Goal: Task Accomplishment & Management: Complete application form

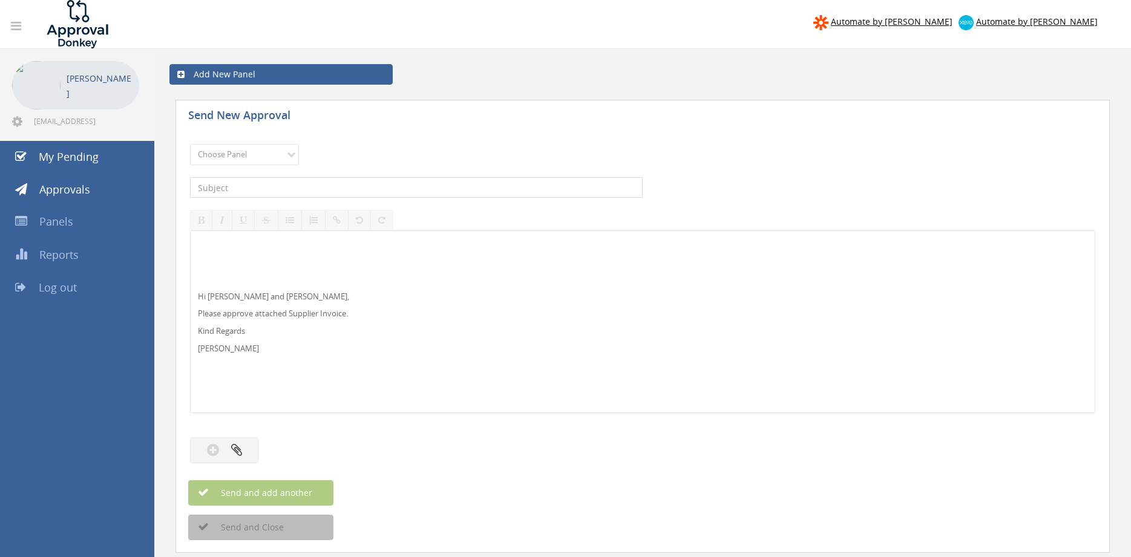
click at [257, 184] on input "text" at bounding box center [416, 187] width 453 height 21
paste input "KLEENRITE INV-23962 $"
type input "KLEENRITE INV-23962 $"
click at [190, 144] on select "Choose Panel Alarm Credits RG - 3 NZ Utilities Cable and SAI Global NZ Alarms-1…" at bounding box center [244, 154] width 109 height 21
select select "13141"
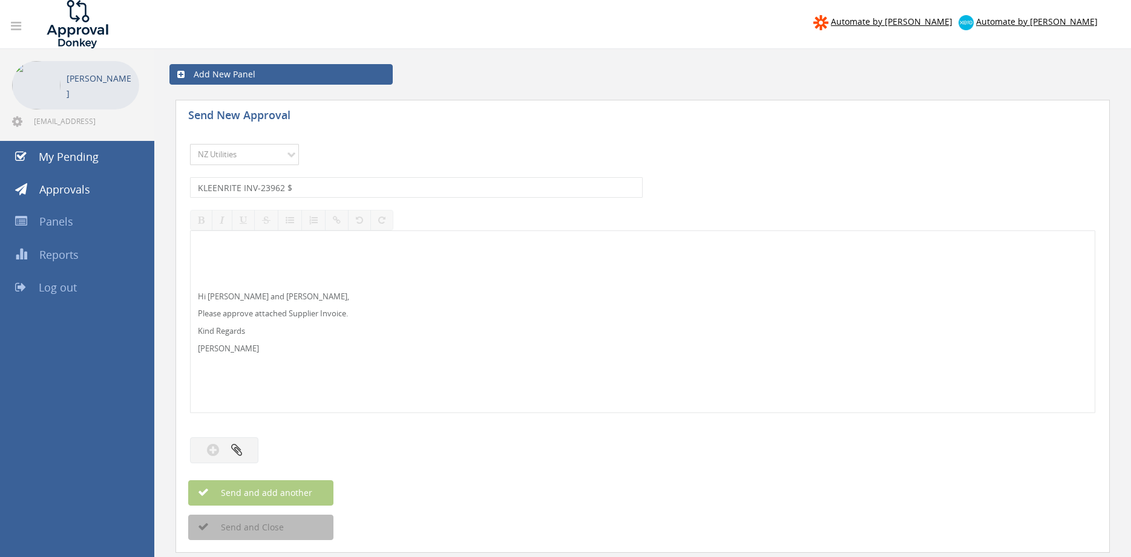
click option "NZ Utilities" at bounding box center [0, 0] width 0 height 0
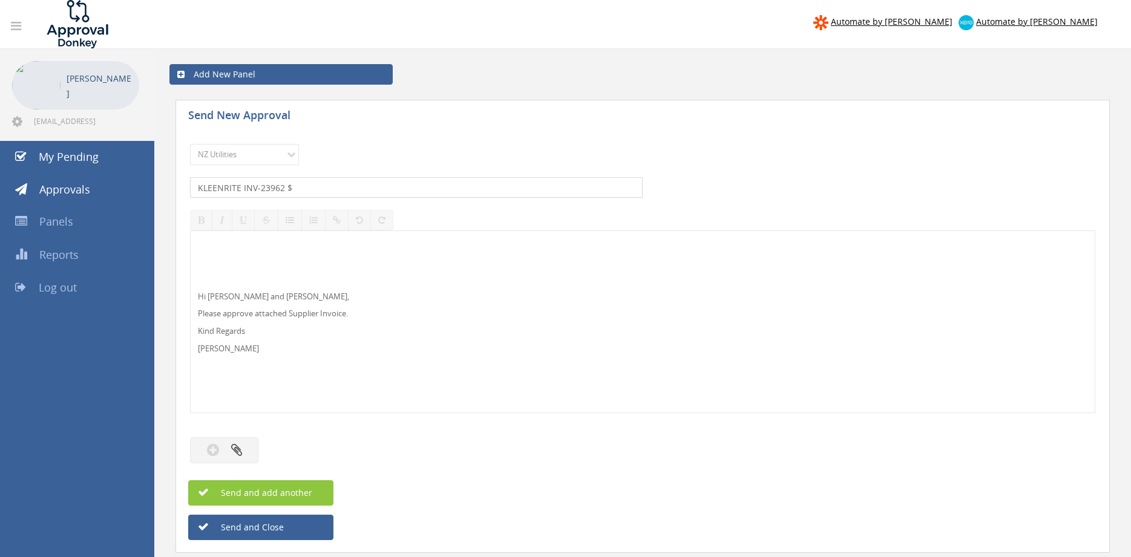
click at [327, 182] on input "KLEENRITE INV-23962 $" at bounding box center [416, 187] width 453 height 21
type input "KLEENRITE INV-23962 $57.50"
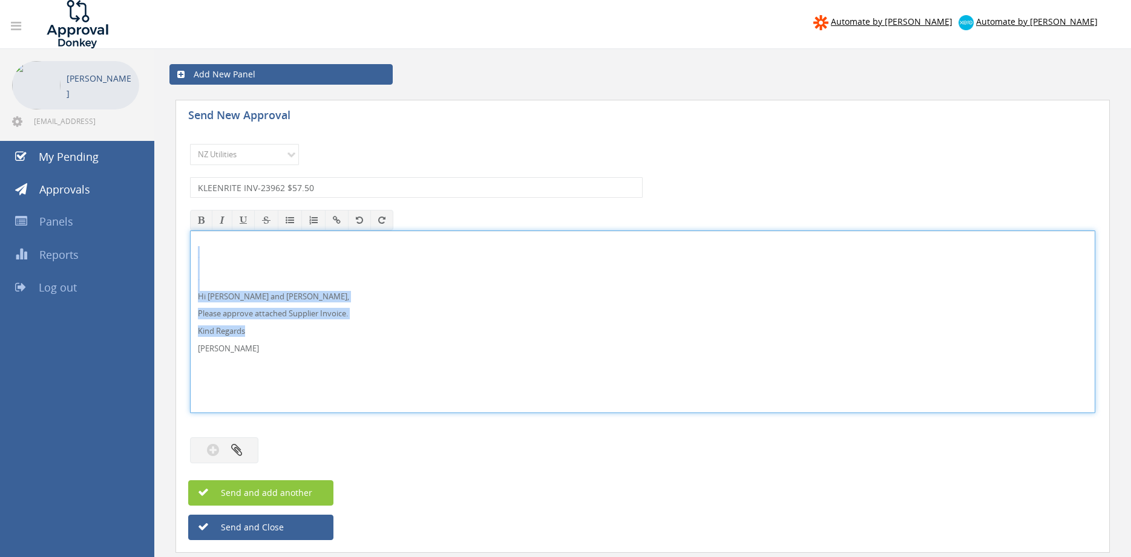
drag, startPoint x: 219, startPoint y: 341, endPoint x: 171, endPoint y: 259, distance: 95.0
click at [190, 259] on div "Hi [PERSON_NAME] and [PERSON_NAME], Please approve attached Supplier Invoice. K…" at bounding box center [642, 322] width 905 height 183
copy div "Hi [PERSON_NAME] and [PERSON_NAME], Please approve attached Supplier Invoice. K…"
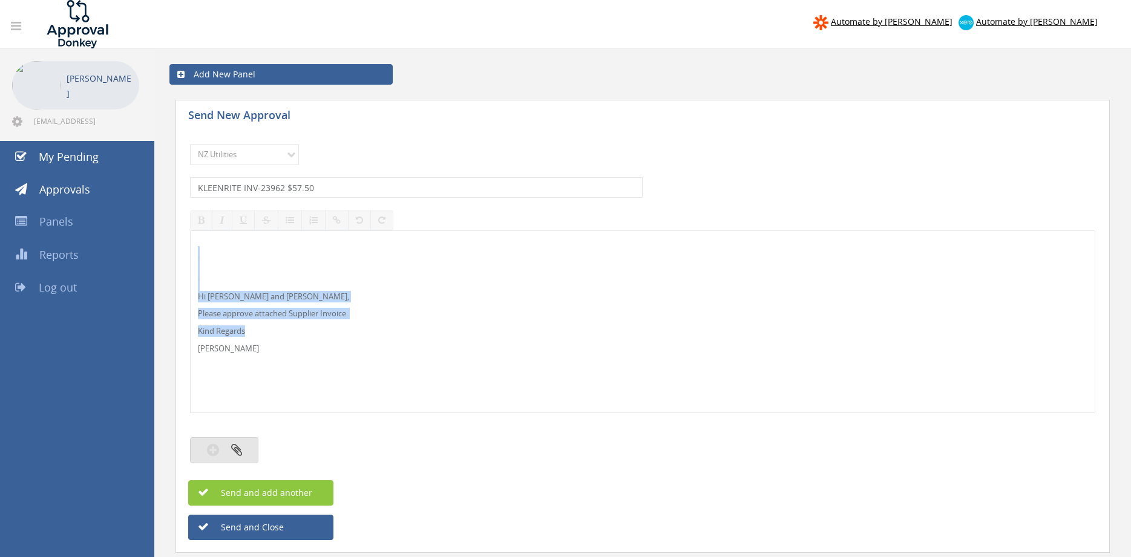
click at [234, 444] on icon "button" at bounding box center [236, 450] width 11 height 14
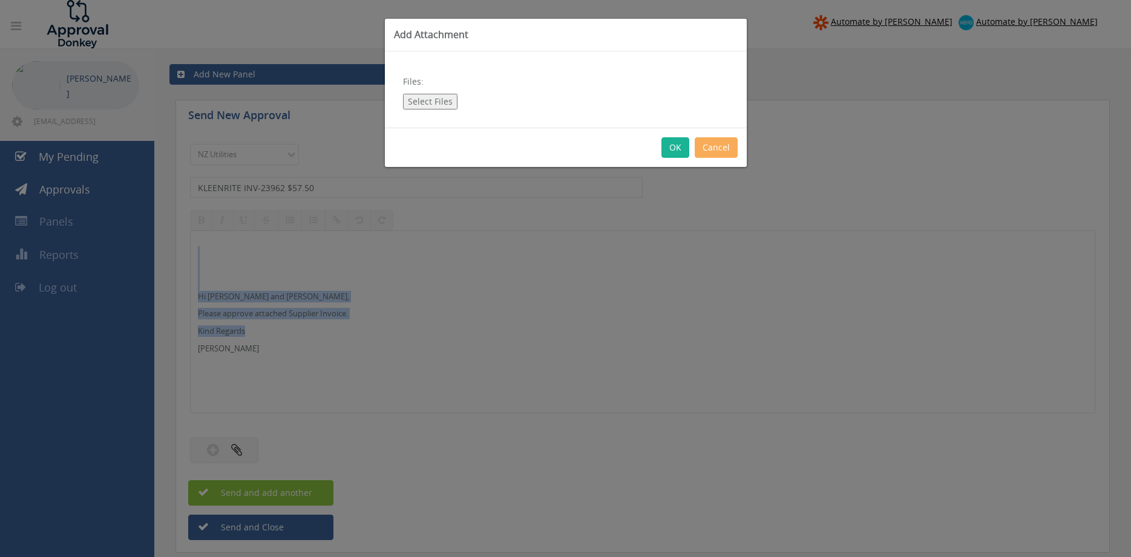
click at [441, 99] on button "Select Files" at bounding box center [430, 102] width 54 height 16
type input "C:\fakepath\KLEENRITE INV-23962 [DATE].pdf"
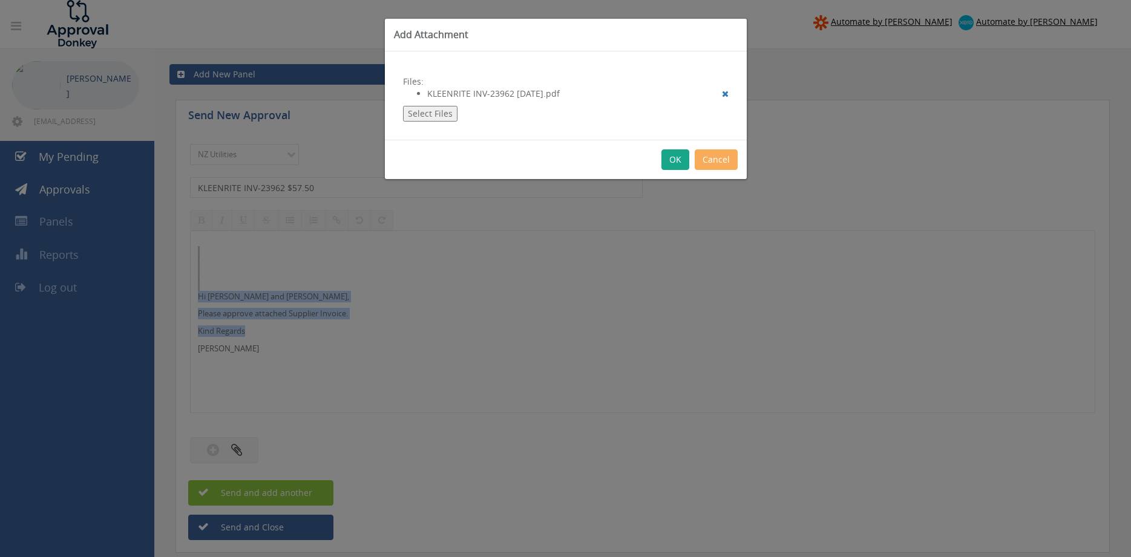
click at [675, 158] on button "OK" at bounding box center [675, 159] width 28 height 21
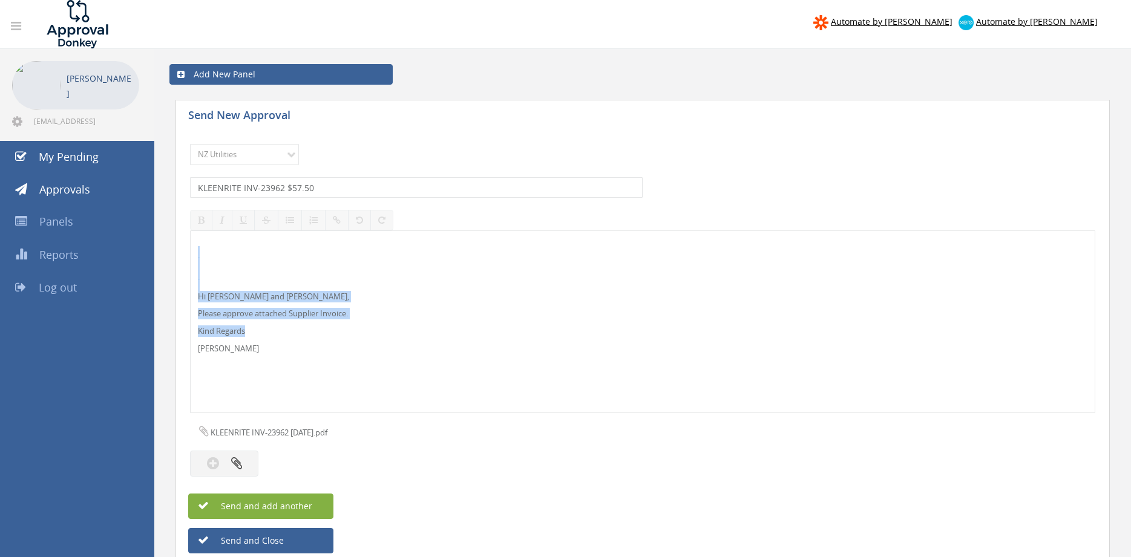
click at [326, 503] on button "Send and add another" at bounding box center [260, 506] width 145 height 25
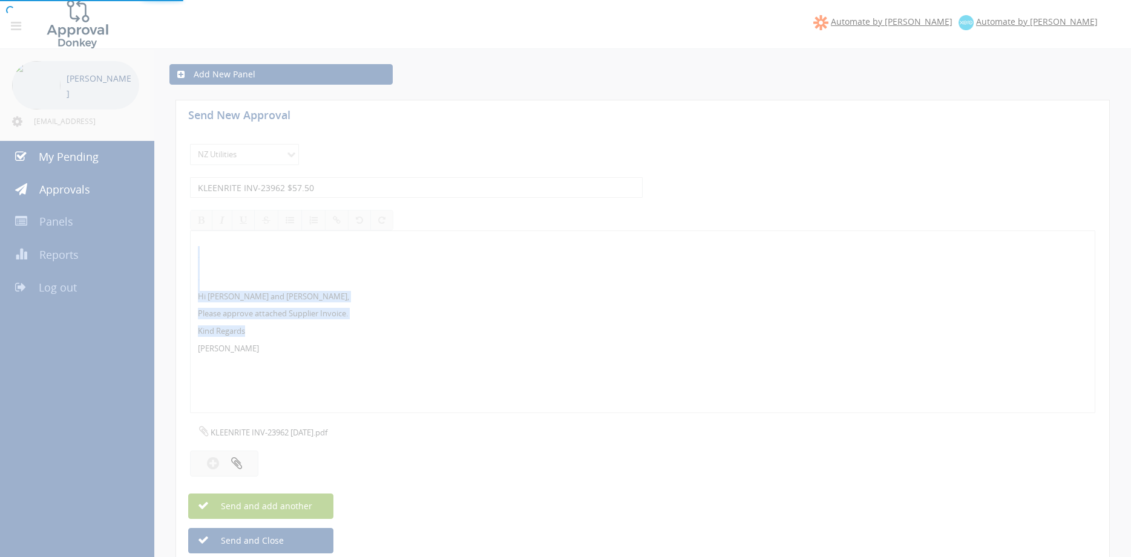
select select
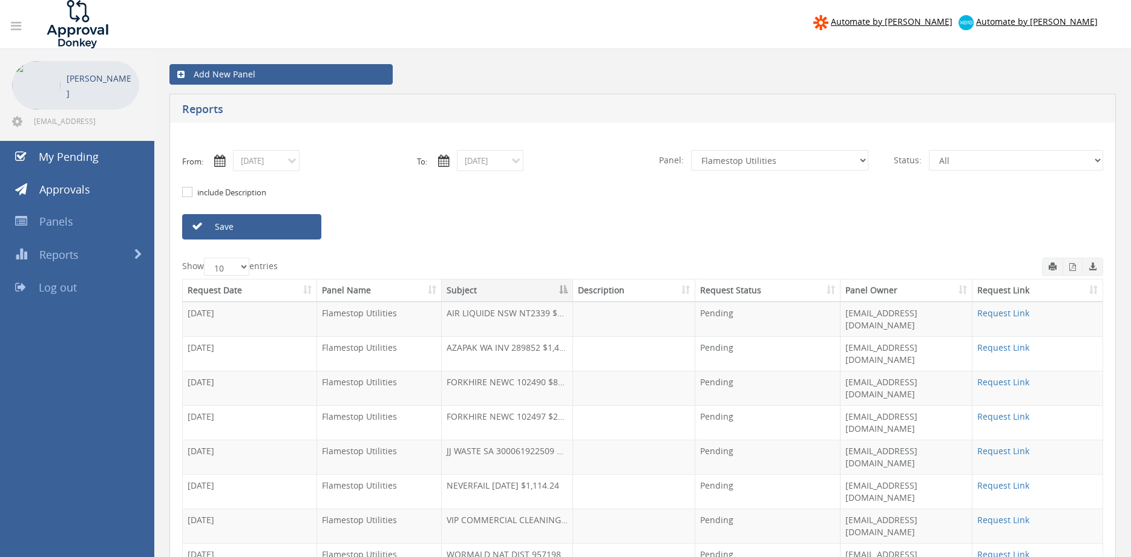
scroll to position [49, 0]
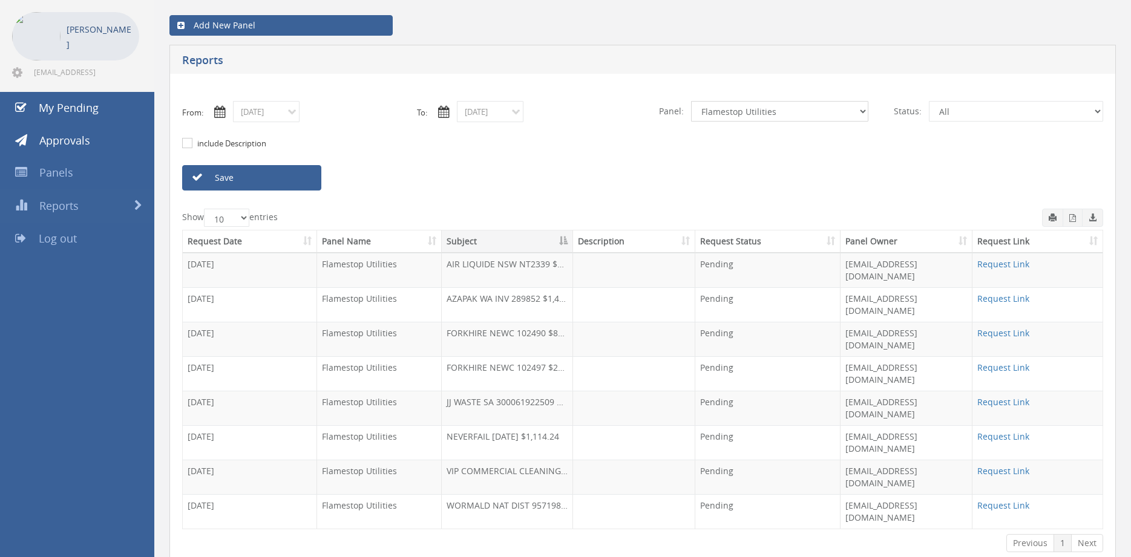
click at [691, 101] on select "All Alarm Credits RG - 3 NZ Utilities Cable and SAI Global NZ Alarms-1 NZ FX Pa…" at bounding box center [779, 111] width 177 height 21
select select "number:9741"
click option "NZ Payables - 2" at bounding box center [0, 0] width 0 height 0
click at [258, 110] on input "10/02/2025" at bounding box center [266, 111] width 67 height 21
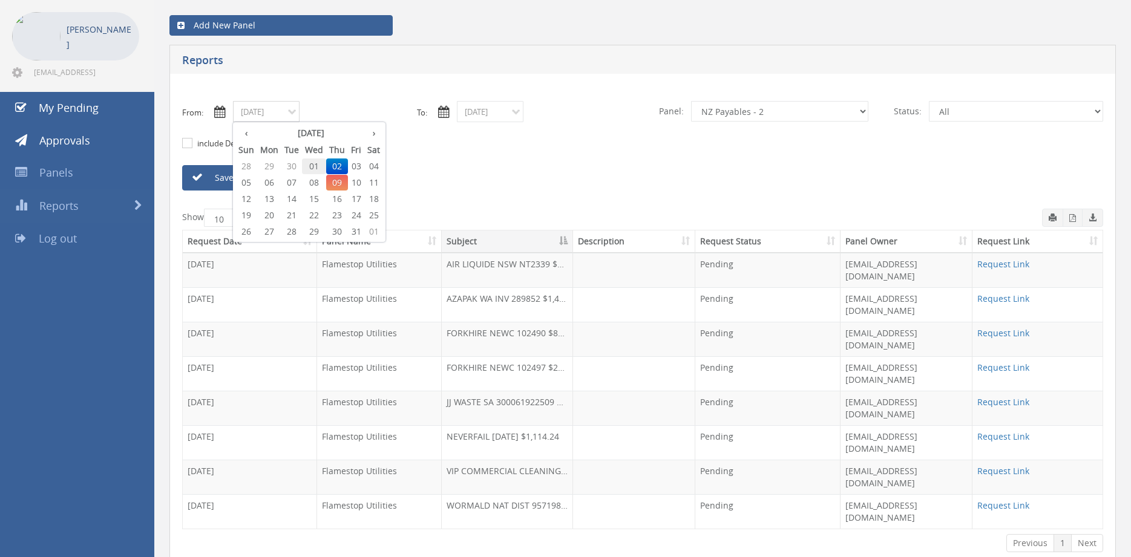
click at [317, 166] on span "01" at bounding box center [314, 167] width 24 height 16
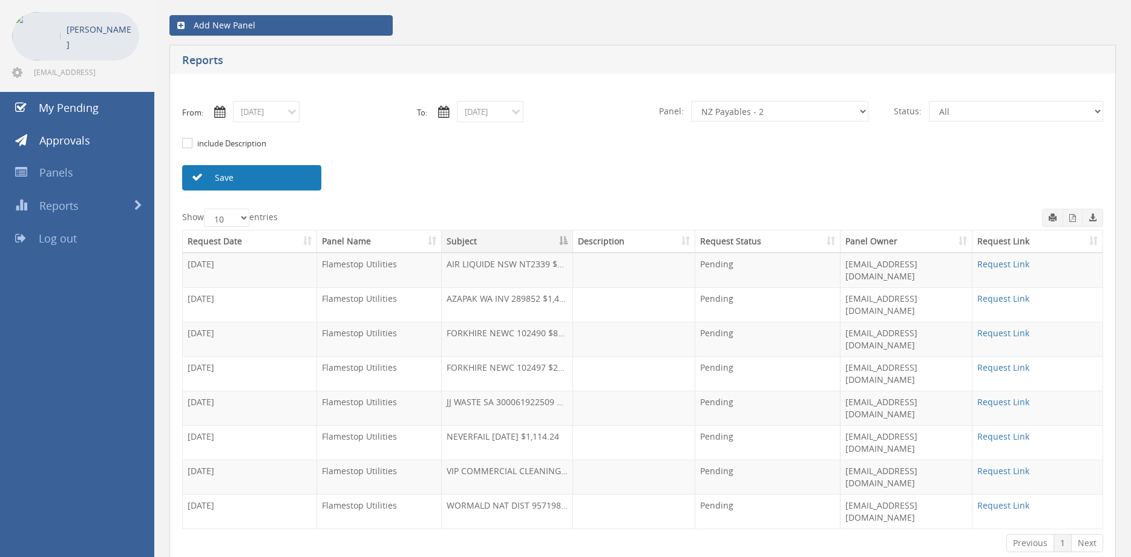
click at [289, 174] on link "Save" at bounding box center [251, 177] width 139 height 25
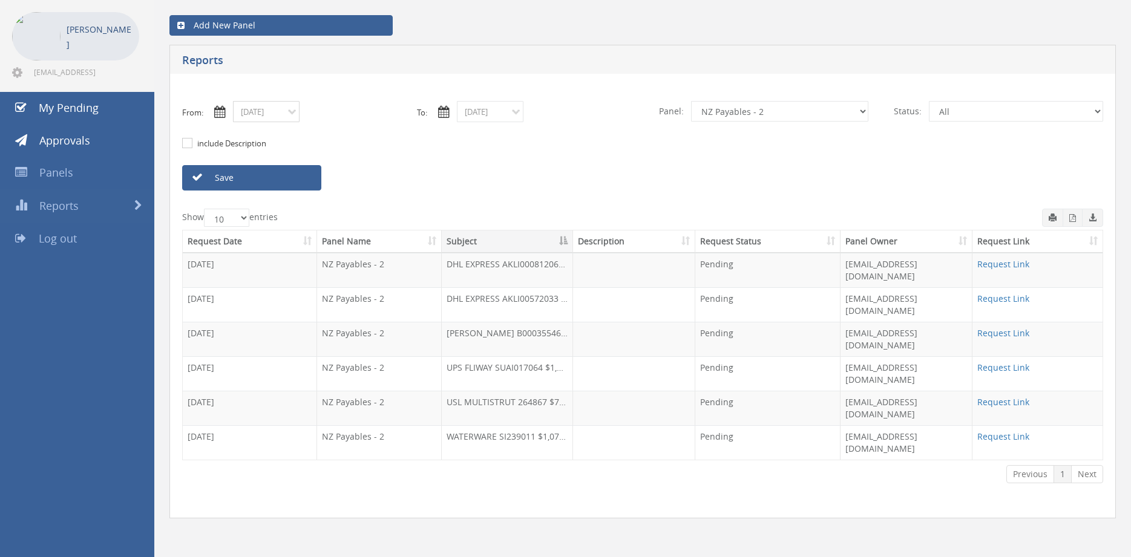
click at [289, 110] on input "10/01/2025" at bounding box center [266, 111] width 67 height 21
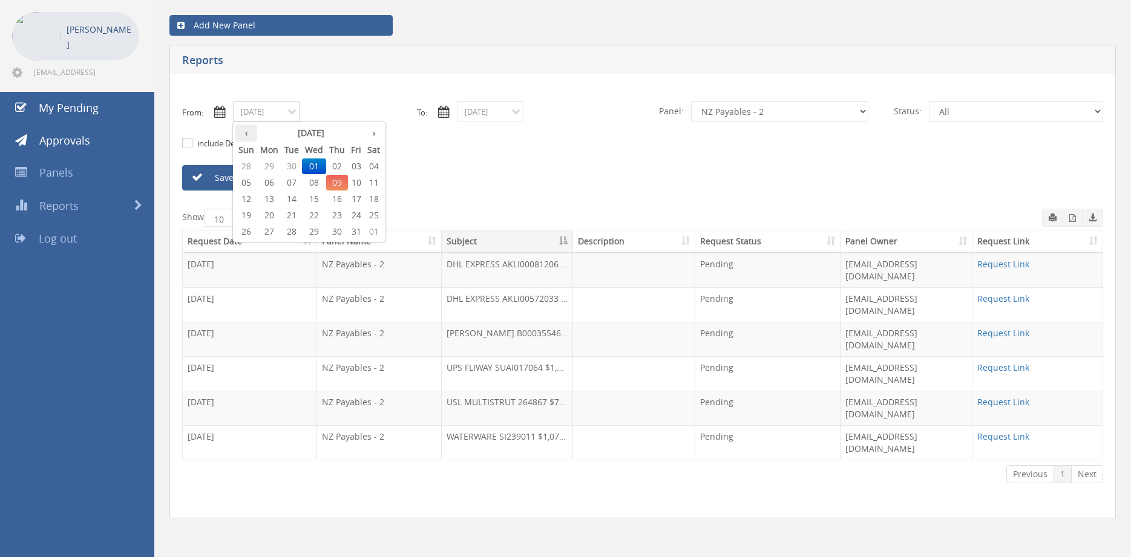
click at [248, 134] on th "‹" at bounding box center [246, 133] width 22 height 17
click at [372, 133] on th "›" at bounding box center [373, 133] width 19 height 17
click at [249, 231] on span "28" at bounding box center [246, 232] width 22 height 16
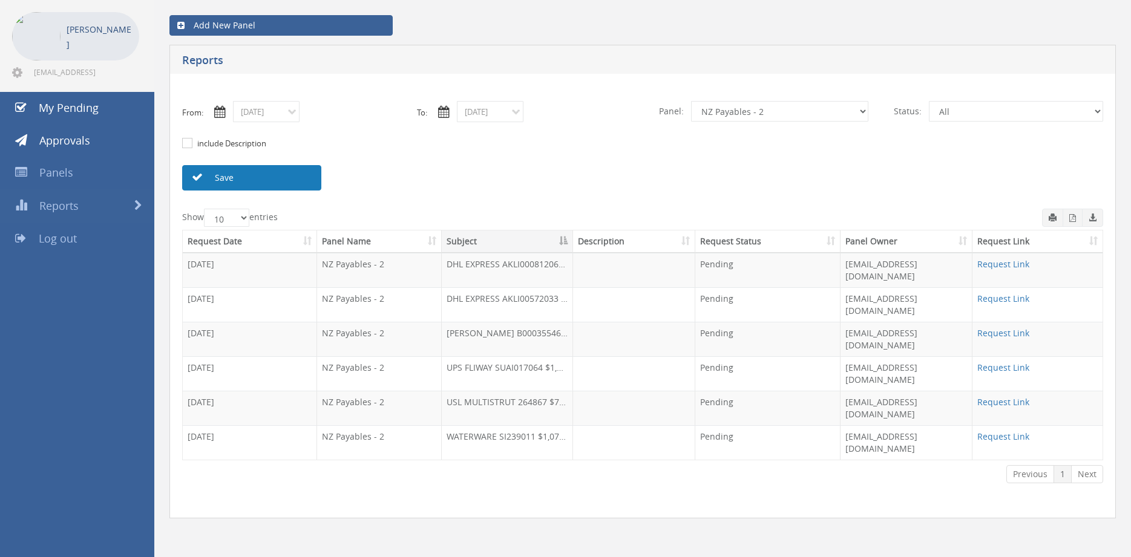
click at [254, 178] on link "Save" at bounding box center [251, 177] width 139 height 25
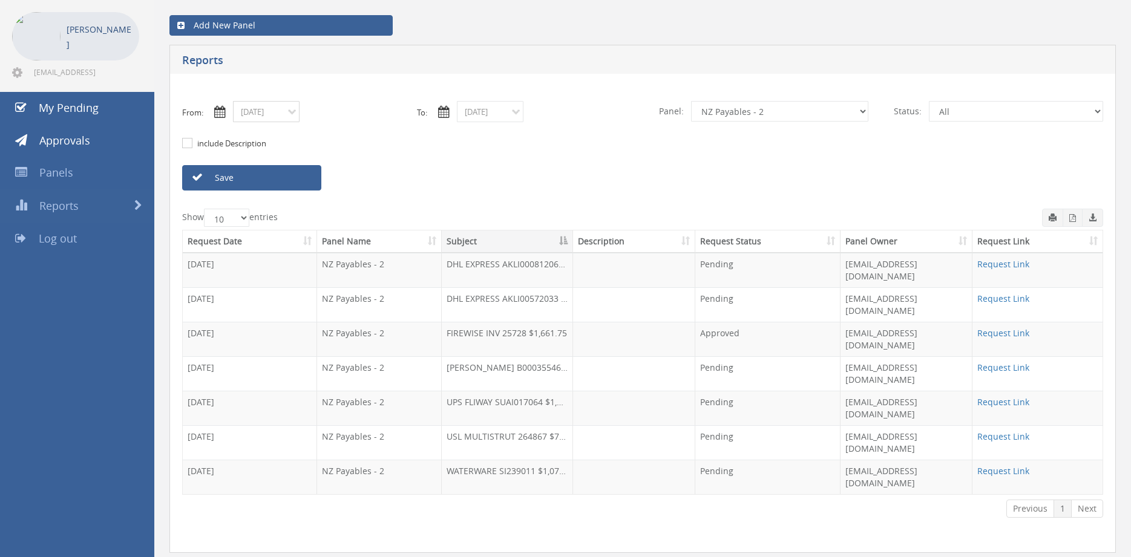
click at [280, 116] on input "09/28/2025" at bounding box center [266, 111] width 67 height 21
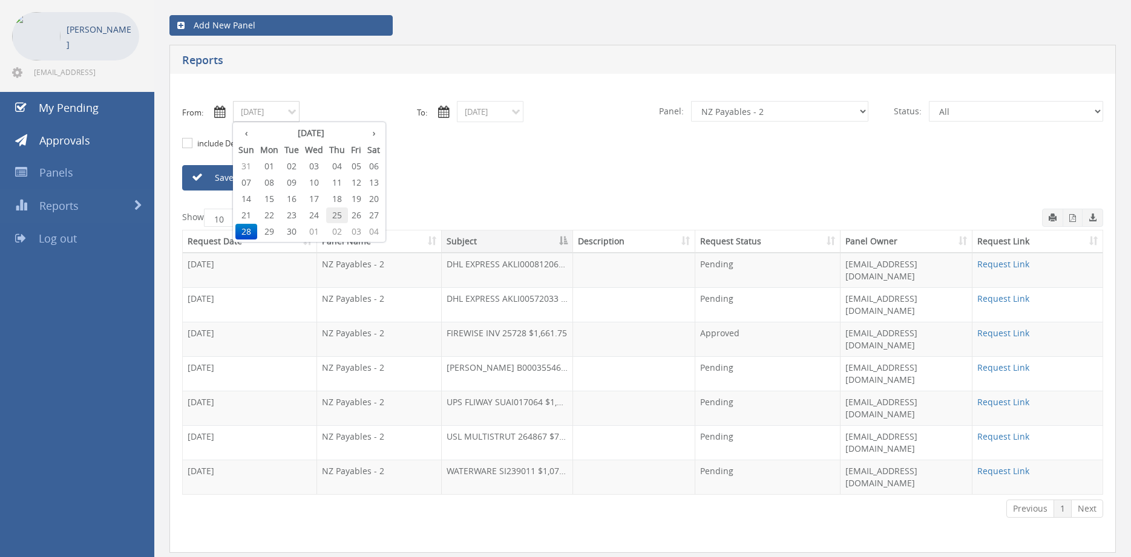
click at [335, 211] on span "25" at bounding box center [337, 216] width 22 height 16
type input "09/25/2025"
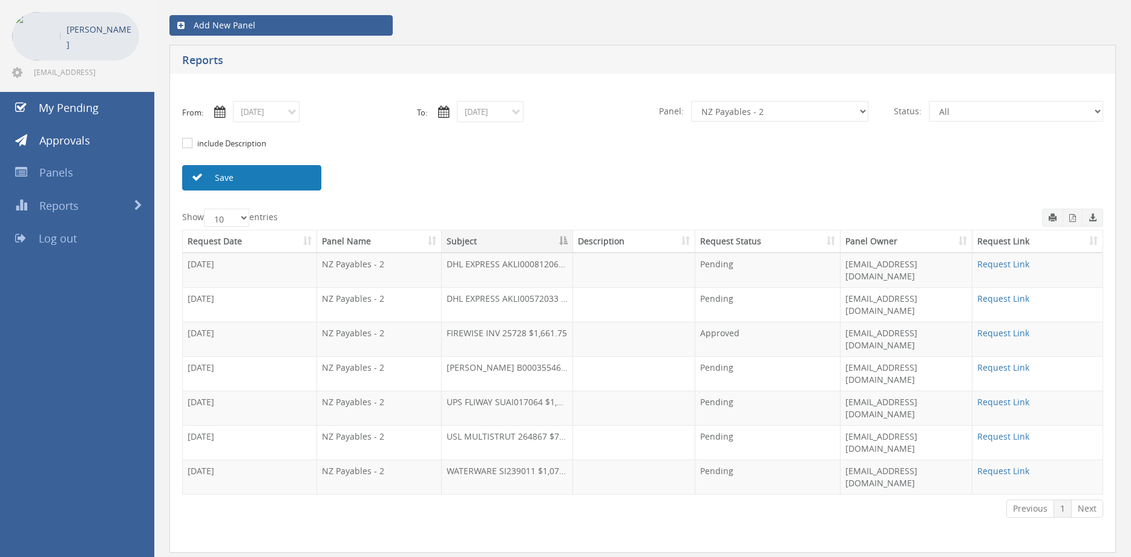
click at [286, 180] on link "Save" at bounding box center [251, 177] width 139 height 25
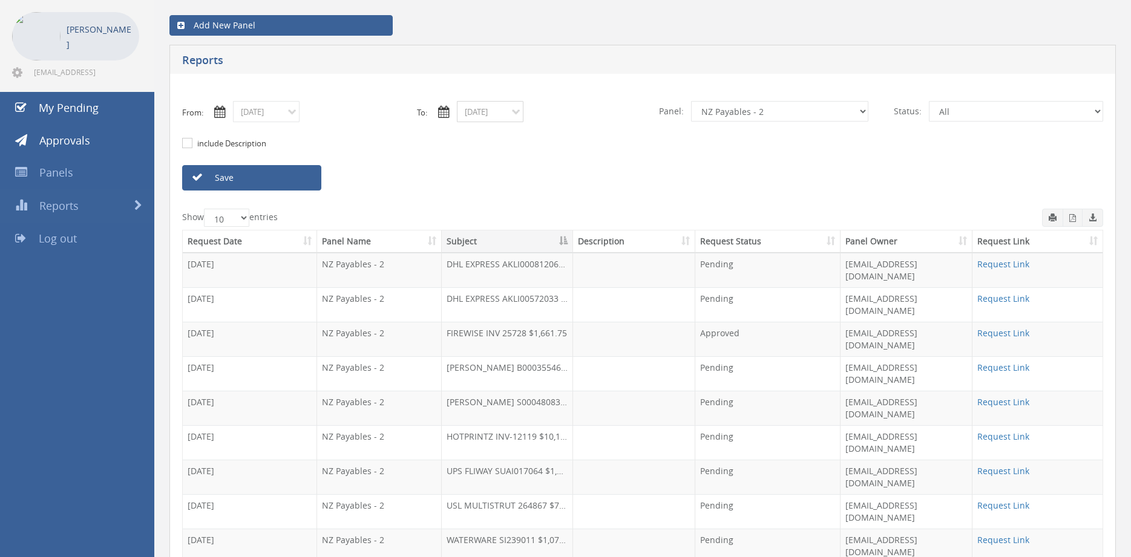
click at [474, 114] on input "10/02/2025" at bounding box center [490, 111] width 67 height 21
click at [566, 180] on span "09" at bounding box center [561, 183] width 22 height 16
type input "10/09/2025"
click at [300, 179] on link "Save" at bounding box center [251, 177] width 139 height 25
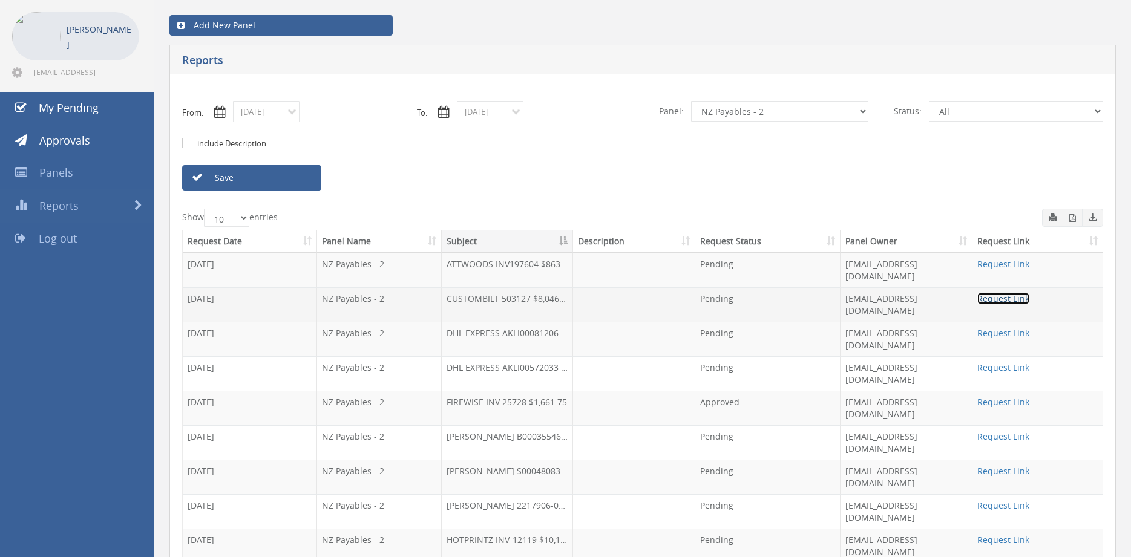
click at [998, 293] on link "Request Link" at bounding box center [1003, 298] width 52 height 11
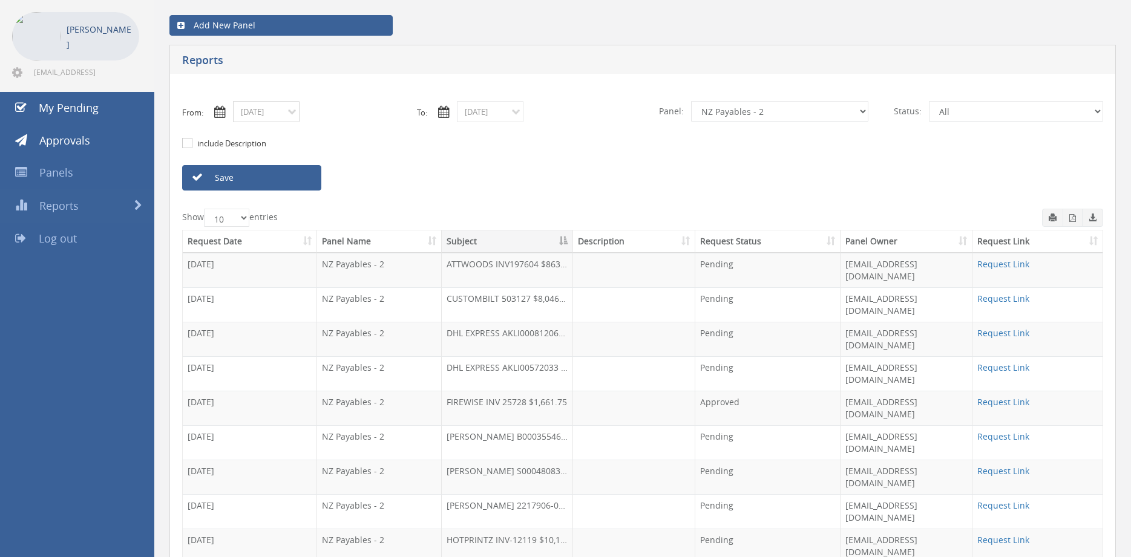
click at [285, 117] on input "09/25/2025" at bounding box center [266, 111] width 67 height 21
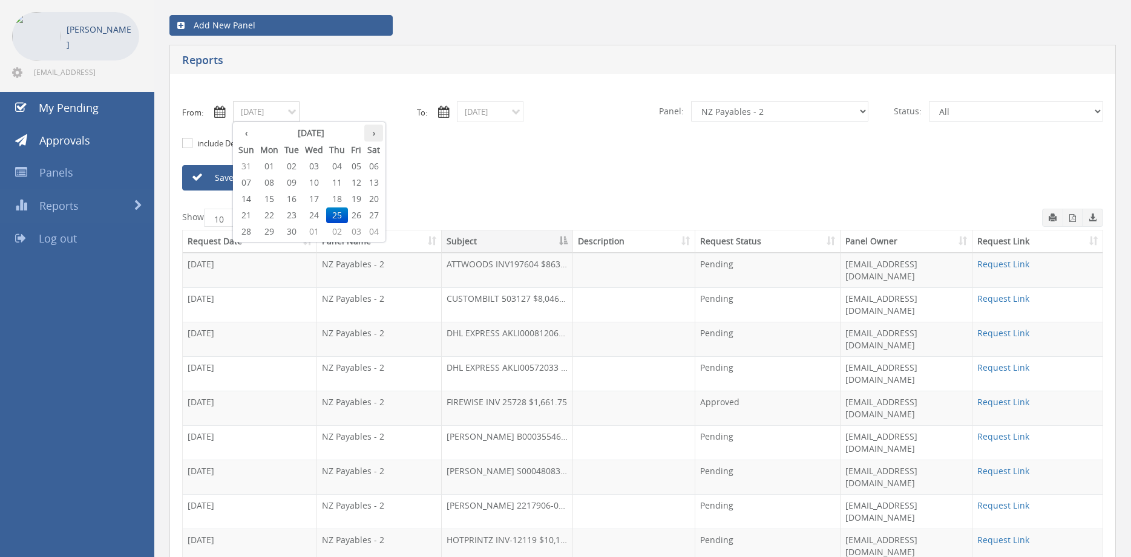
click at [378, 136] on th "›" at bounding box center [373, 133] width 19 height 17
click at [321, 165] on span "01" at bounding box center [314, 167] width 24 height 16
type input "10/01/2025"
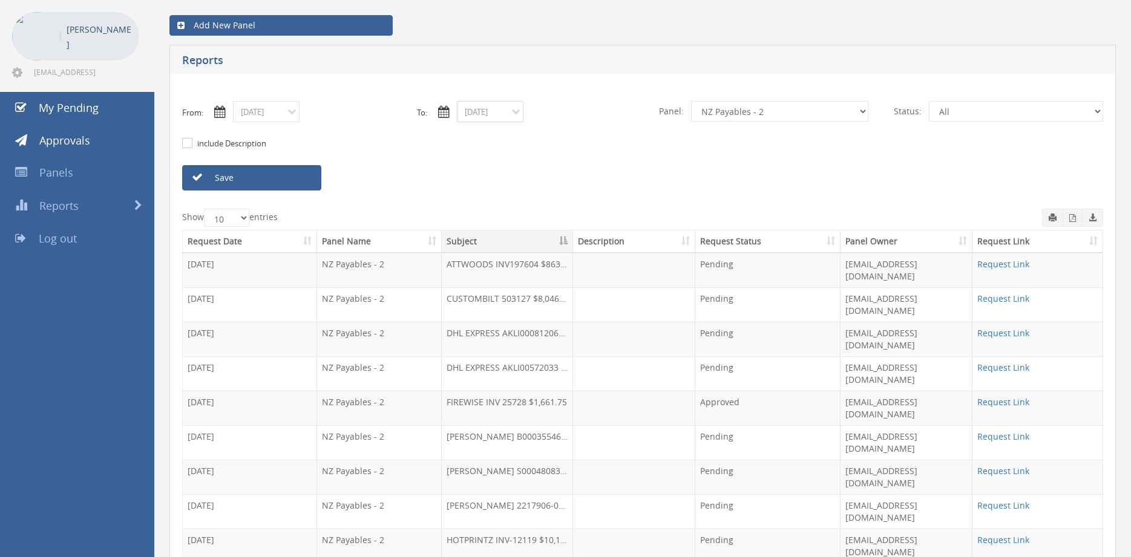
click at [504, 116] on input "10/09/2025" at bounding box center [490, 111] width 67 height 21
click at [536, 168] on span "01" at bounding box center [538, 167] width 24 height 16
type input "10/01/2025"
click at [691, 101] on select "All Alarm Credits RG - 3 NZ Utilities Cable and SAI Global NZ Alarms-1 NZ FX Pa…" at bounding box center [779, 111] width 177 height 21
click option "Credit Requests - 2" at bounding box center [0, 0] width 0 height 0
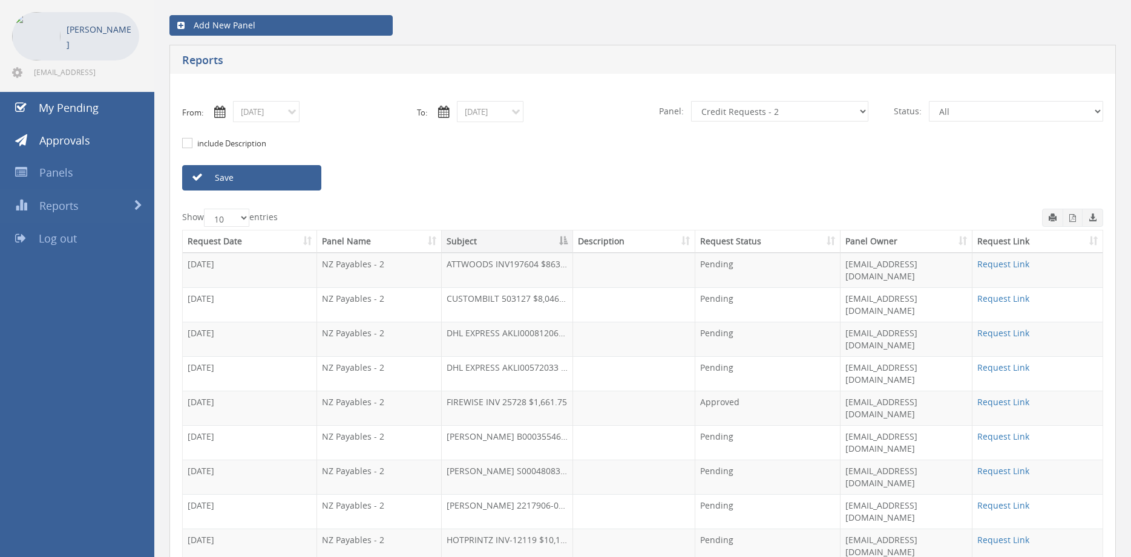
click at [279, 183] on link "Save" at bounding box center [251, 177] width 139 height 25
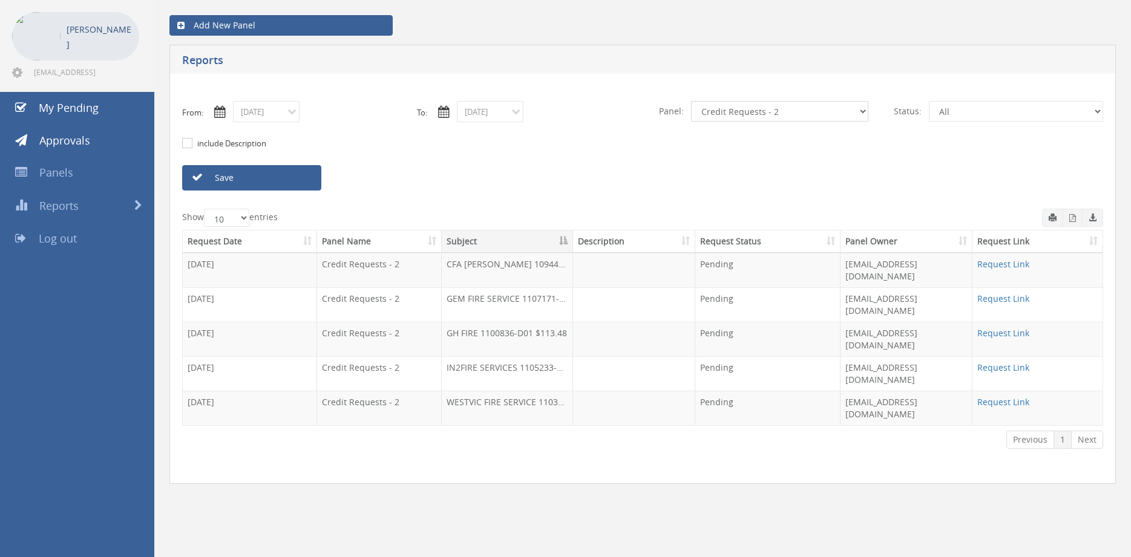
select select "number:13144"
click option "Alarm Credits RG - 3" at bounding box center [0, 0] width 0 height 0
click at [298, 179] on link "Save" at bounding box center [251, 177] width 139 height 25
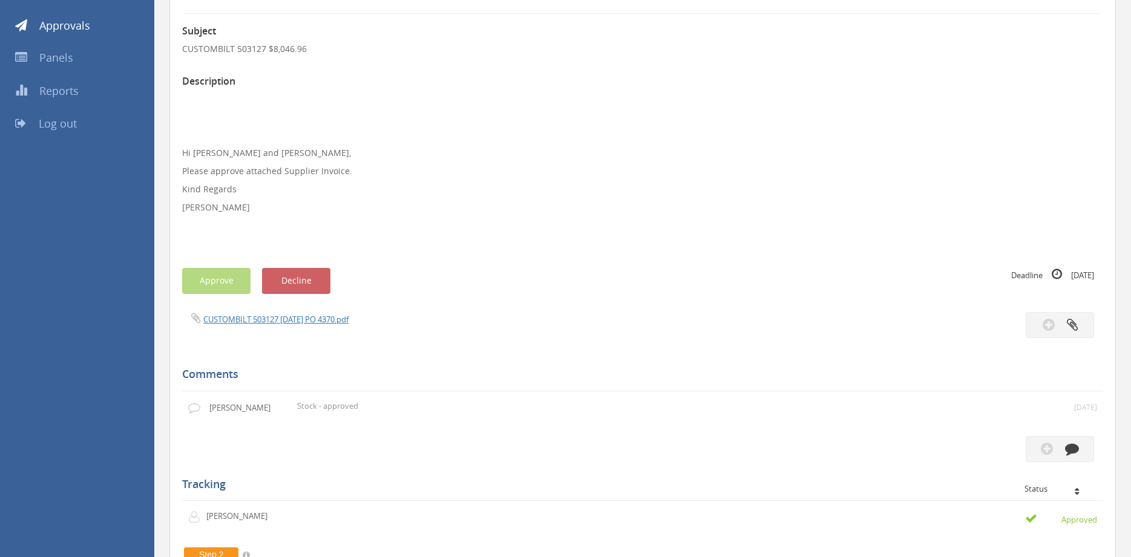
scroll to position [62, 0]
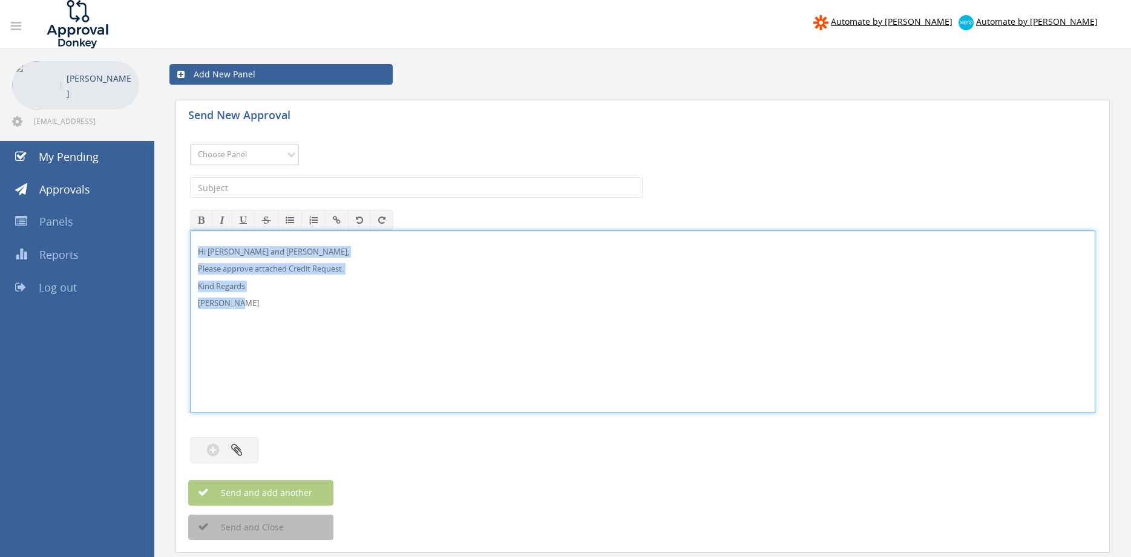
click at [190, 144] on select "Choose Panel Alarm Credits RG - 3 NZ Utilities Cable and SAI Global NZ Alarms-1…" at bounding box center [244, 154] width 109 height 21
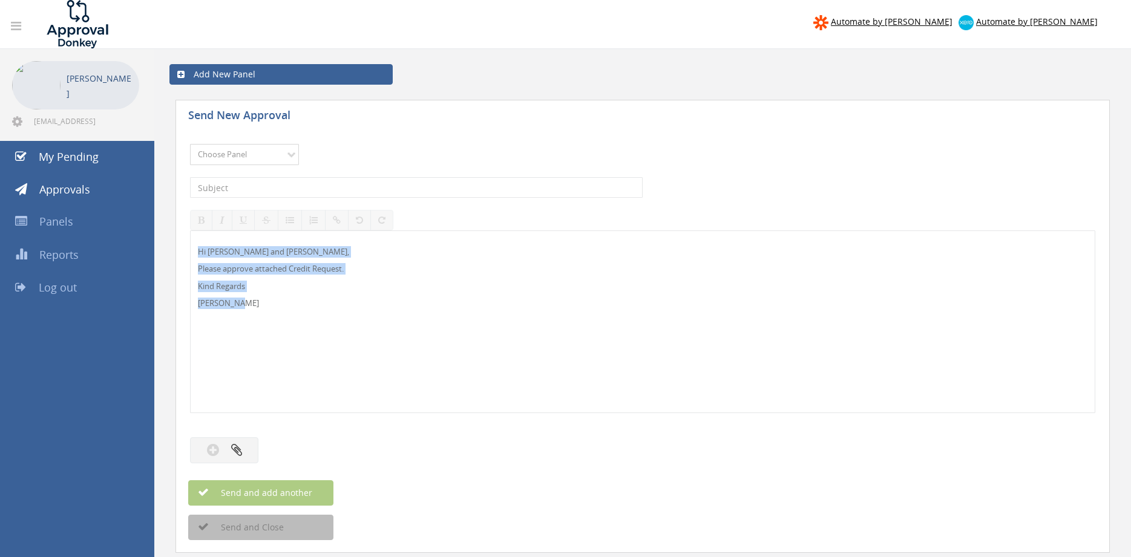
select select "9739"
click option "Credit Requests - 2" at bounding box center [0, 0] width 0 height 0
click at [351, 187] on input "text" at bounding box center [416, 187] width 453 height 21
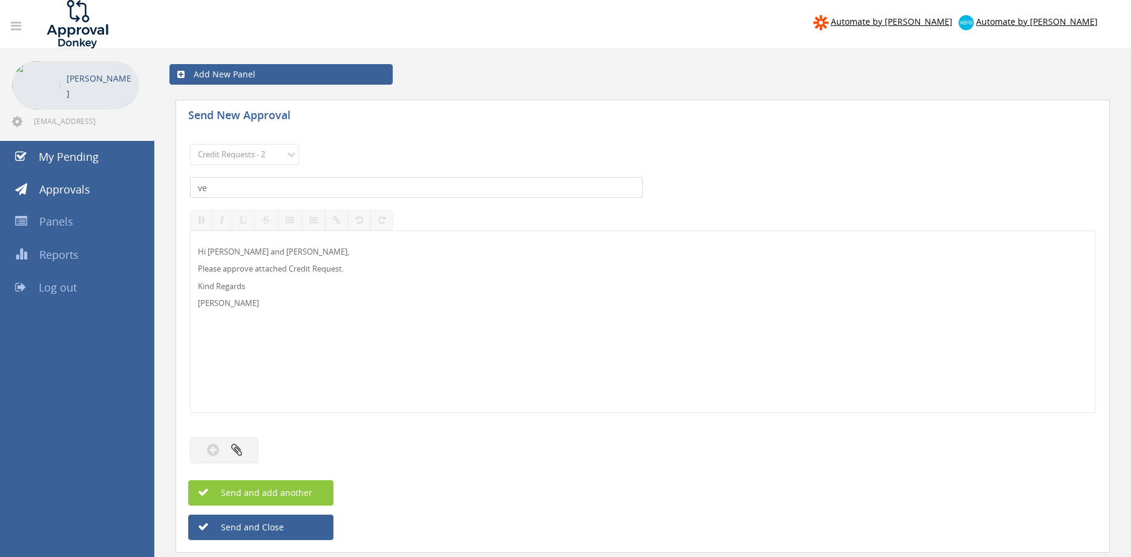
type input "v"
type input "VENTIA 1101013-D01 $341.83"
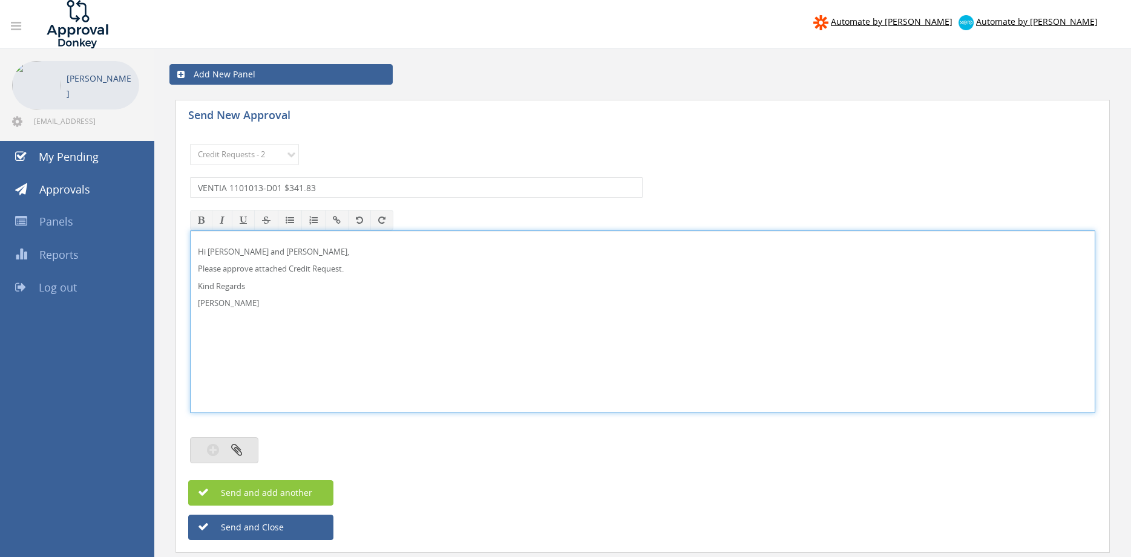
click at [244, 447] on button "button" at bounding box center [224, 451] width 68 height 26
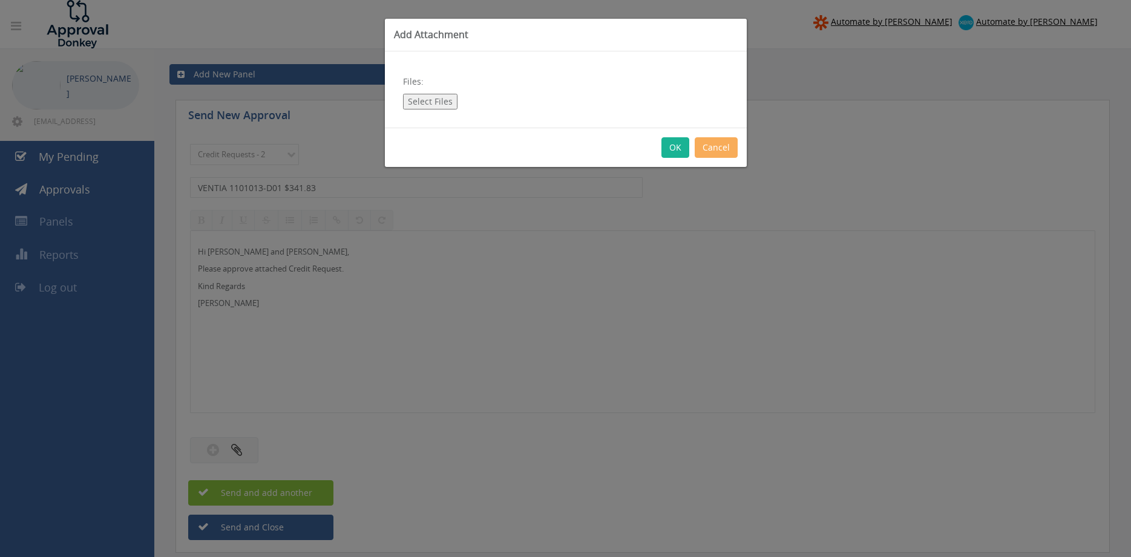
click at [431, 103] on button "Select Files" at bounding box center [430, 102] width 54 height 16
type input "C:\fakepath\VENTIA 1101013-D01.pdf"
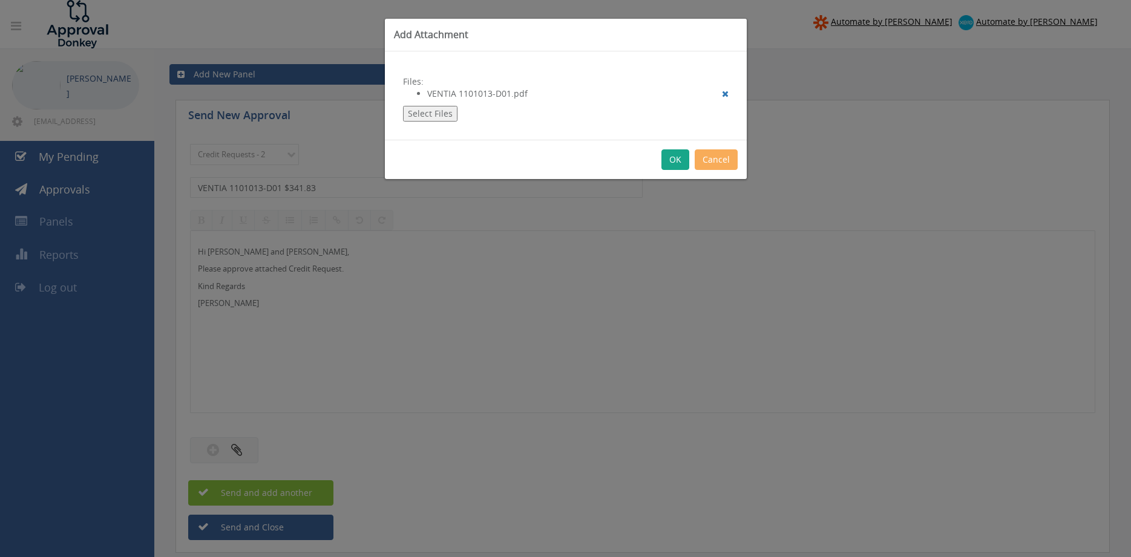
click at [678, 163] on button "OK" at bounding box center [675, 159] width 28 height 21
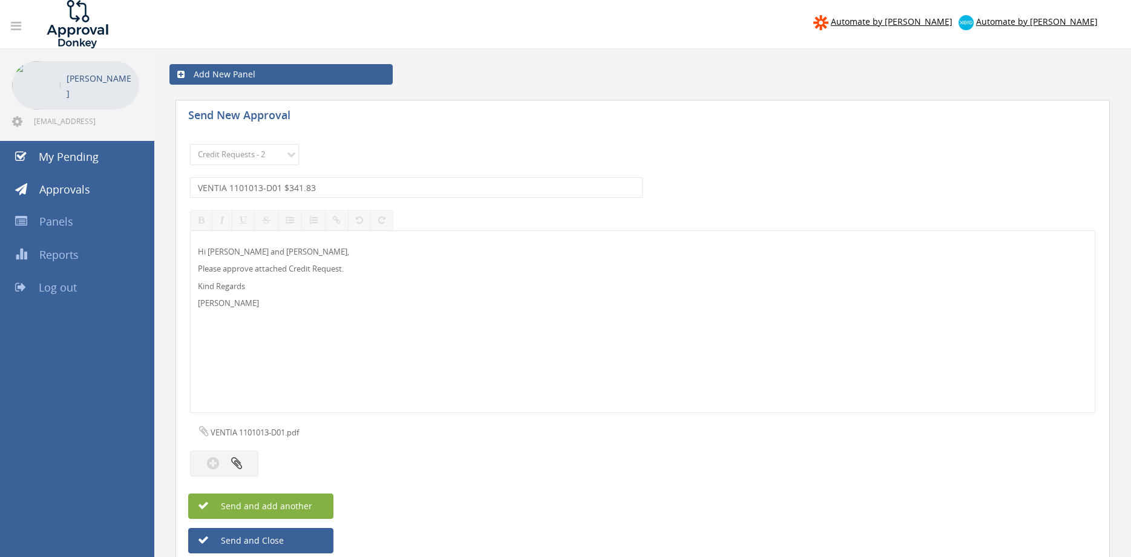
click at [309, 505] on span "Send and add another" at bounding box center [253, 505] width 117 height 11
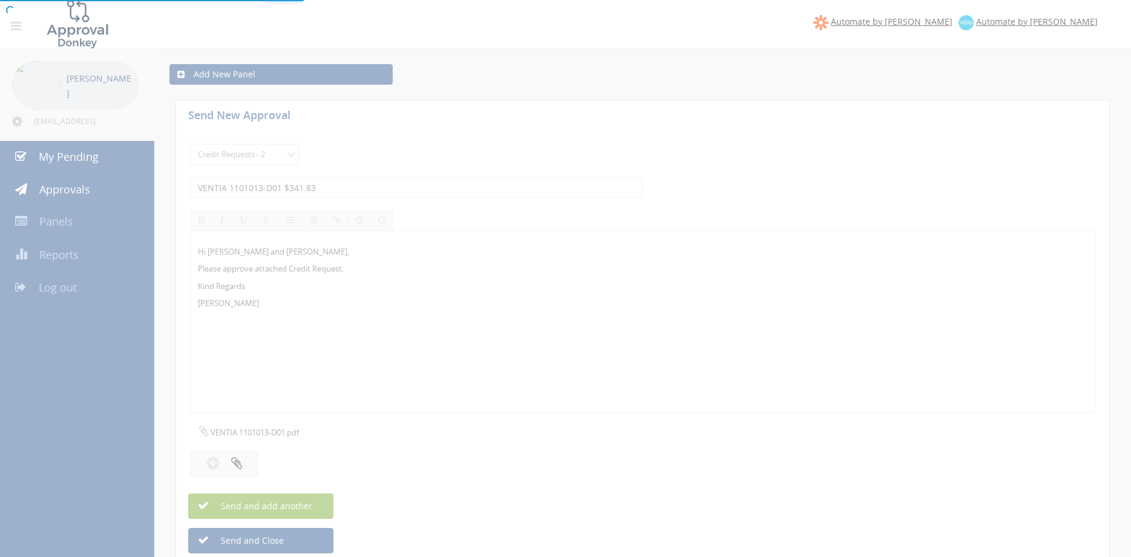
select select
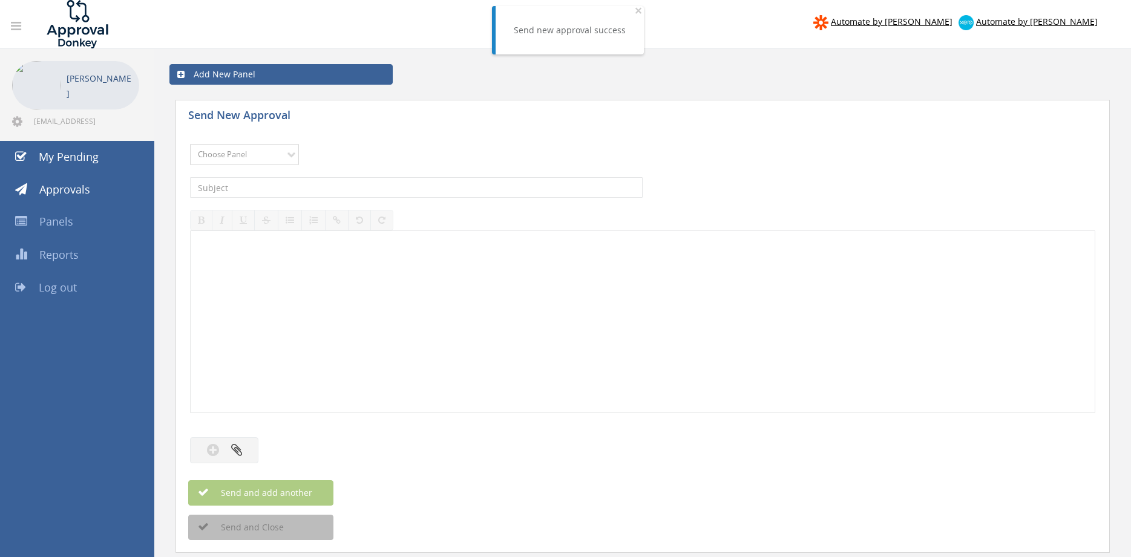
click at [190, 144] on select "Choose Panel Alarm Credits RG - 3 NZ Utilities Cable and SAI Global NZ Alarms-1…" at bounding box center [244, 154] width 109 height 21
select select "9739"
click option "Credit Requests - 2" at bounding box center [0, 0] width 0 height 0
click at [323, 183] on input "text" at bounding box center [416, 187] width 453 height 21
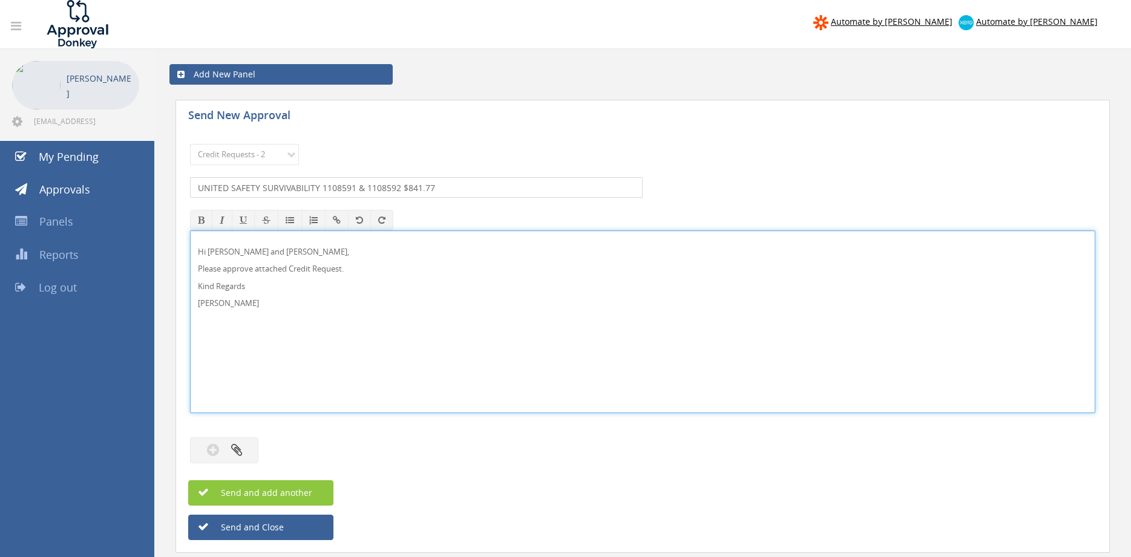
click at [406, 183] on input "UNITED SAFETY SURVIVABILITY 1108591 & 1108592 $841.77" at bounding box center [416, 187] width 453 height 21
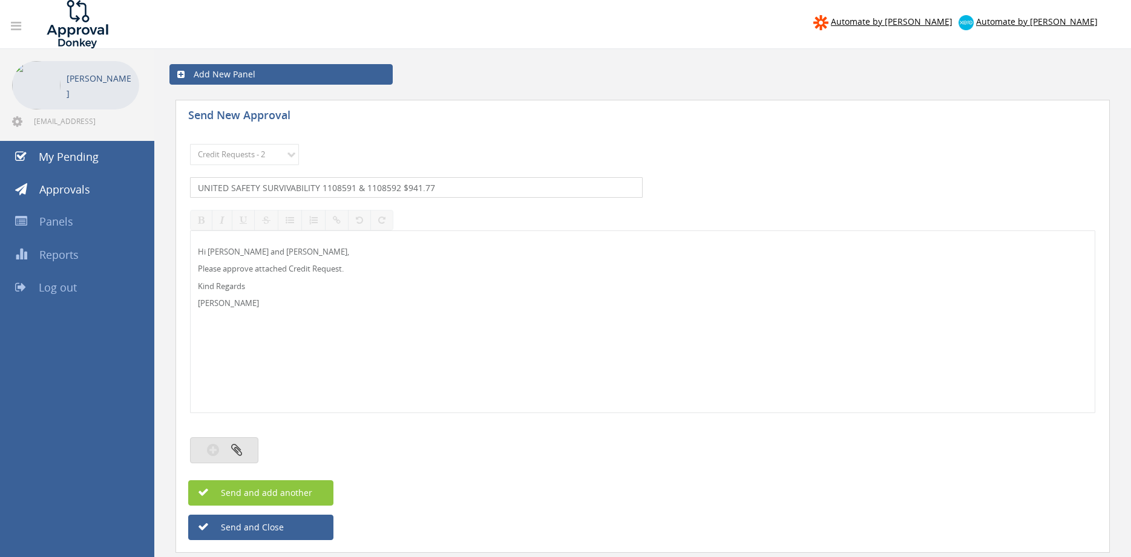
type input "UNITED SAFETY SURVIVABILITY 1108591 & 1108592 $941.77"
click at [244, 447] on button "button" at bounding box center [224, 451] width 68 height 26
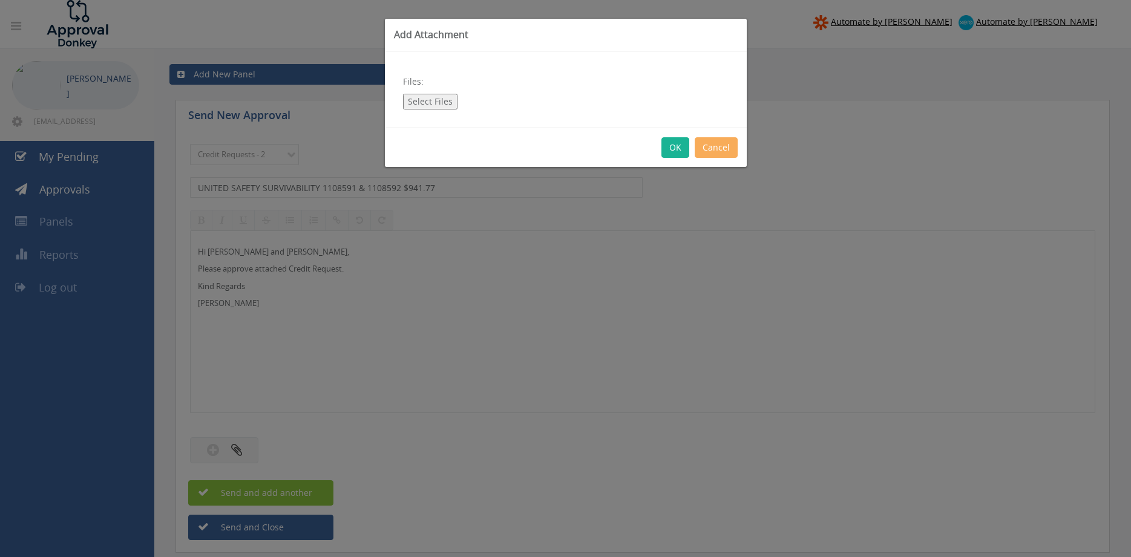
click at [431, 106] on button "Select Files" at bounding box center [430, 102] width 54 height 16
type input "C:\fakepath\United Safety Survivability 1108591 & 1108592-D01.pdf"
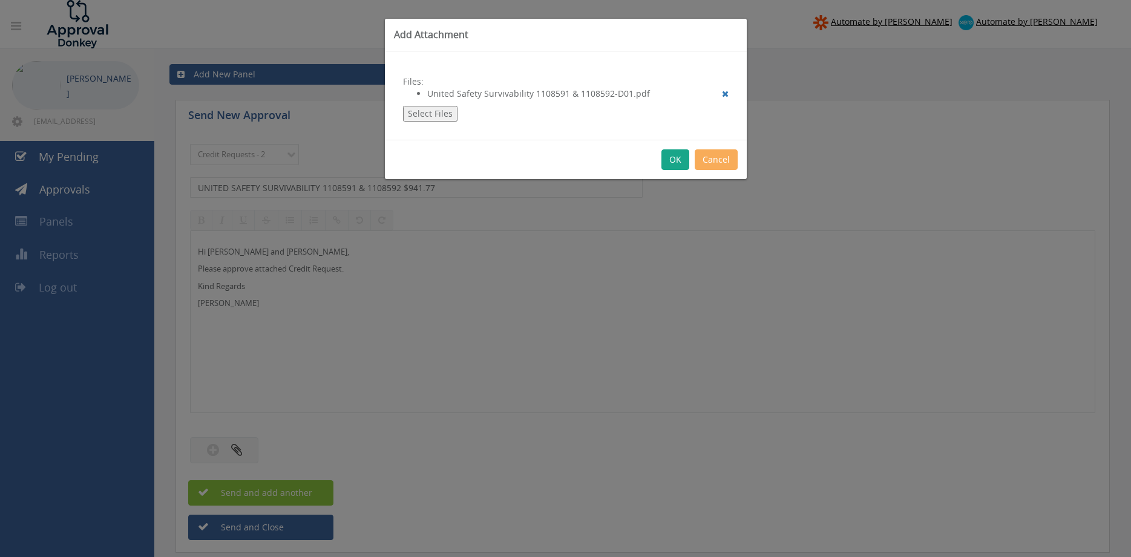
click at [674, 160] on button "OK" at bounding box center [675, 159] width 28 height 21
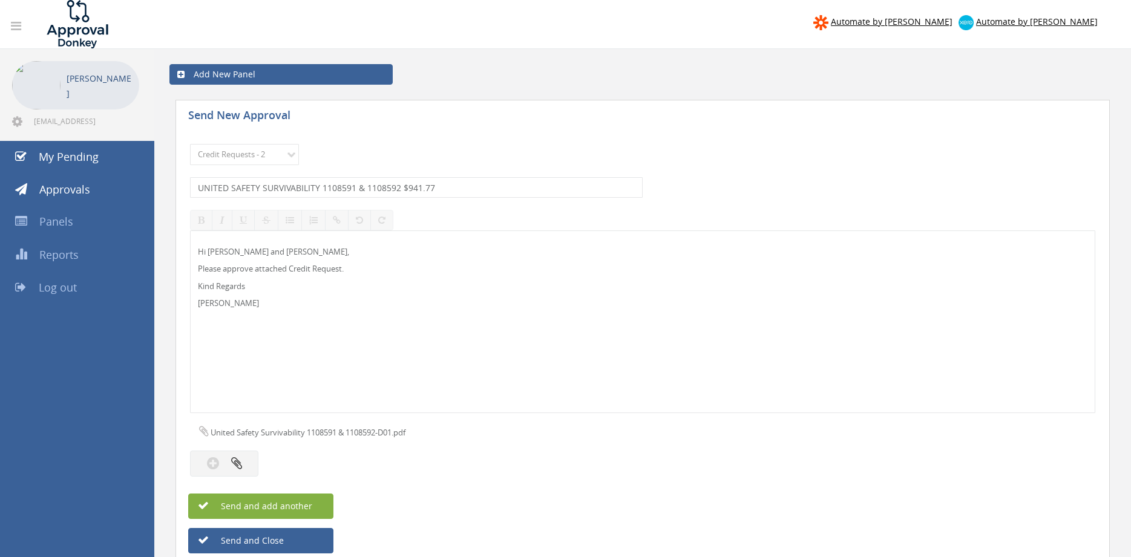
click at [310, 504] on span "Send and add another" at bounding box center [253, 505] width 117 height 11
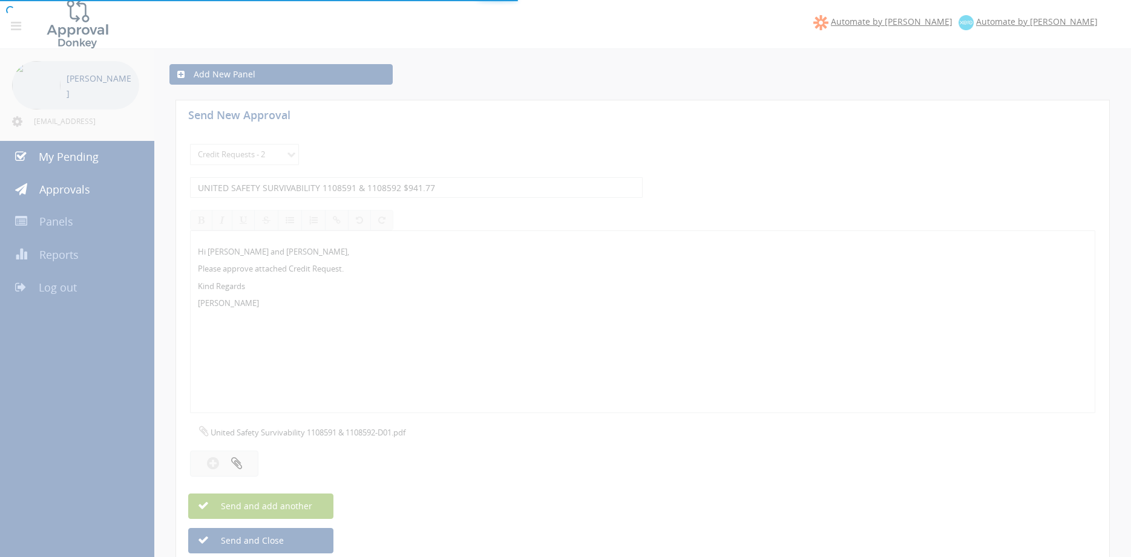
select select
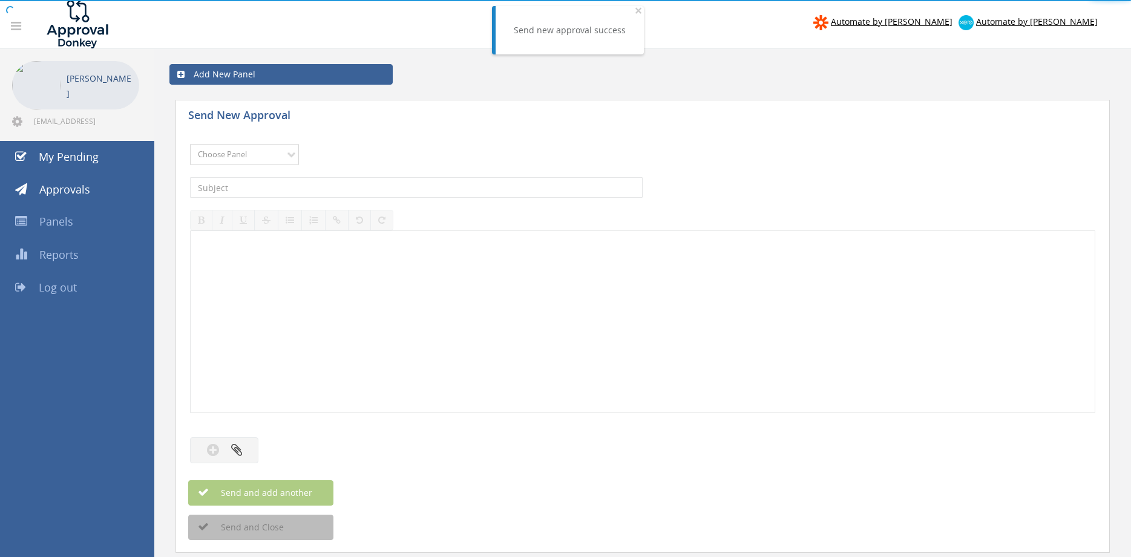
click at [190, 144] on select "Choose Panel Alarm Credits RG - 3 NZ Utilities Cable and SAI Global NZ Alarms-1…" at bounding box center [244, 154] width 109 height 21
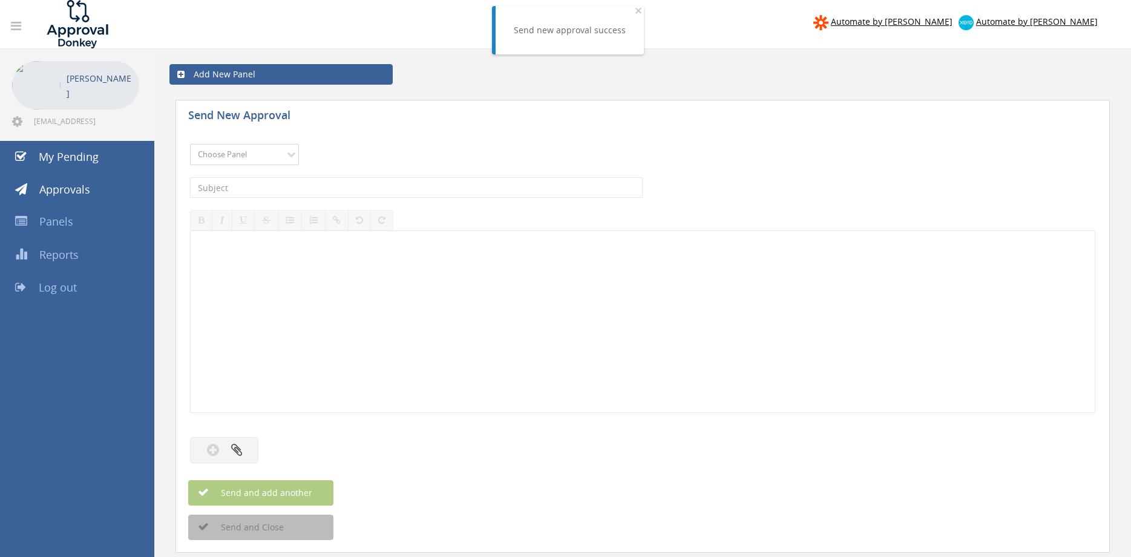
select select "9739"
click option "Credit Requests - 2" at bounding box center [0, 0] width 0 height 0
click at [358, 188] on input "text" at bounding box center [416, 187] width 453 height 21
type input "SWOT FIRE 1105068-D01 $123.97"
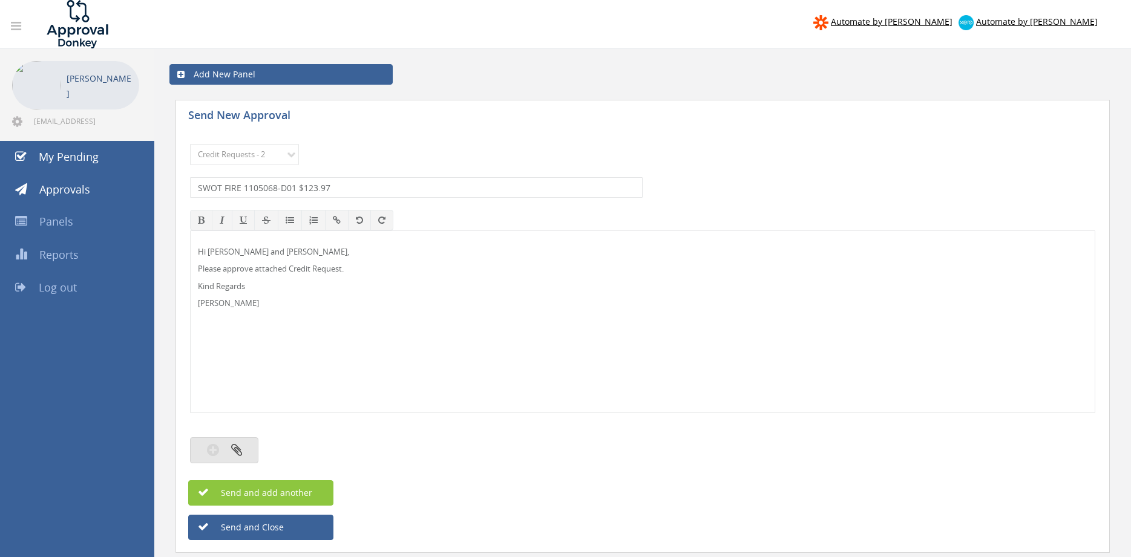
click at [256, 444] on button "button" at bounding box center [224, 451] width 68 height 26
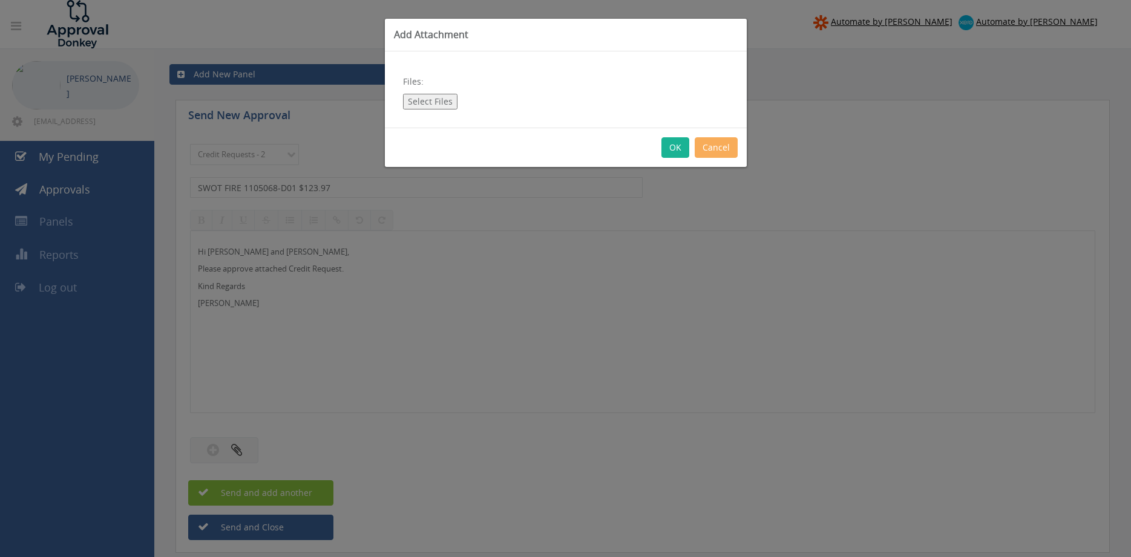
click at [444, 100] on button "Select Files" at bounding box center [430, 102] width 54 height 16
type input "C:\fakepath\Swot FIRE Credit 1105068-D01.pdf"
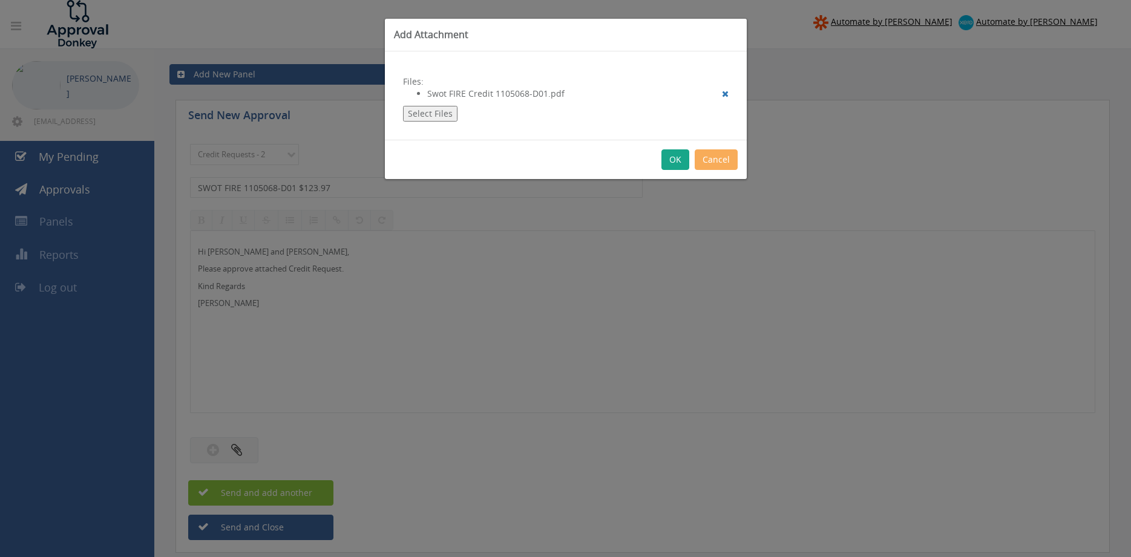
click at [673, 156] on button "OK" at bounding box center [675, 159] width 28 height 21
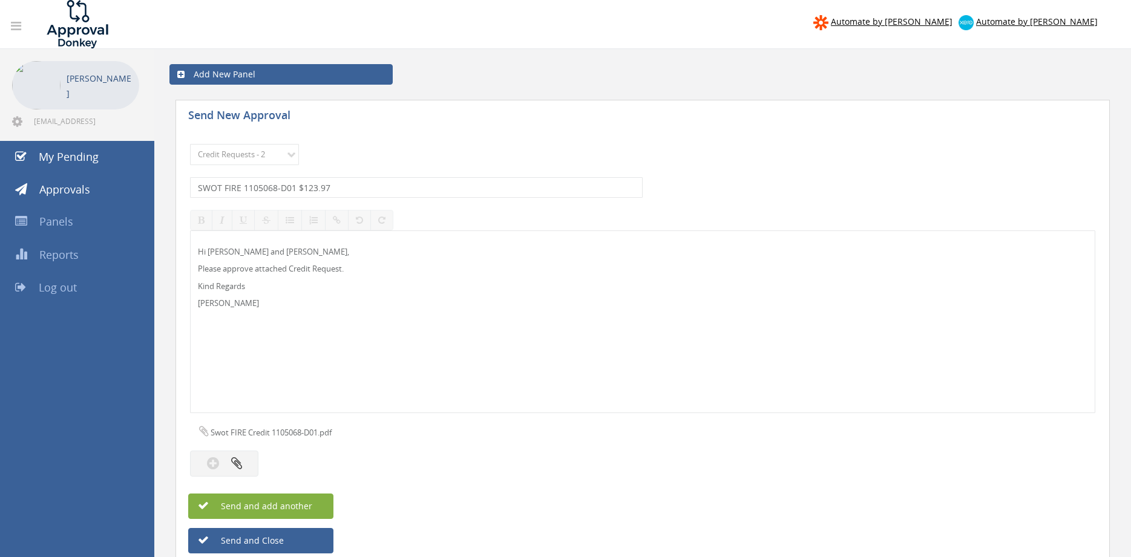
click at [312, 507] on button "Send and add another" at bounding box center [260, 506] width 145 height 25
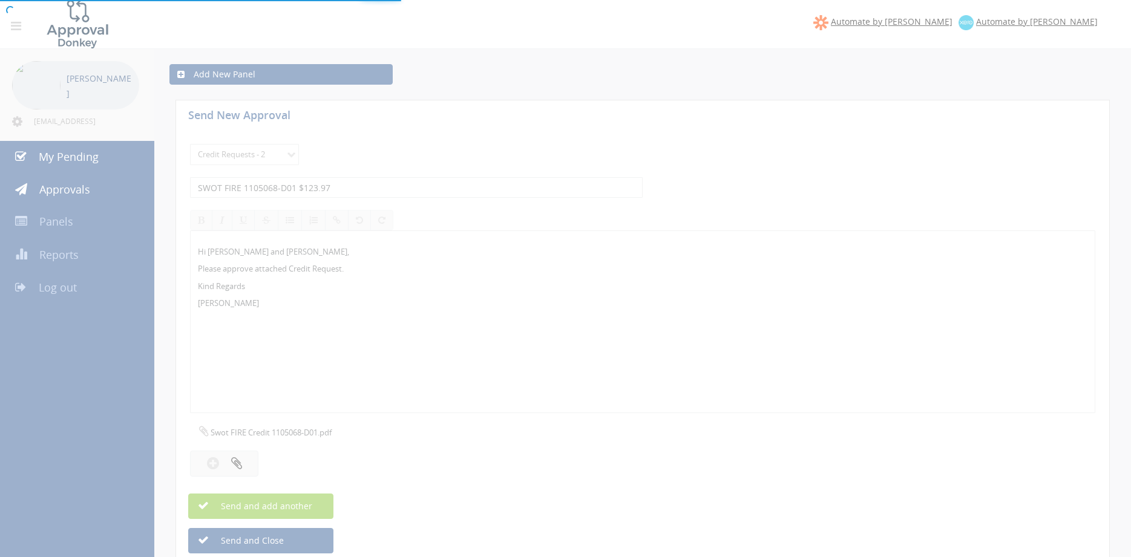
select select
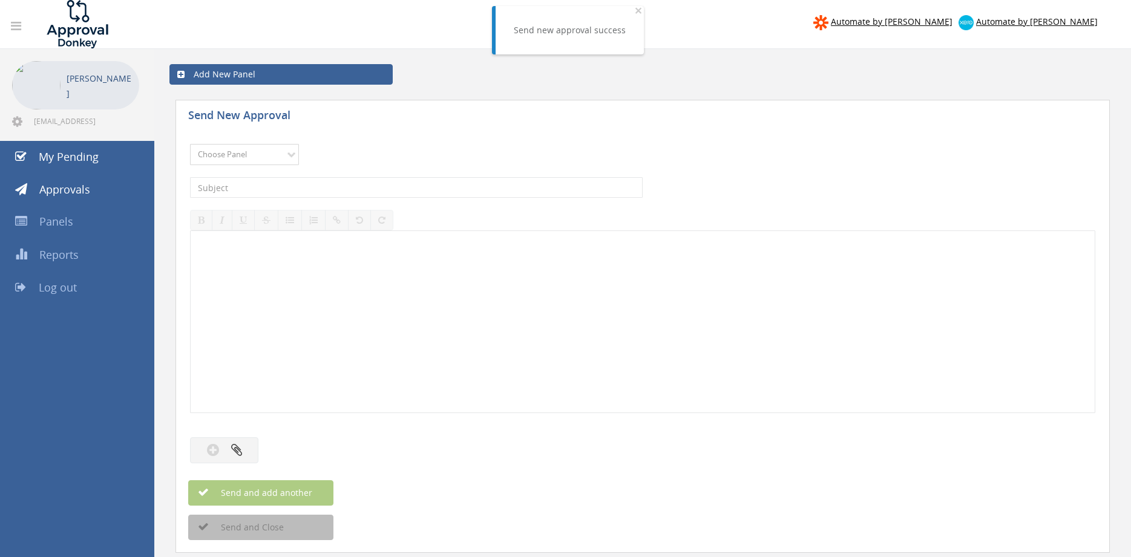
select select "9739"
click option "Credit Requests - 2" at bounding box center [0, 0] width 0 height 0
click at [330, 194] on input "text" at bounding box center [416, 187] width 453 height 21
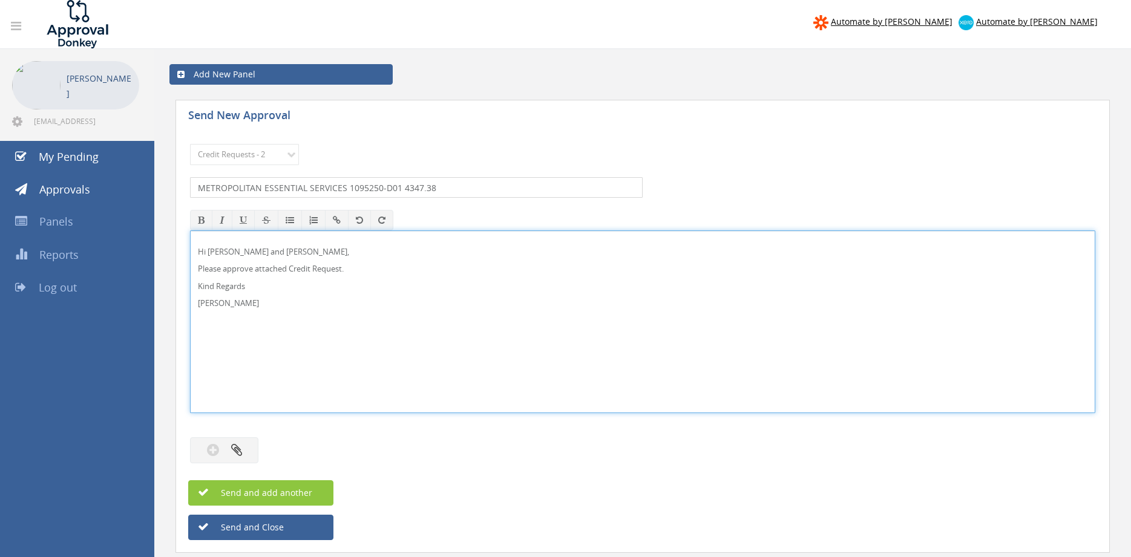
click at [403, 183] on input "METROPOLITAN ESSENTIAL SERVICES 1095250-D01 4347.38" at bounding box center [416, 187] width 453 height 21
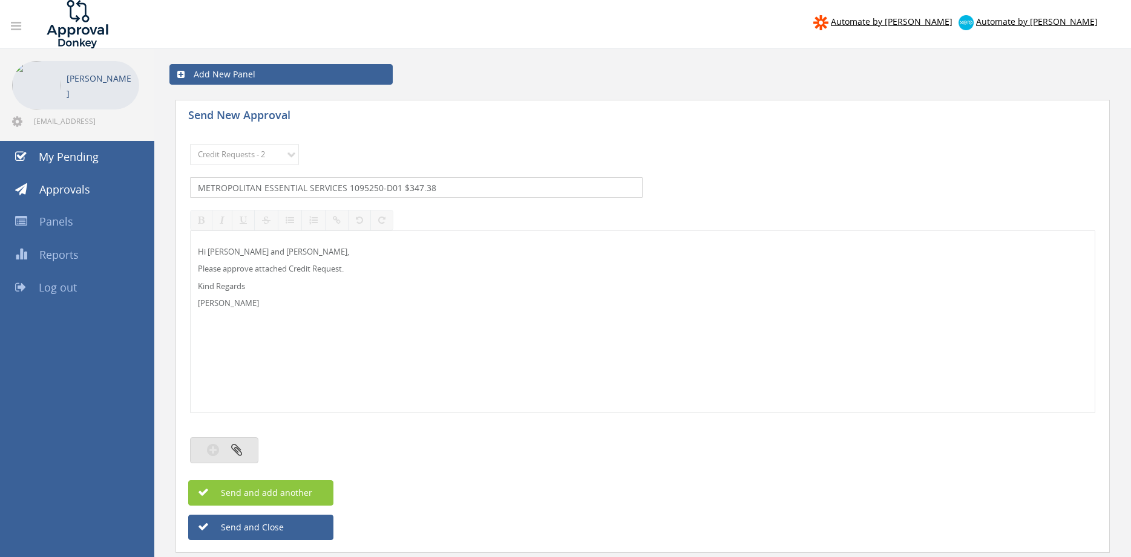
type input "METROPOLITAN ESSENTIAL SERVICES 1095250-D01 $347.38"
click at [248, 445] on button "button" at bounding box center [224, 451] width 68 height 26
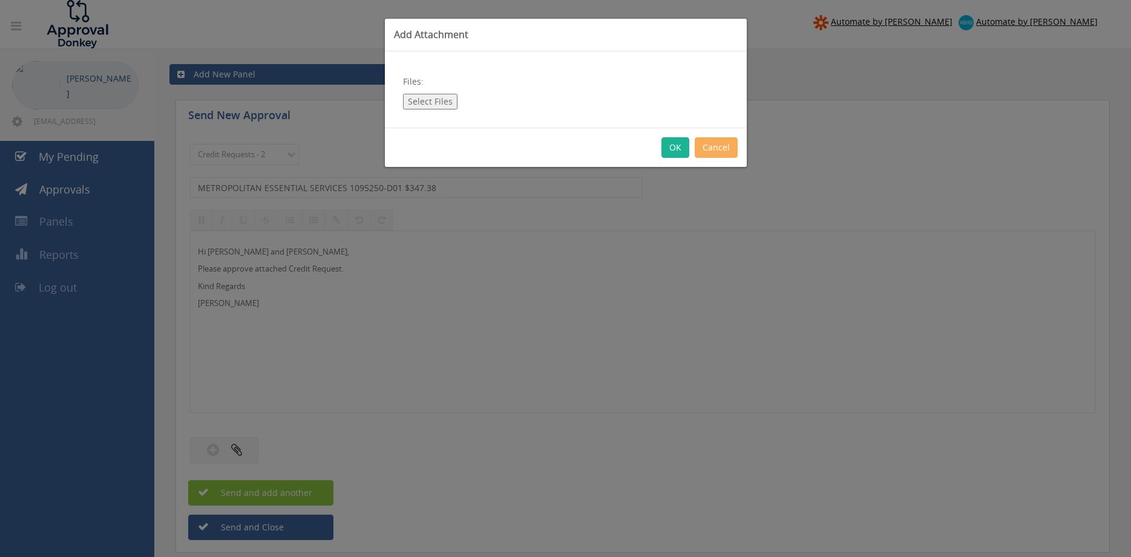
click at [442, 104] on button "Select Files" at bounding box center [430, 102] width 54 height 16
type input "C:\fakepath\METROPOLITAN ESSENTIAL SERVICES 1095250-D01.pdf"
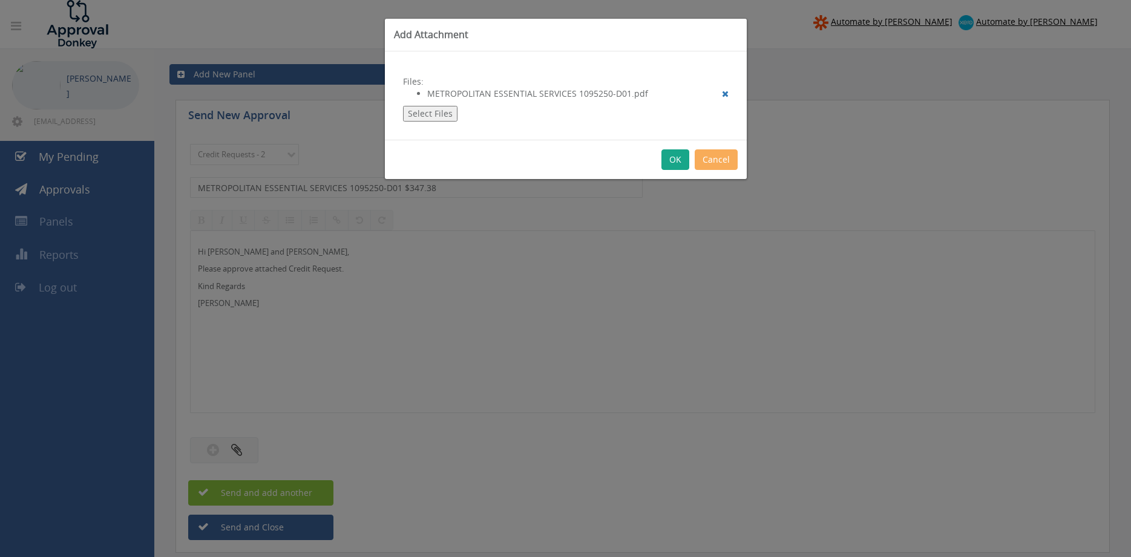
click at [674, 160] on button "OK" at bounding box center [675, 159] width 28 height 21
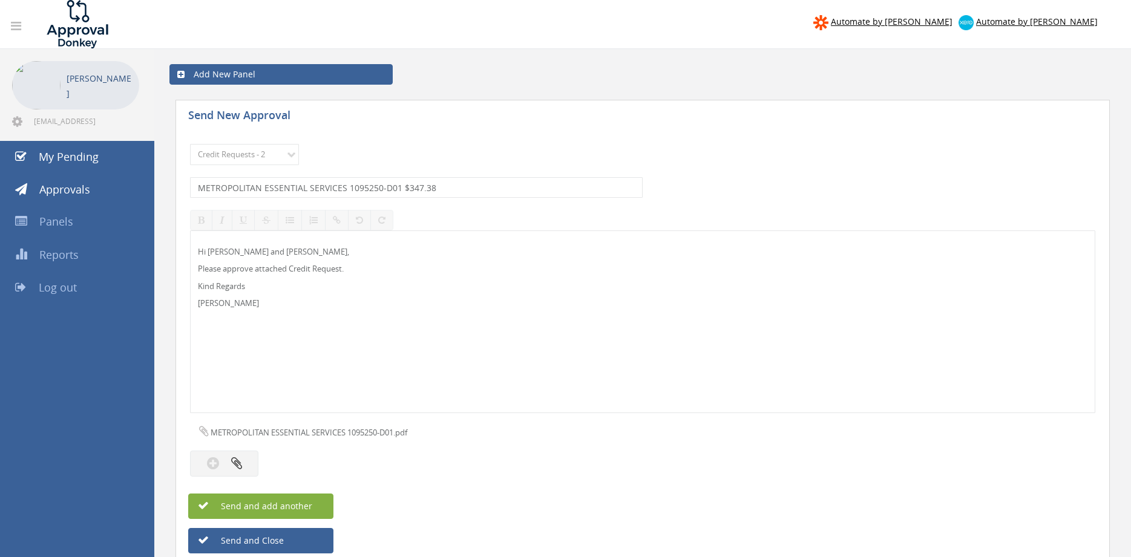
click at [320, 499] on button "Send and add another" at bounding box center [260, 506] width 145 height 25
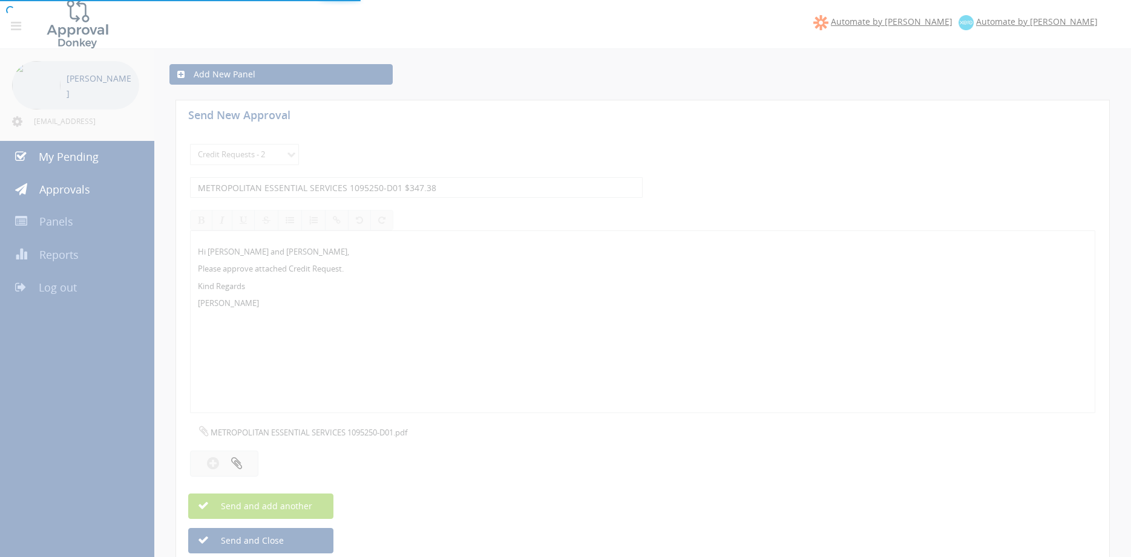
select select
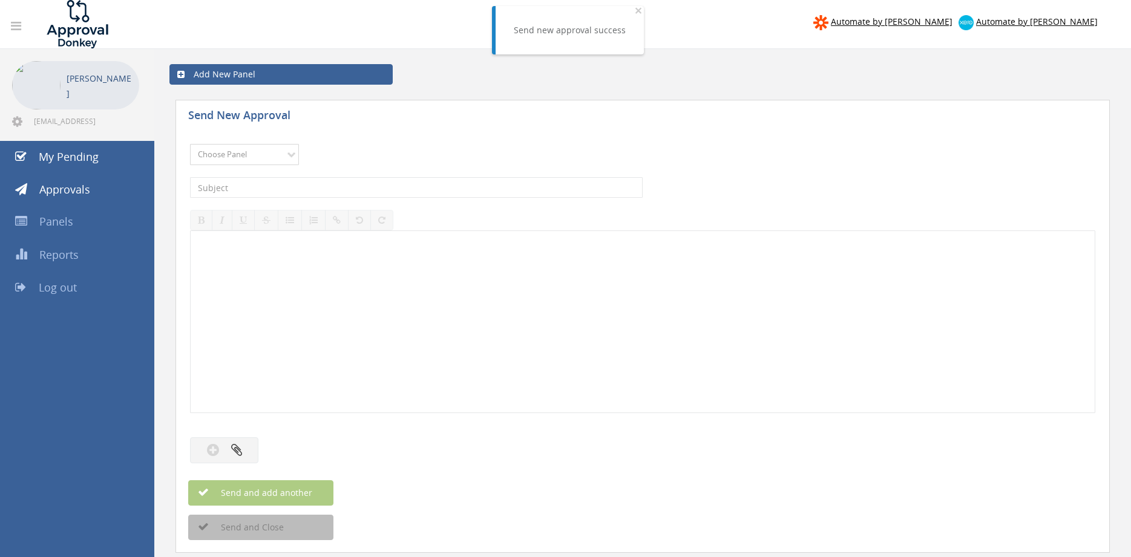
click at [190, 144] on select "Choose Panel Alarm Credits RG - 3 NZ Utilities Cable and SAI Global NZ Alarms-1…" at bounding box center [244, 154] width 109 height 21
select select "9739"
click option "Credit Requests - 2" at bounding box center [0, 0] width 0 height 0
click at [316, 188] on input "text" at bounding box center [416, 187] width 453 height 21
type input "GUARDIAN SAFETY SOLUTIONS 1104260-D01 $186.14"
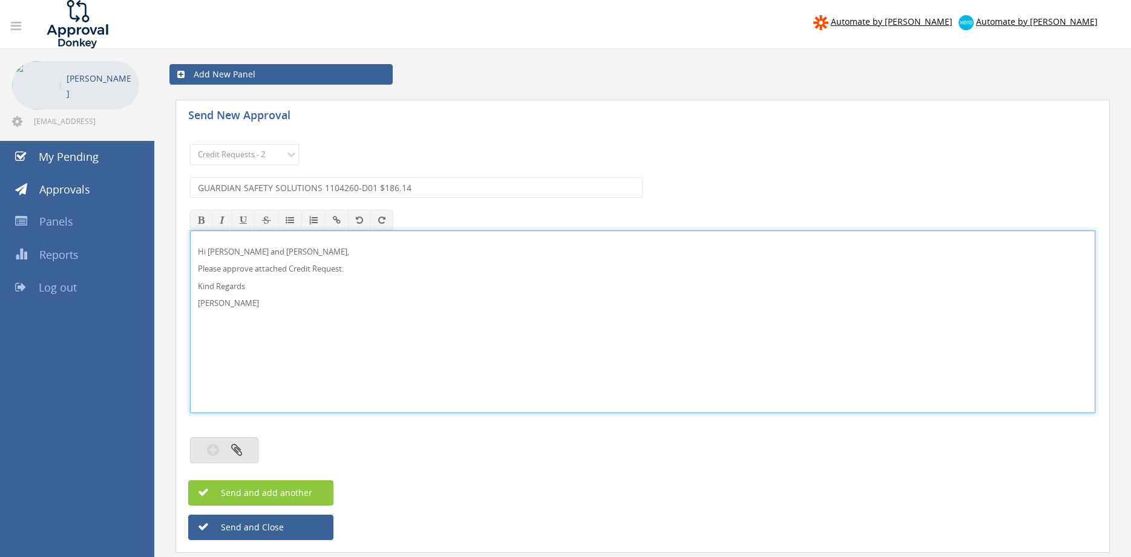
click at [241, 454] on icon "button" at bounding box center [236, 450] width 11 height 14
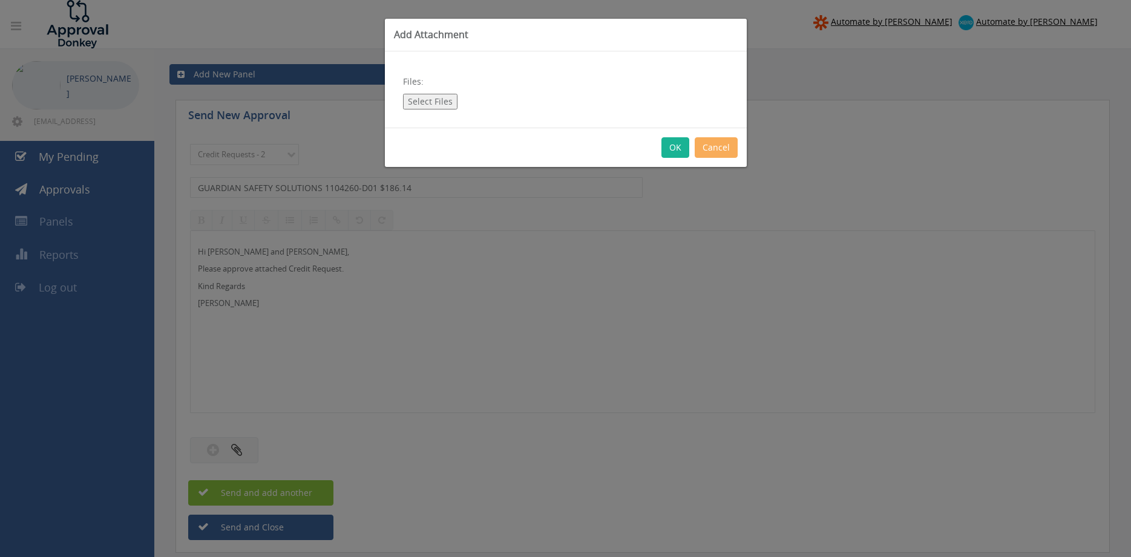
click at [435, 104] on button "Select Files" at bounding box center [430, 102] width 54 height 16
type input "C:\fakepath\GUARDIAN SAFETY SOLUTIONS 1104260-D01 & 1102239-D01.pdf"
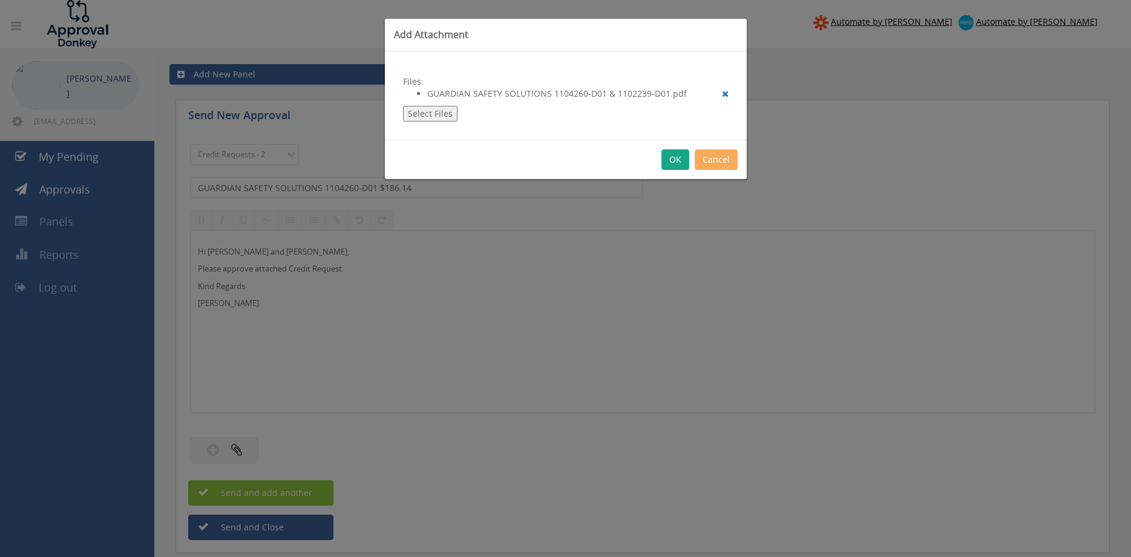
click at [676, 156] on button "OK" at bounding box center [675, 159] width 28 height 21
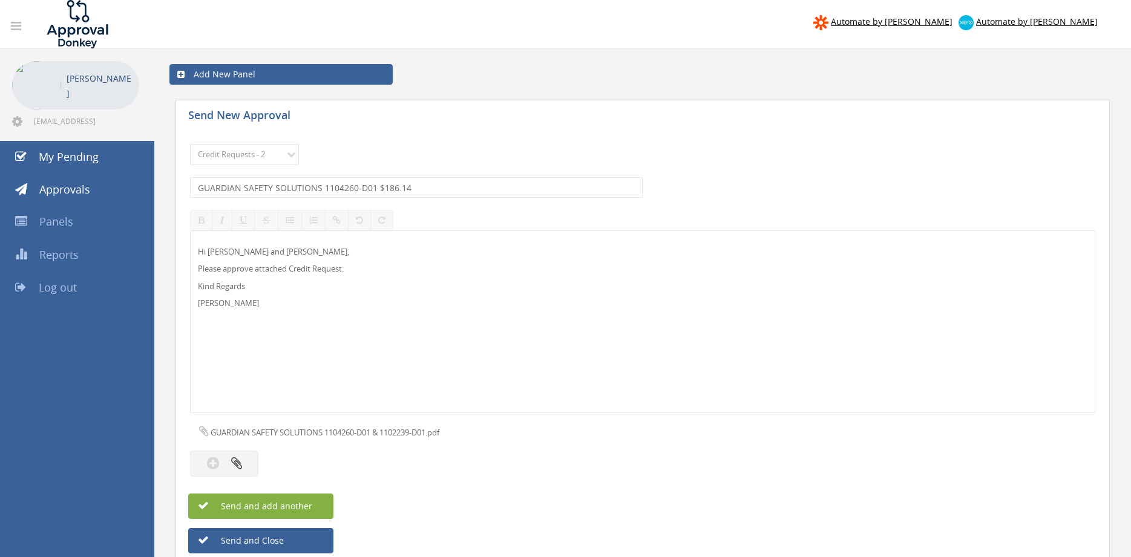
click at [313, 504] on button "Send and add another" at bounding box center [260, 506] width 145 height 25
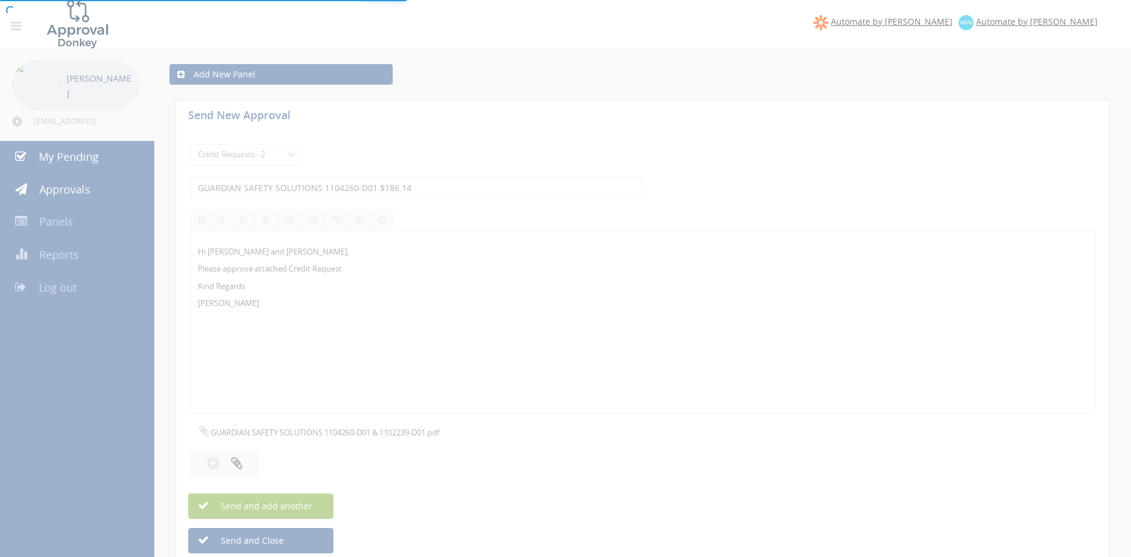
select select
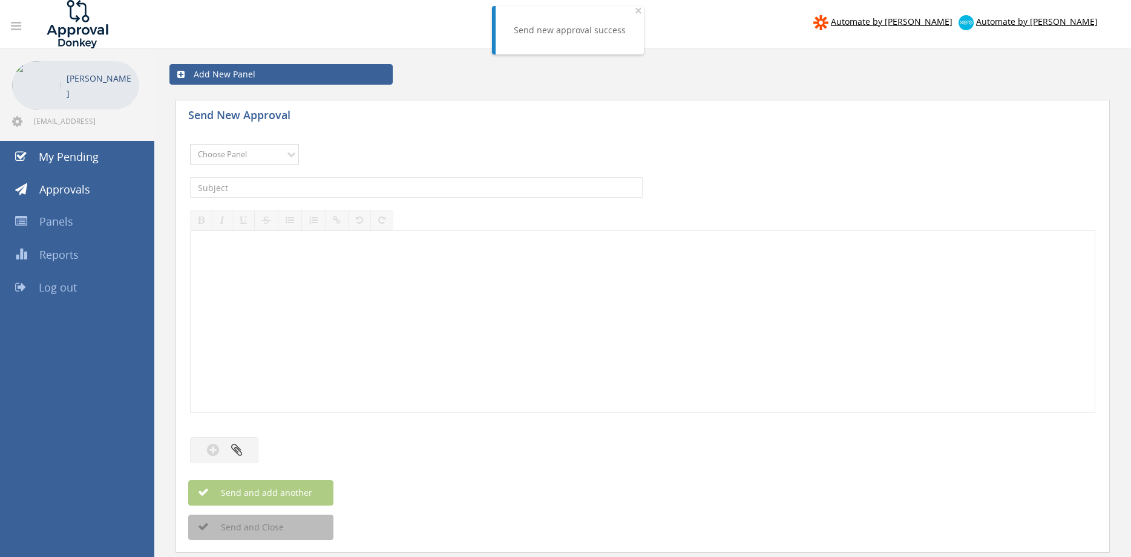
click at [190, 144] on select "Choose Panel Alarm Credits RG - 3 NZ Utilities Cable and SAI Global NZ Alarms-1…" at bounding box center [244, 154] width 109 height 21
select select "9739"
click option "Credit Requests - 2" at bounding box center [0, 0] width 0 height 0
click at [324, 182] on input "text" at bounding box center [416, 187] width 453 height 21
type input "FIREWATCH SAFETY RESULTS 1097285-D01 $664.59"
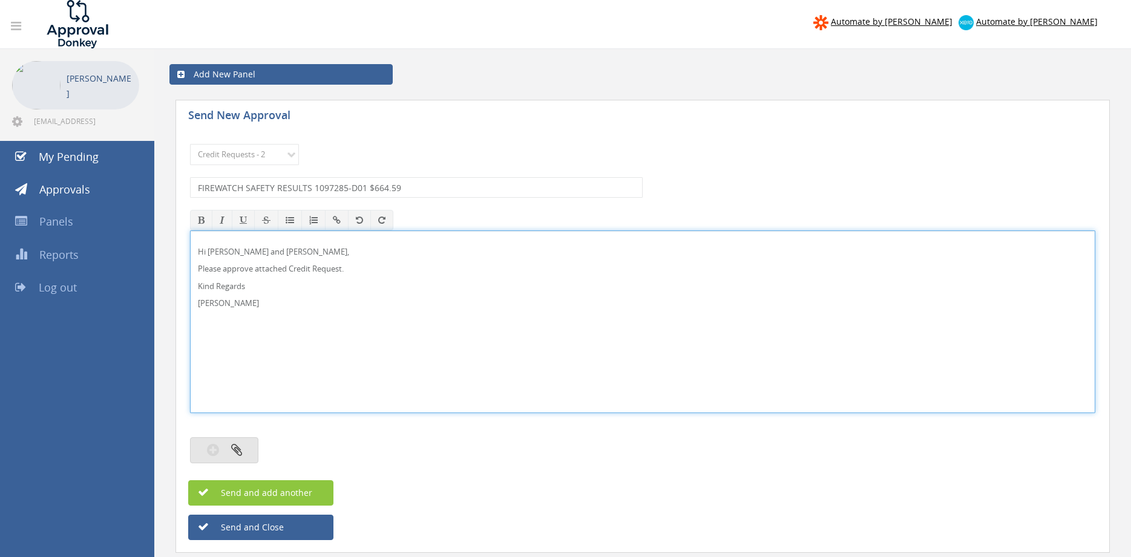
click at [249, 444] on button "button" at bounding box center [224, 451] width 68 height 26
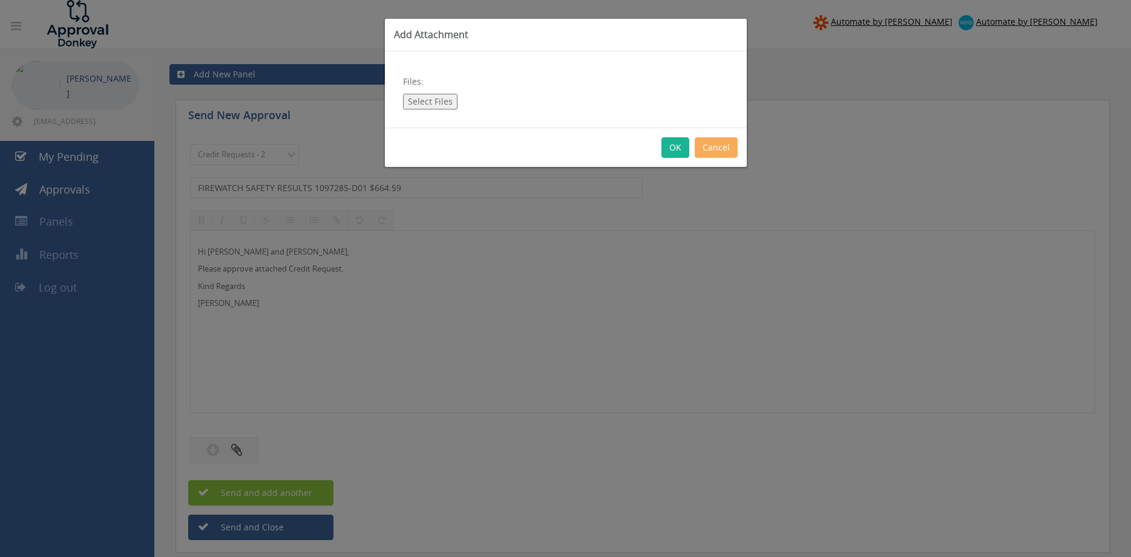
click at [418, 98] on button "Select Files" at bounding box center [430, 102] width 54 height 16
type input "C:\fakepath\FIREWATCH SAFETY RESULTS 1097285-D01.pdf"
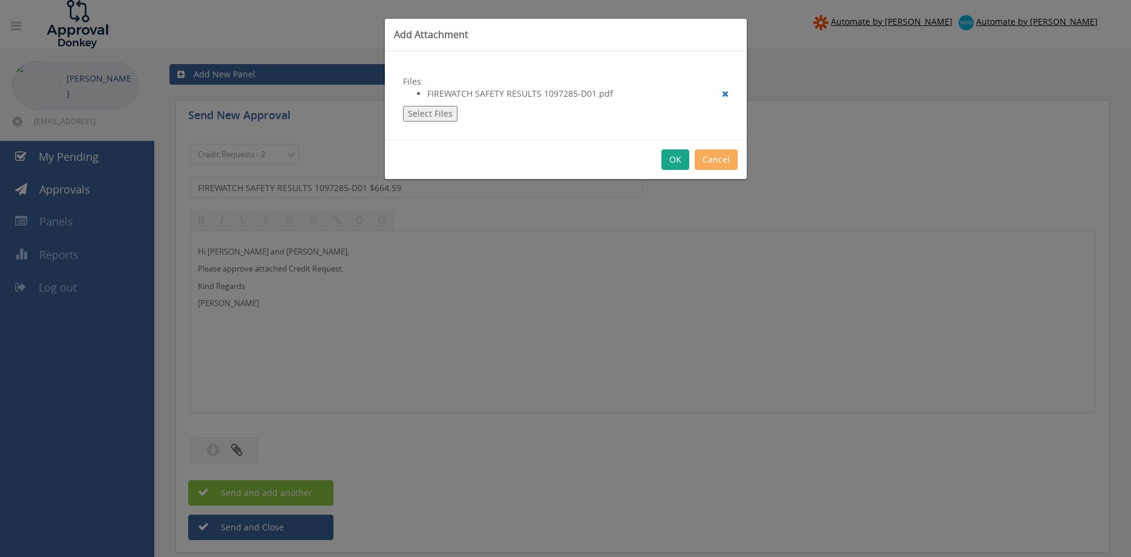
click at [666, 156] on button "OK" at bounding box center [675, 159] width 28 height 21
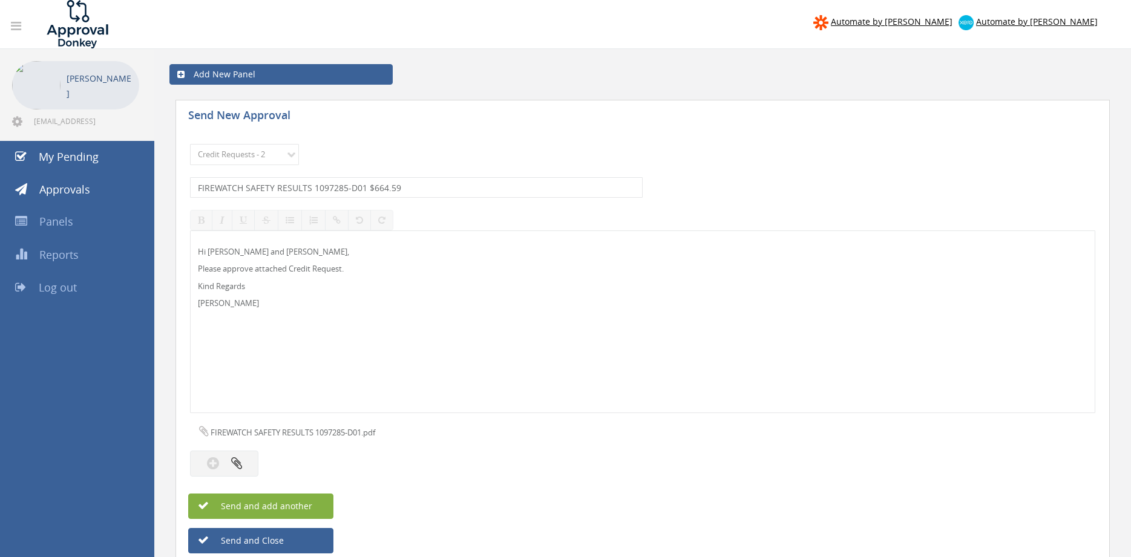
click at [323, 499] on button "Send and add another" at bounding box center [260, 506] width 145 height 25
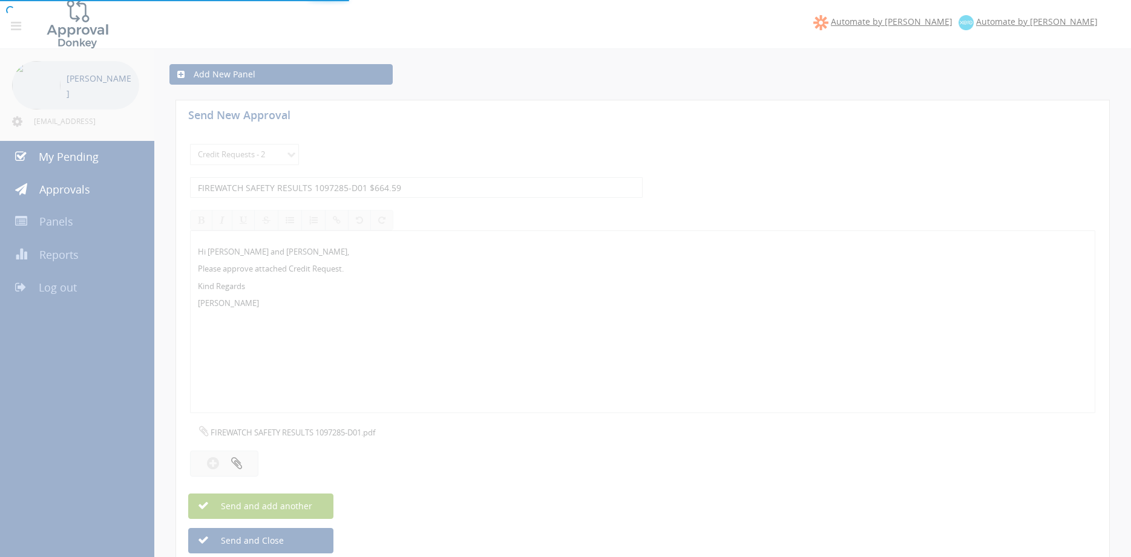
select select
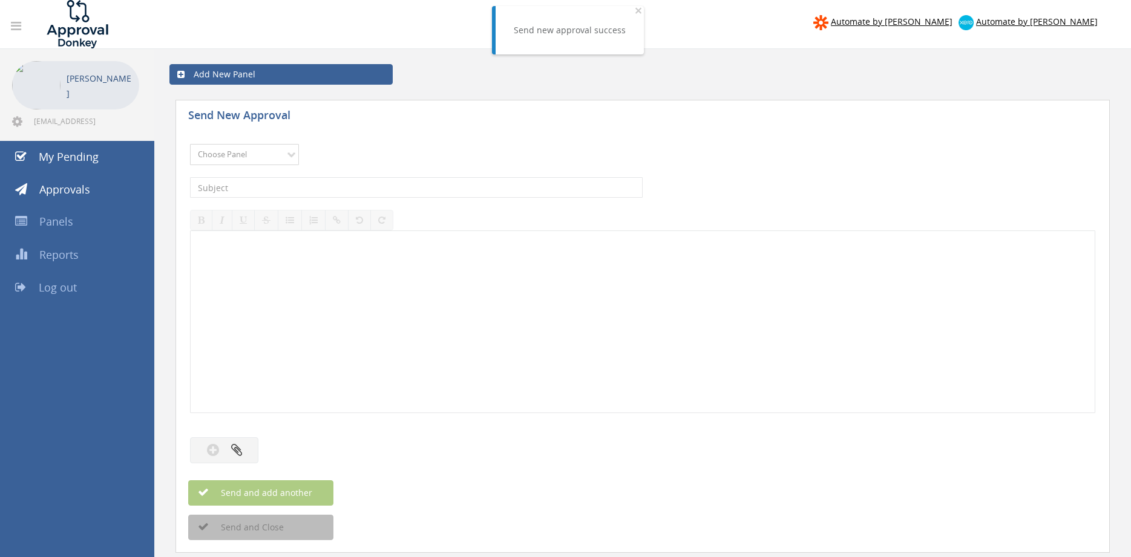
click at [190, 144] on select "Choose Panel Alarm Credits RG - 3 NZ Utilities Cable and SAI Global NZ Alarms-1…" at bounding box center [244, 154] width 109 height 21
select select "9739"
click option "Credit Requests - 2" at bounding box center [0, 0] width 0 height 0
click at [336, 186] on input "text" at bounding box center [416, 187] width 453 height 21
type input "CFA NHILL FIRE BRIGADE 1097617-D02 $249.39"
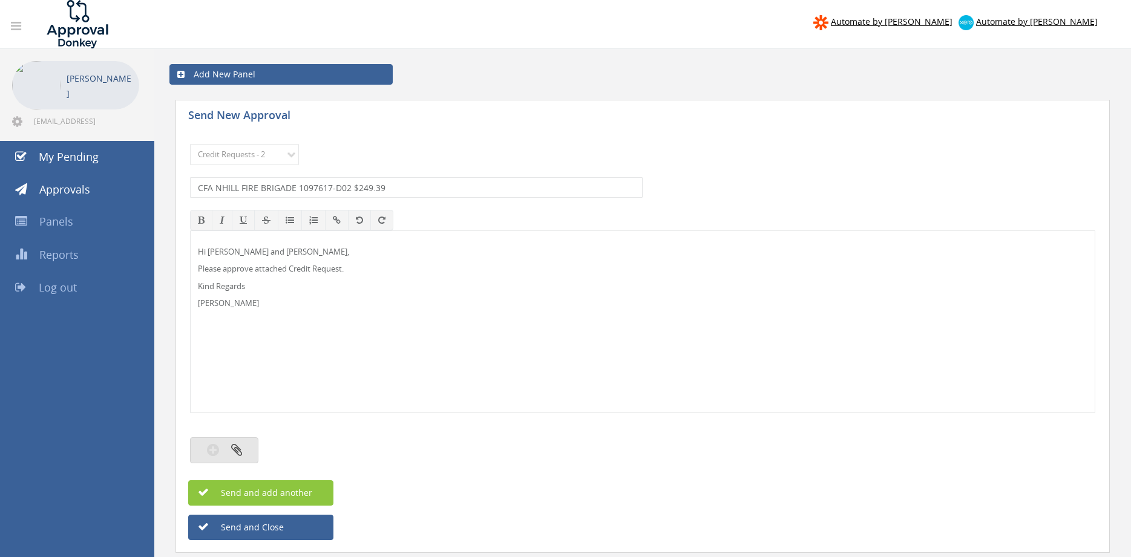
click at [242, 454] on button "button" at bounding box center [224, 451] width 68 height 26
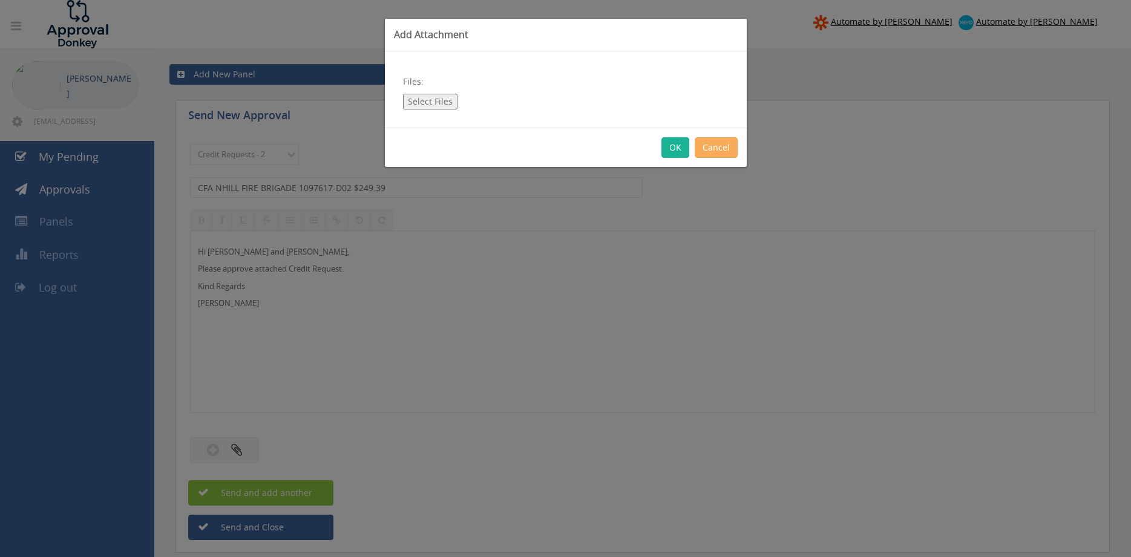
click at [427, 102] on button "Select Files" at bounding box center [430, 102] width 54 height 16
type input "C:\fakepath\CFA NHILL FIRE BRIGADE 1097617-D02.pdf"
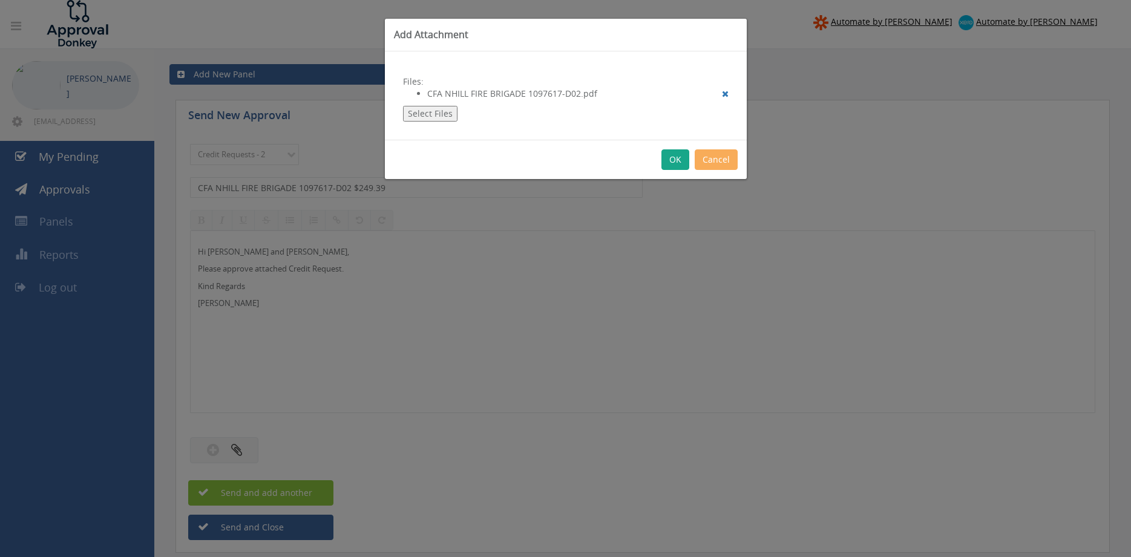
click at [677, 161] on button "OK" at bounding box center [675, 159] width 28 height 21
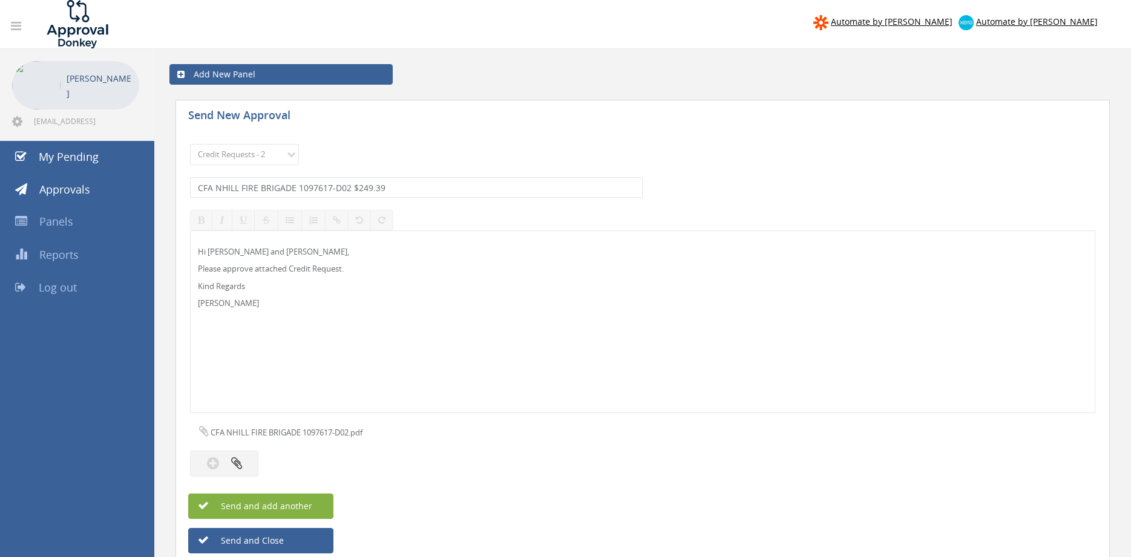
click at [312, 505] on button "Send and add another" at bounding box center [260, 506] width 145 height 25
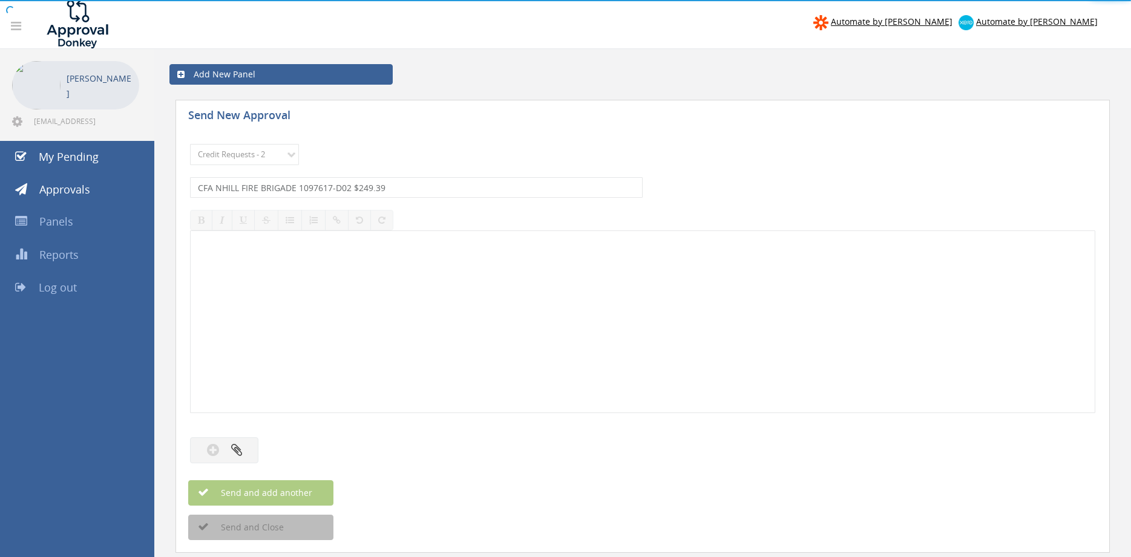
select select
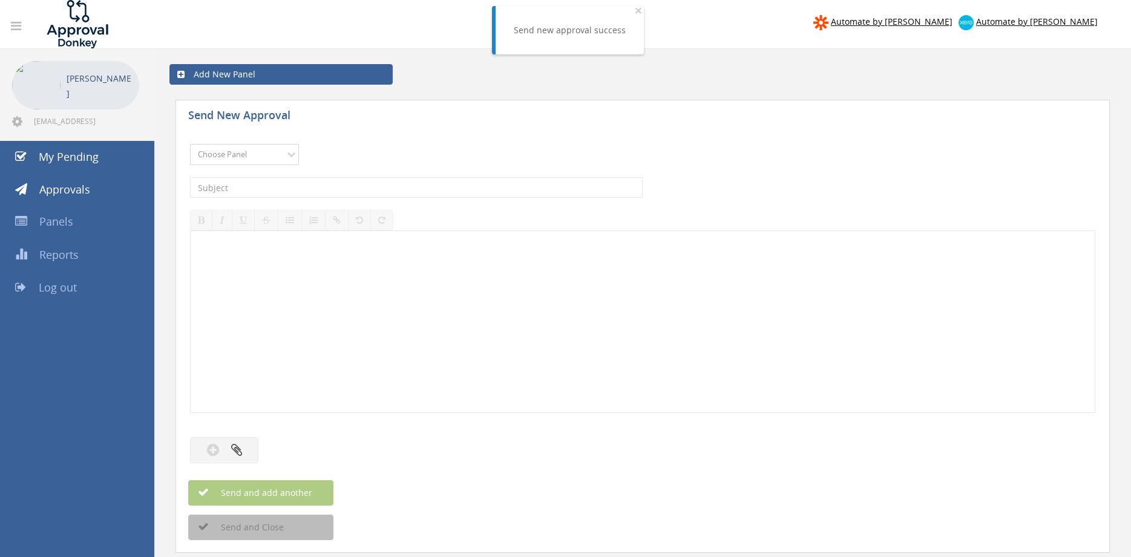
click at [190, 144] on select "Choose Panel Alarm Credits RG - 3 NZ Utilities Cable and SAI Global NZ Alarms-1…" at bounding box center [244, 154] width 109 height 21
select select "9739"
click option "Credit Requests - 2" at bounding box center [0, 0] width 0 height 0
click at [341, 186] on input "text" at bounding box center [416, 187] width 453 height 21
type input "NSW FIRE EXTINGUISHER 1103907-D01 $9,570.00"
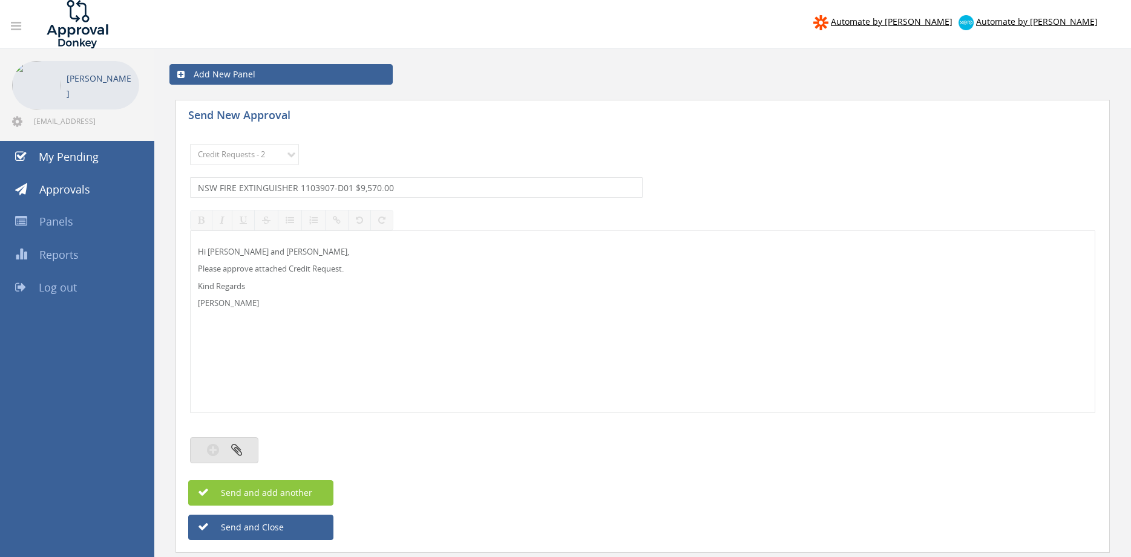
click at [248, 453] on button "button" at bounding box center [224, 451] width 68 height 26
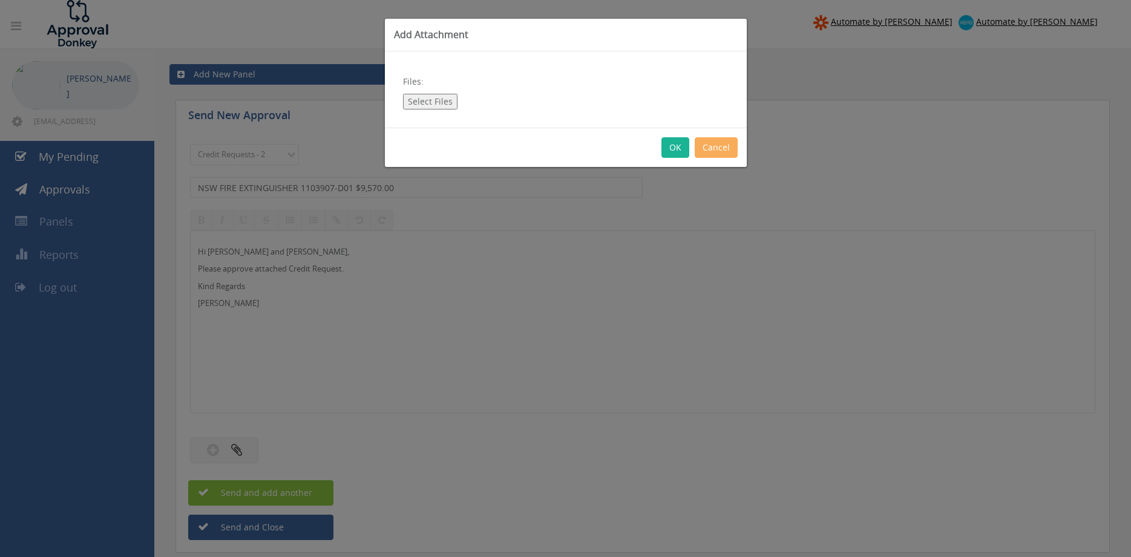
click at [446, 101] on button "Select Files" at bounding box center [430, 102] width 54 height 16
type input "C:\fakepath\1103907 NSW FIRE EXTINGUISHER.pdf"
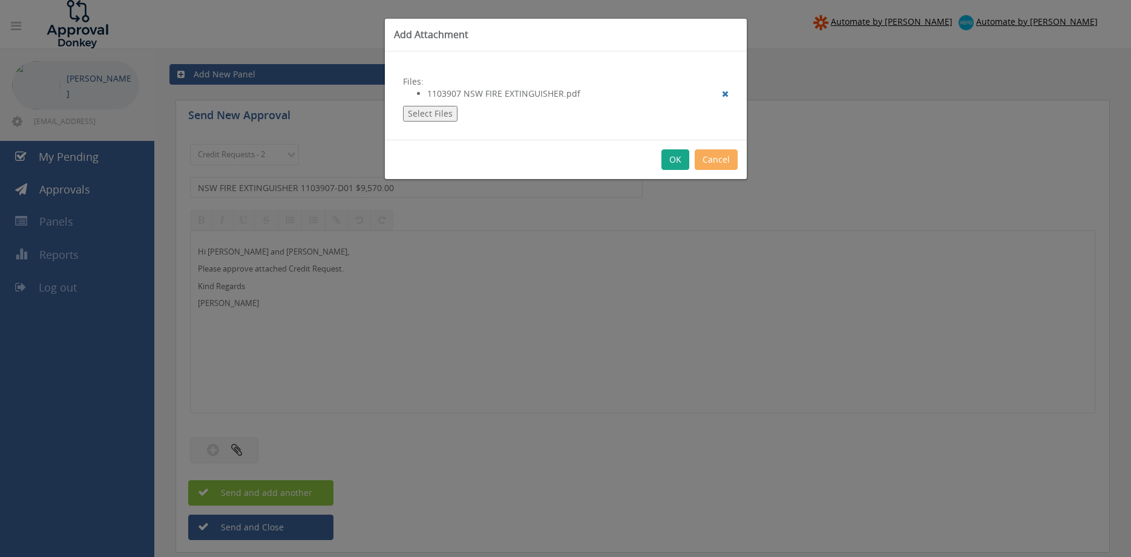
click at [677, 163] on button "OK" at bounding box center [675, 159] width 28 height 21
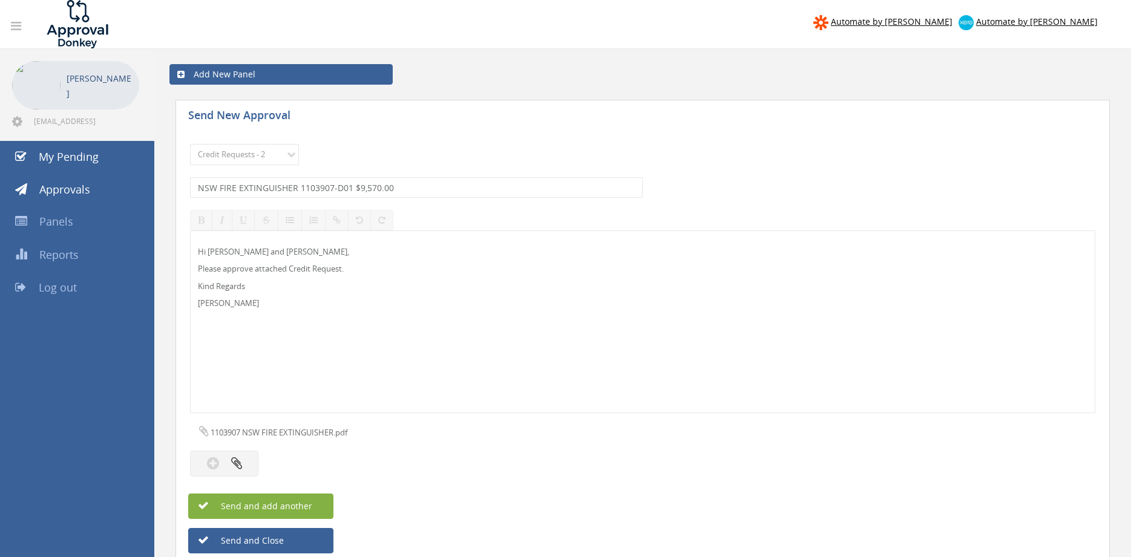
click at [297, 504] on span "Send and add another" at bounding box center [253, 505] width 117 height 11
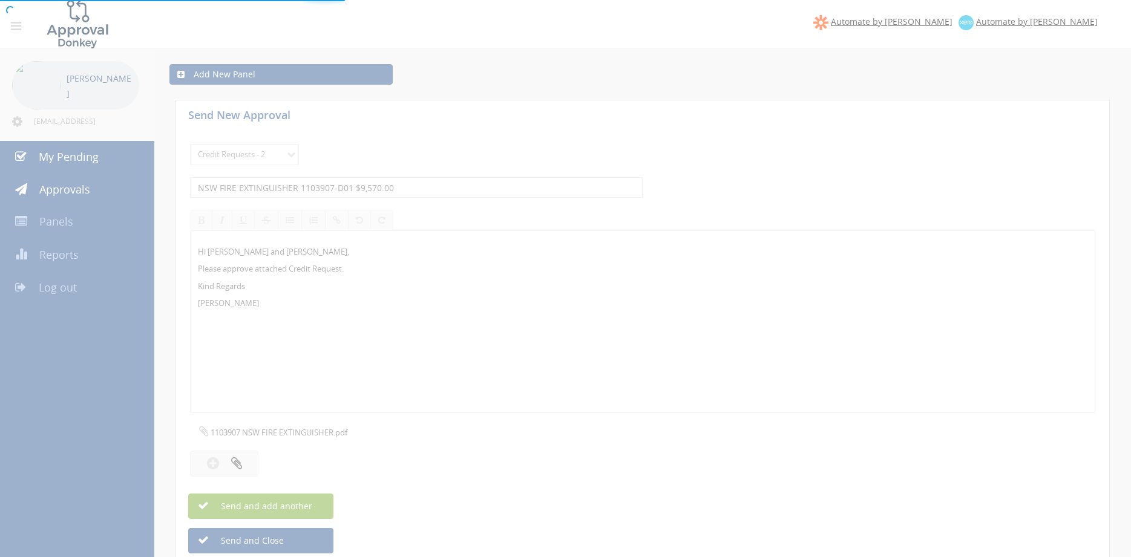
select select
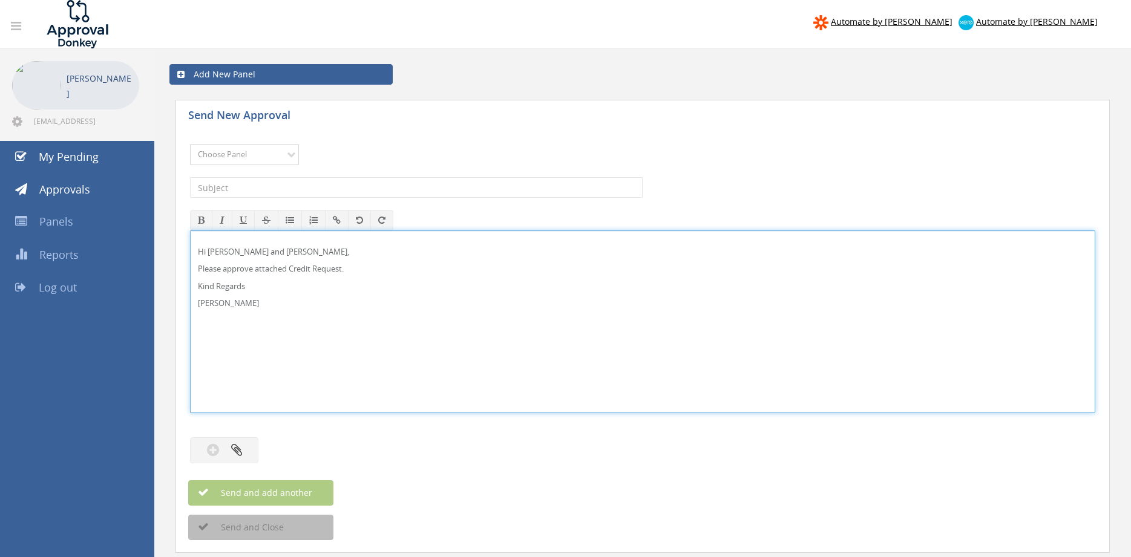
click at [255, 159] on select "Choose Panel Alarm Credits RG - 3 NZ Utilities Cable and SAI Global NZ Alarms-1…" at bounding box center [244, 154] width 109 height 21
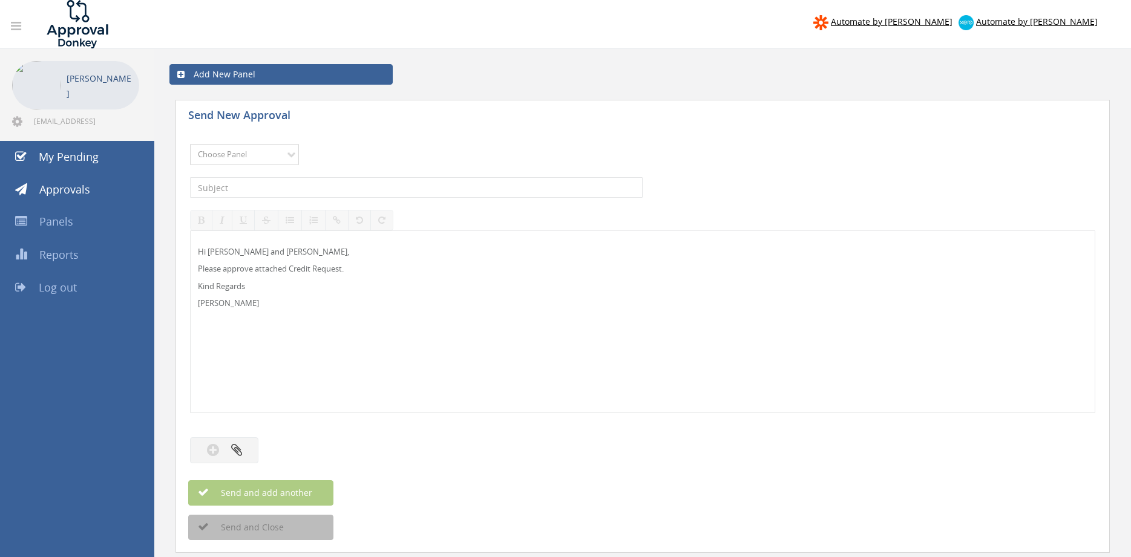
select select "13144"
click option "Alarm Credits RG - 3" at bounding box center [0, 0] width 0 height 0
click at [272, 184] on input "text" at bounding box center [416, 187] width 453 height 21
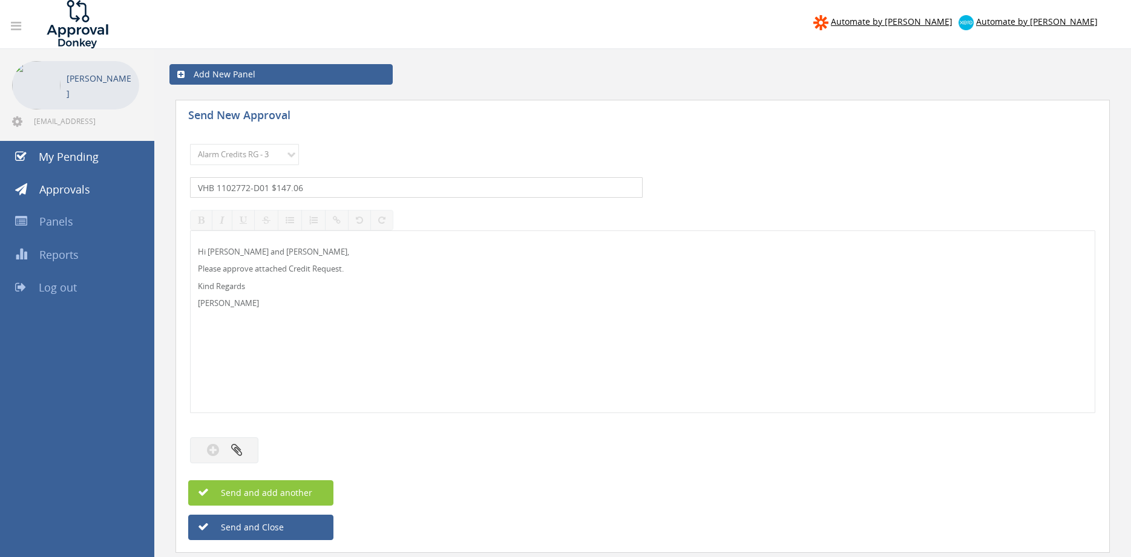
type input "VHB 1102772-D01 $147.06"
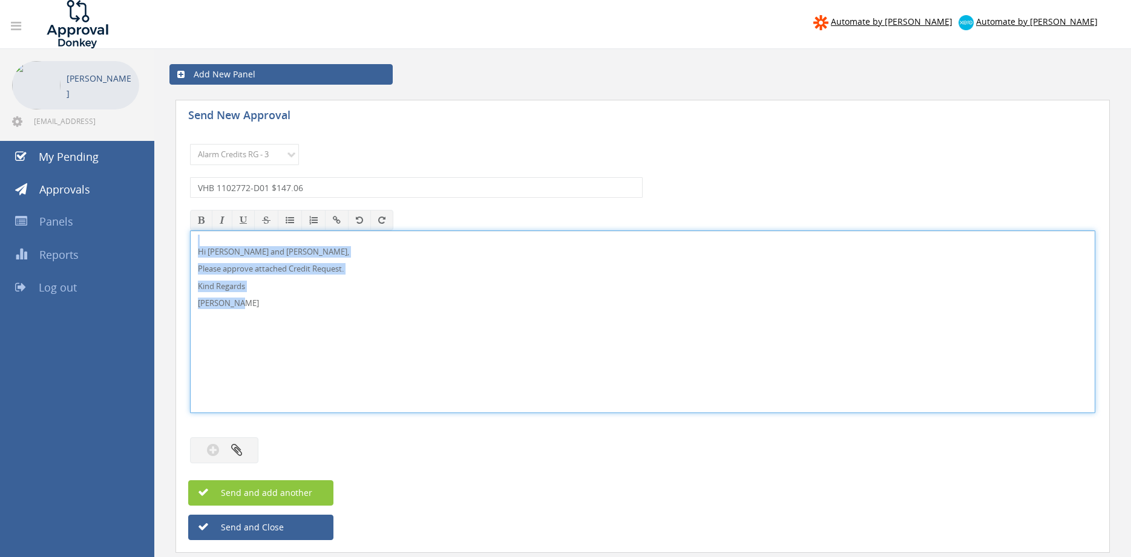
drag, startPoint x: 214, startPoint y: 297, endPoint x: 161, endPoint y: 221, distance: 92.0
click at [190, 231] on div "Hi Lee, Rob and Ben, Please approve attached Credit Request. Kind Regards Pam W…" at bounding box center [642, 322] width 905 height 183
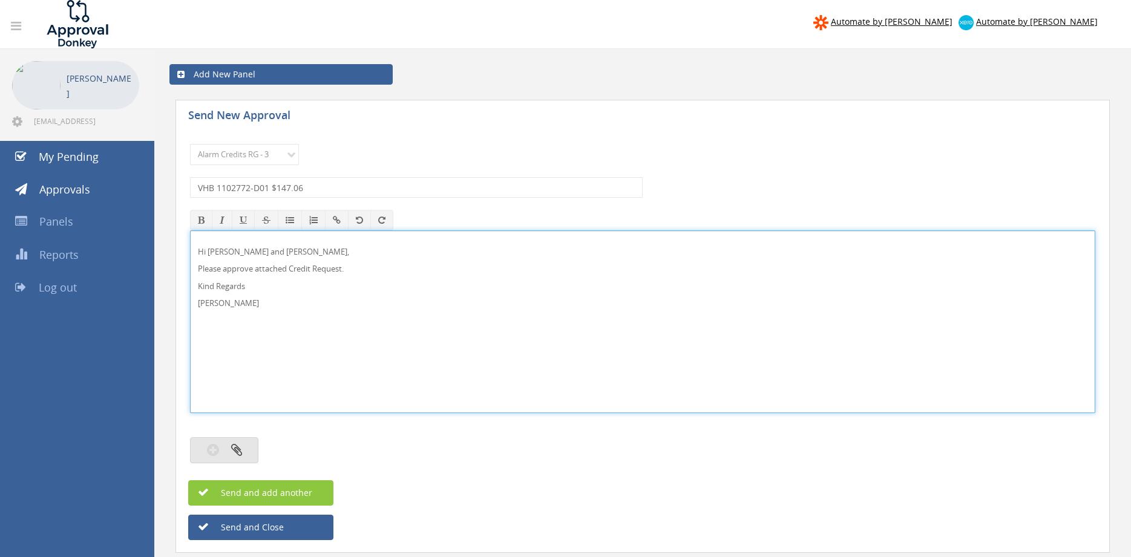
click at [244, 445] on button "button" at bounding box center [224, 451] width 68 height 26
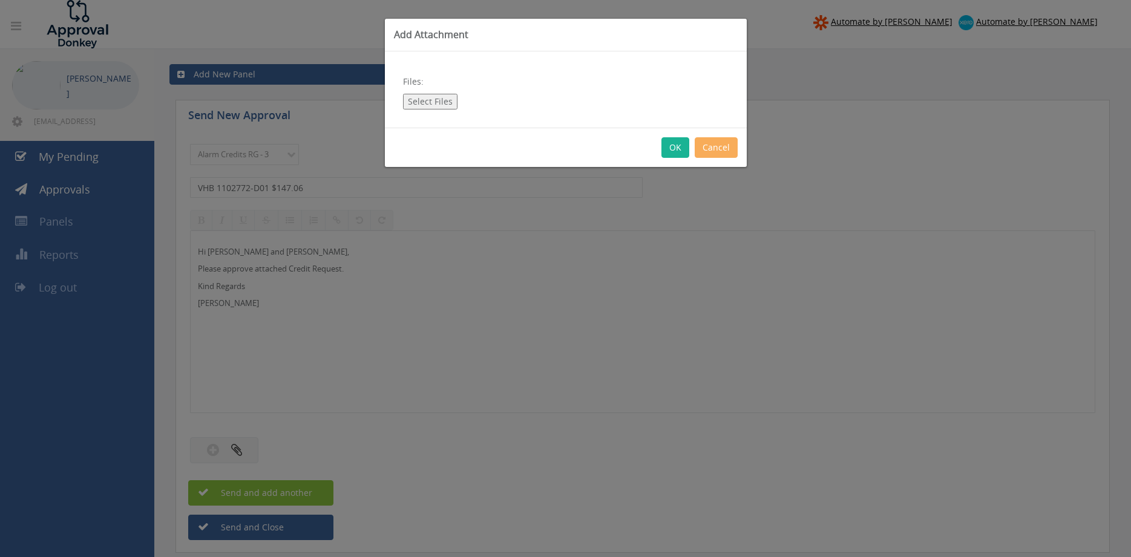
click at [427, 100] on button "Select Files" at bounding box center [430, 102] width 54 height 16
type input "C:\fakepath\YHB 1102772-D01.pdf"
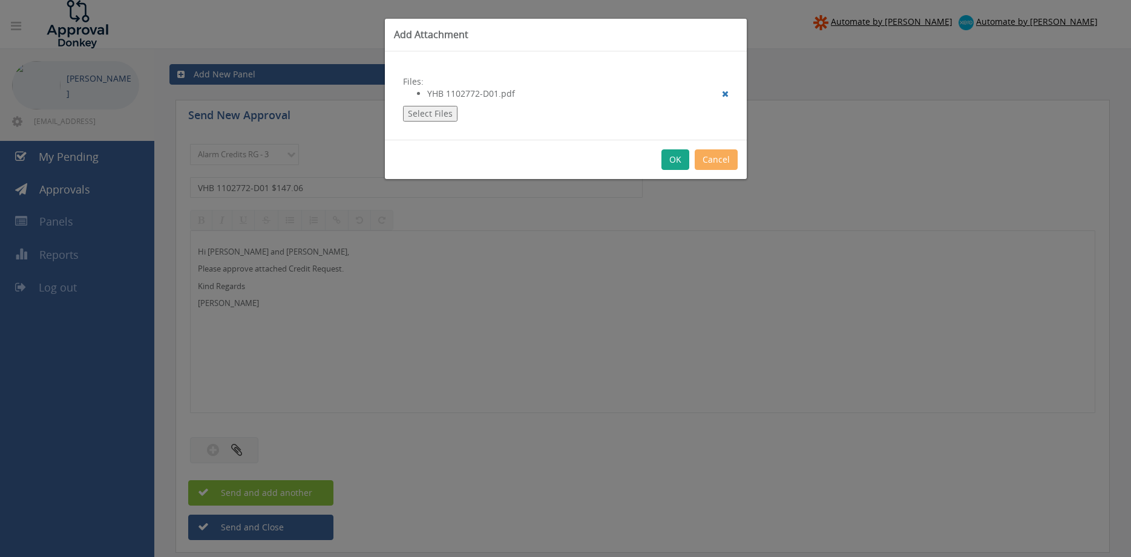
click at [668, 164] on button "OK" at bounding box center [675, 159] width 28 height 21
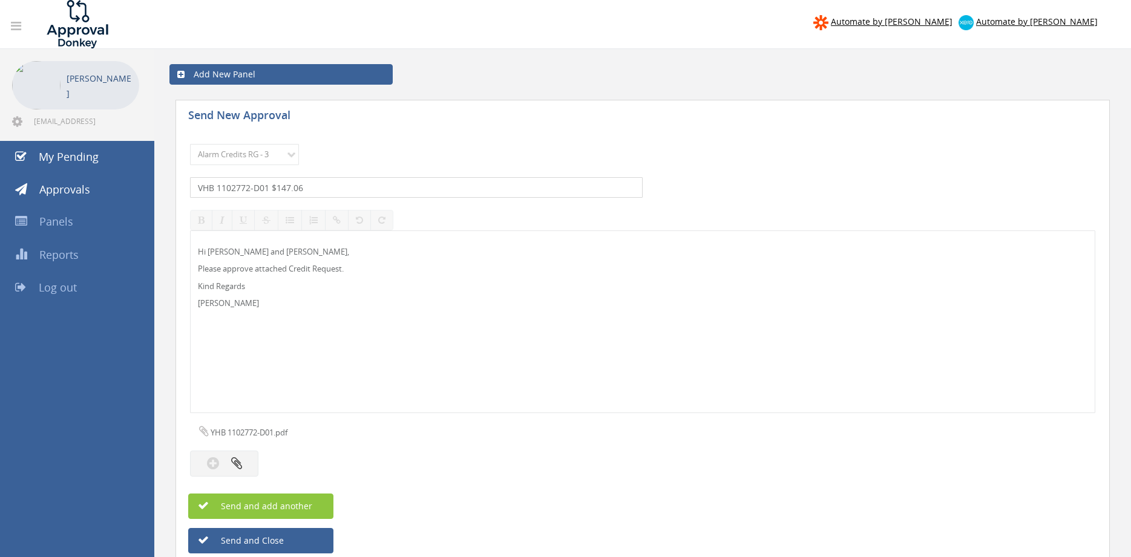
drag, startPoint x: 202, startPoint y: 188, endPoint x: 180, endPoint y: 187, distance: 21.8
click at [190, 187] on input "VHB 1102772-D01 $147.06" at bounding box center [416, 187] width 453 height 21
type input "YHB 1102772-D01 $147.06"
click at [304, 507] on span "Send and add another" at bounding box center [253, 505] width 117 height 11
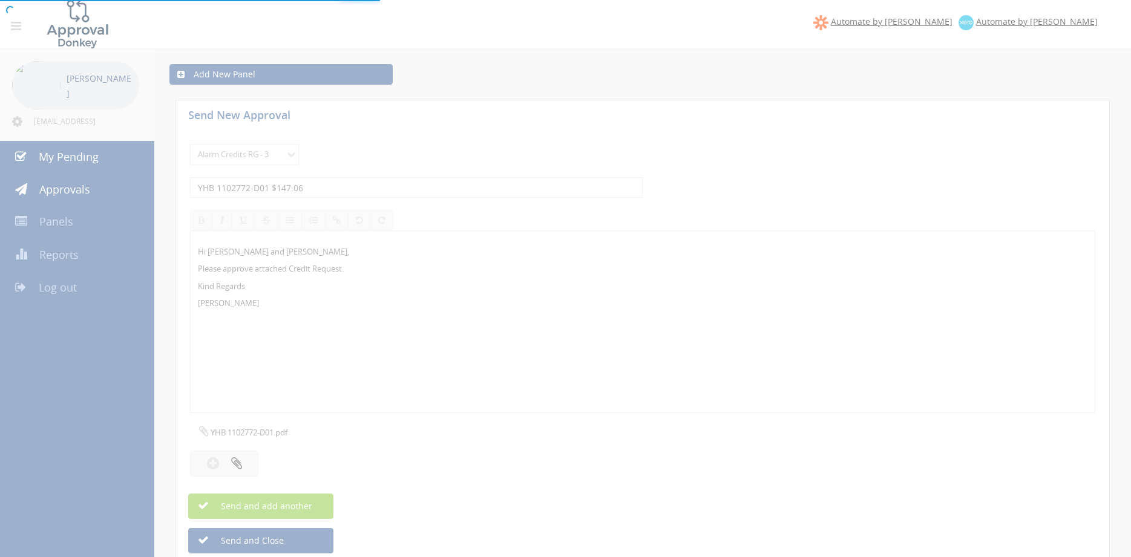
select select
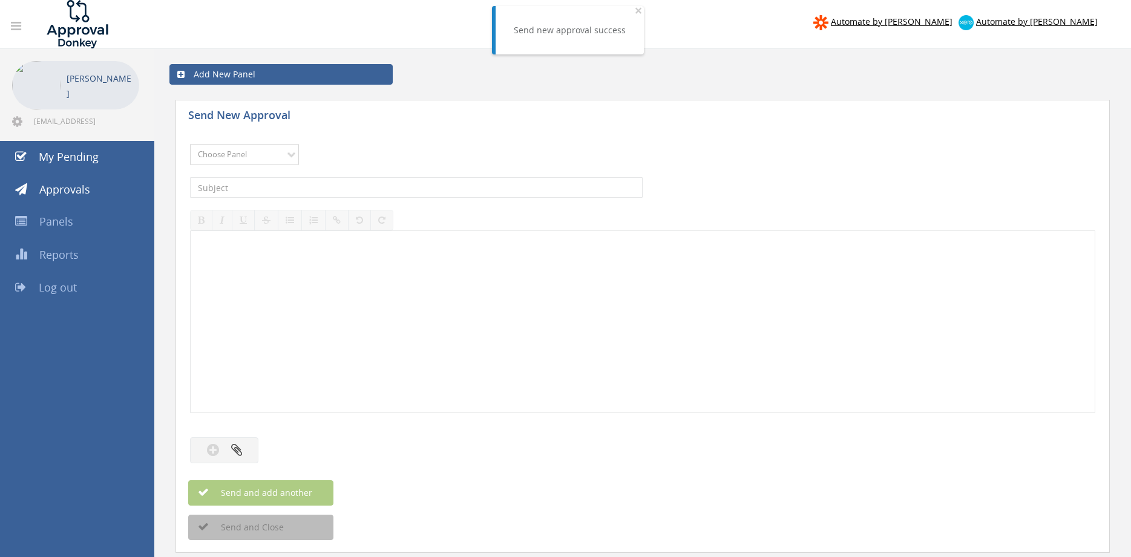
click at [190, 144] on select "Choose Panel Alarm Credits RG - 3 NZ Utilities Cable and SAI Global NZ Alarms-1…" at bounding box center [244, 154] width 109 height 21
select select "13144"
click option "Alarm Credits RG - 3" at bounding box center [0, 0] width 0 height 0
click at [264, 185] on input "text" at bounding box center [416, 187] width 453 height 21
type input "UFE SERVICE 1104436-D01 $336.68"
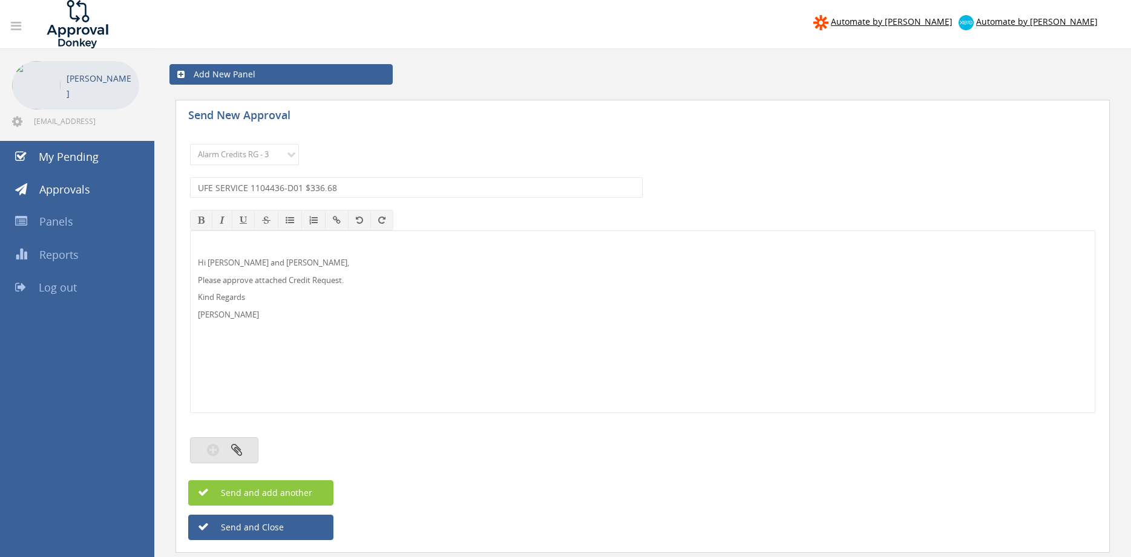
click at [249, 451] on button "button" at bounding box center [224, 451] width 68 height 26
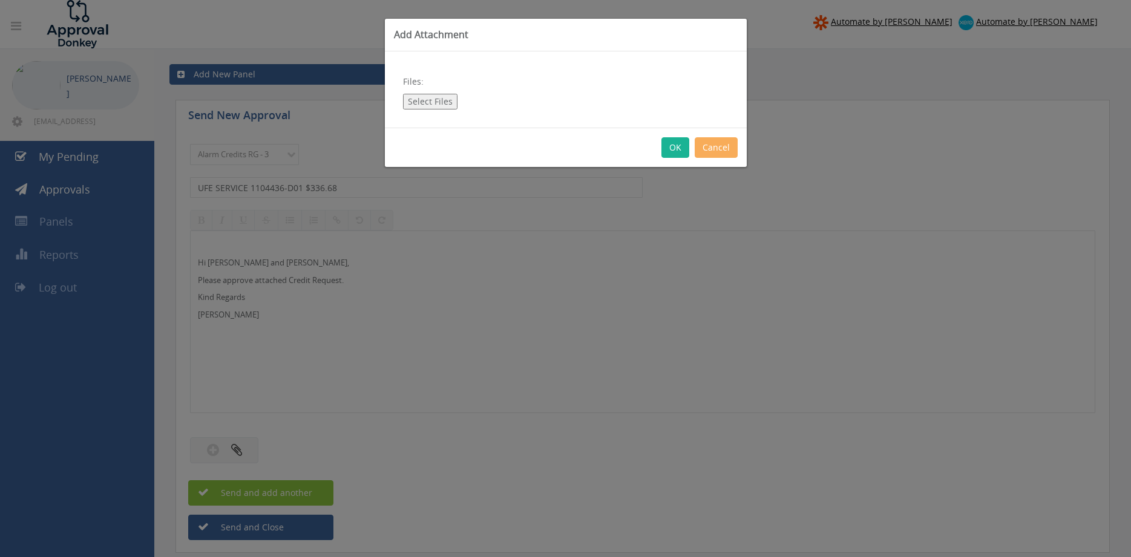
click at [433, 97] on button "Select Files" at bounding box center [430, 102] width 54 height 16
type input "C:\fakepath\UFE SERVICE 1104436-D01.pdf"
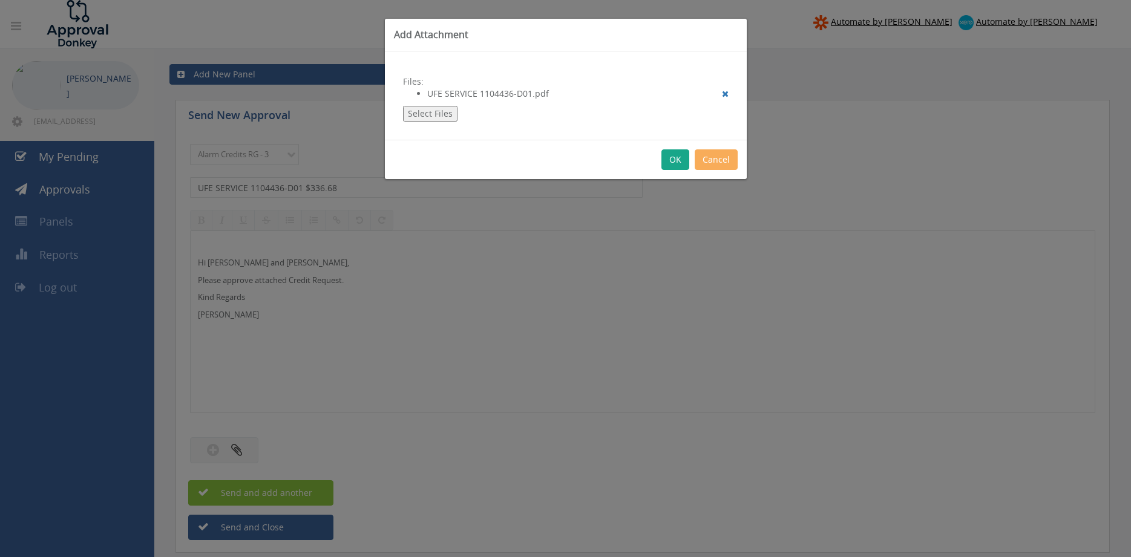
click at [678, 158] on button "OK" at bounding box center [675, 159] width 28 height 21
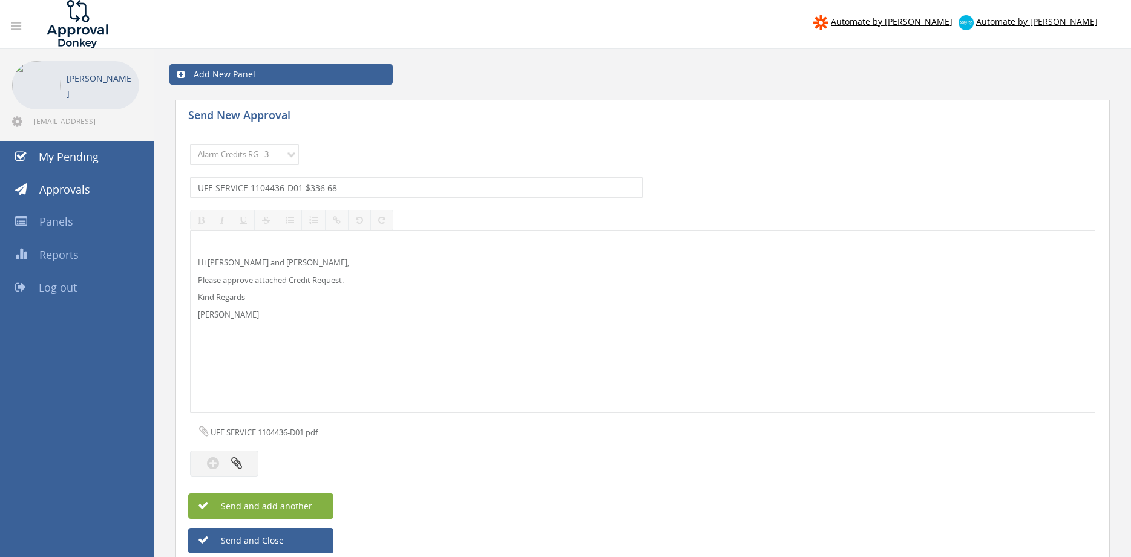
click at [300, 505] on span "Send and add another" at bounding box center [253, 505] width 117 height 11
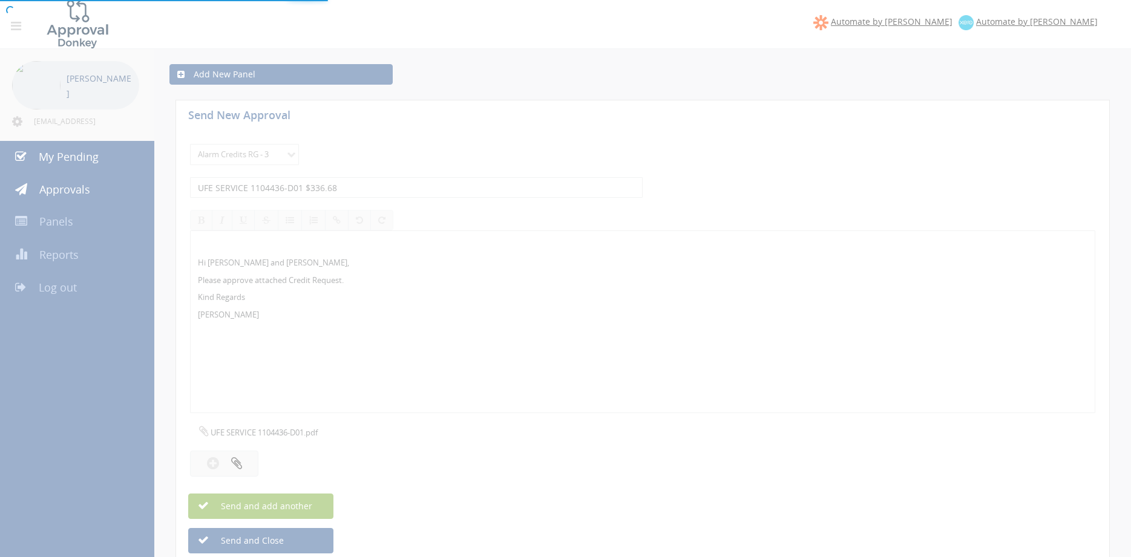
select select
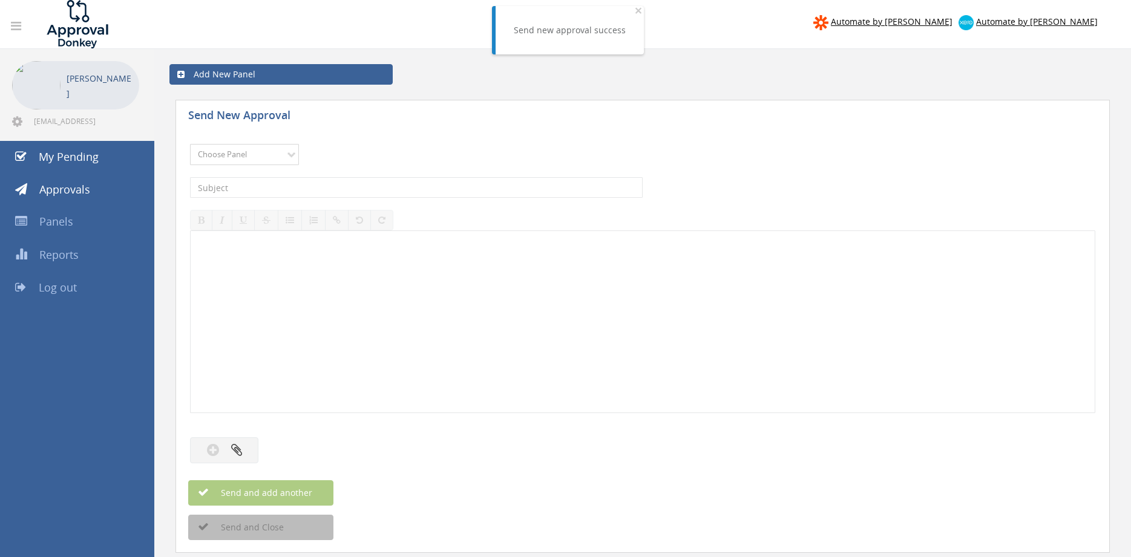
click at [190, 144] on select "Choose Panel Alarm Credits RG - 3 NZ Utilities Cable and SAI Global NZ Alarms-1…" at bounding box center [244, 154] width 109 height 21
select select "13144"
click option "Alarm Credits RG - 3" at bounding box center [0, 0] width 0 height 0
click at [263, 184] on input "text" at bounding box center [416, 187] width 453 height 21
type input "INCITE FIRE 1107954-D01 $89.23"
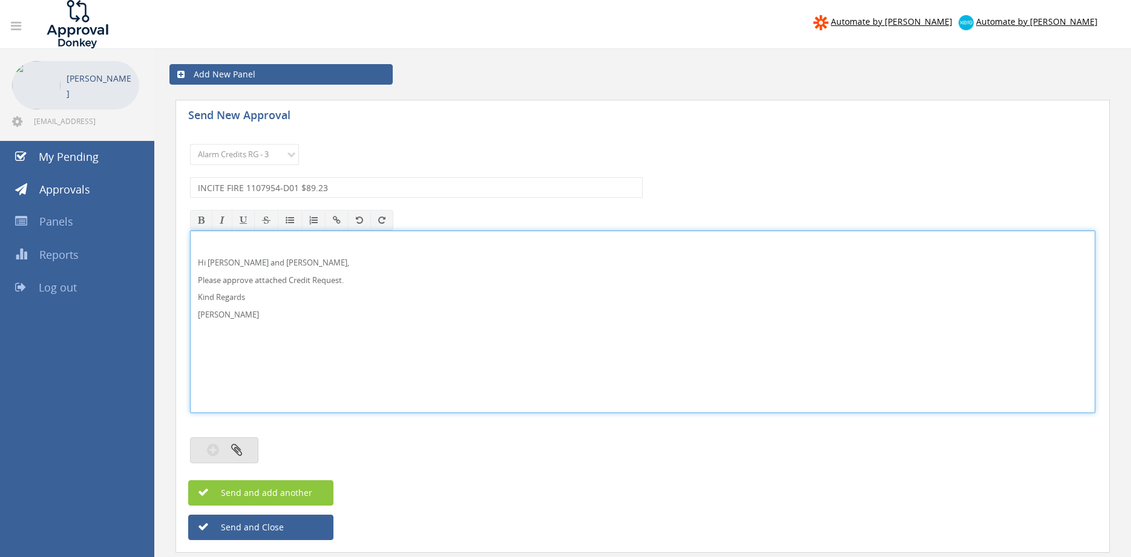
click at [243, 444] on button "button" at bounding box center [224, 451] width 68 height 26
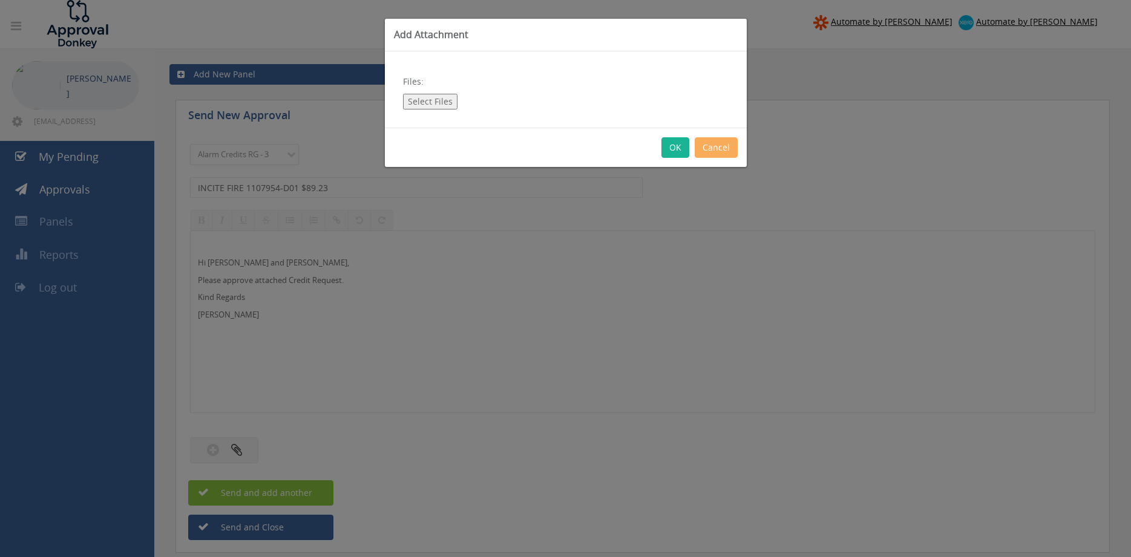
click at [436, 99] on button "Select Files" at bounding box center [430, 102] width 54 height 16
type input "C:\fakepath\INCITE FIRE 1107954-D01.pdf"
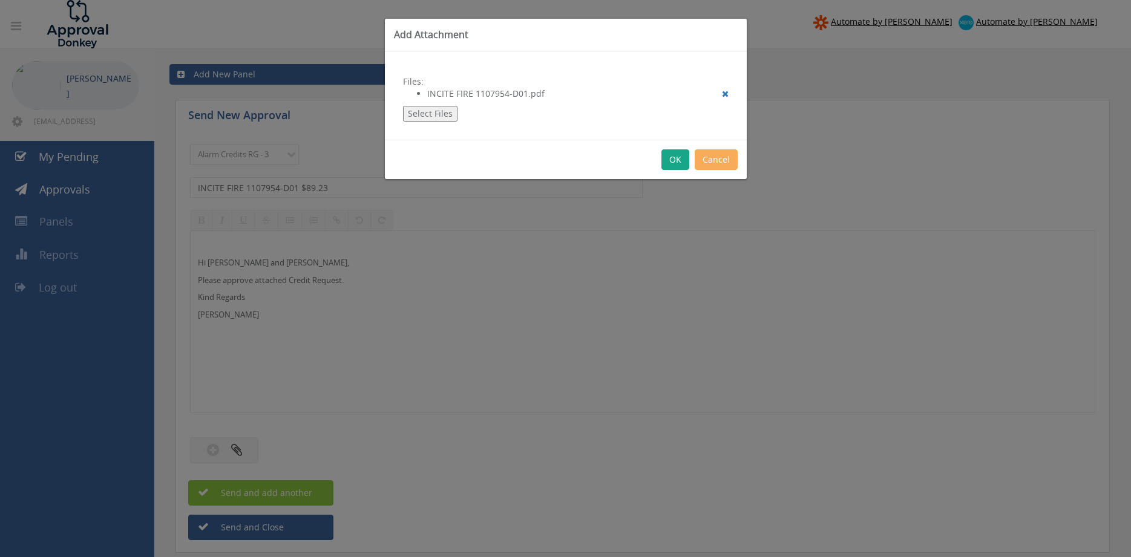
click at [672, 160] on button "OK" at bounding box center [675, 159] width 28 height 21
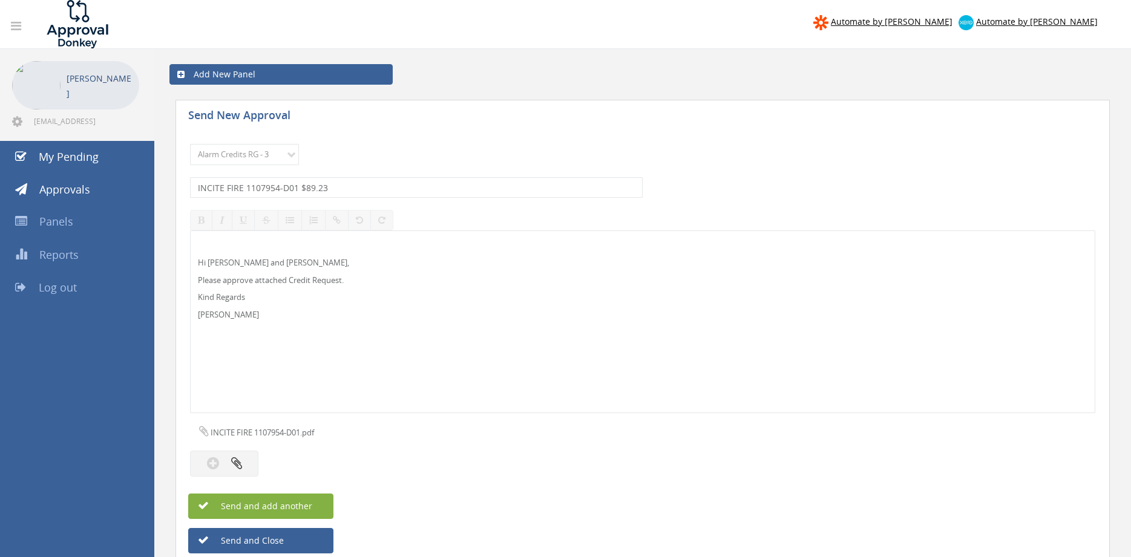
click at [320, 506] on button "Send and add another" at bounding box center [260, 506] width 145 height 25
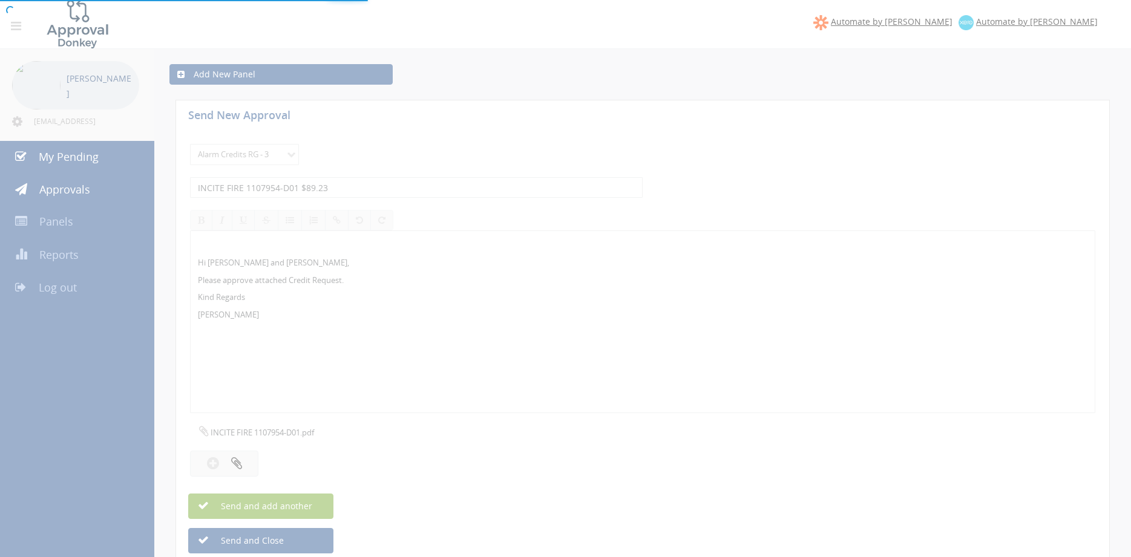
select select
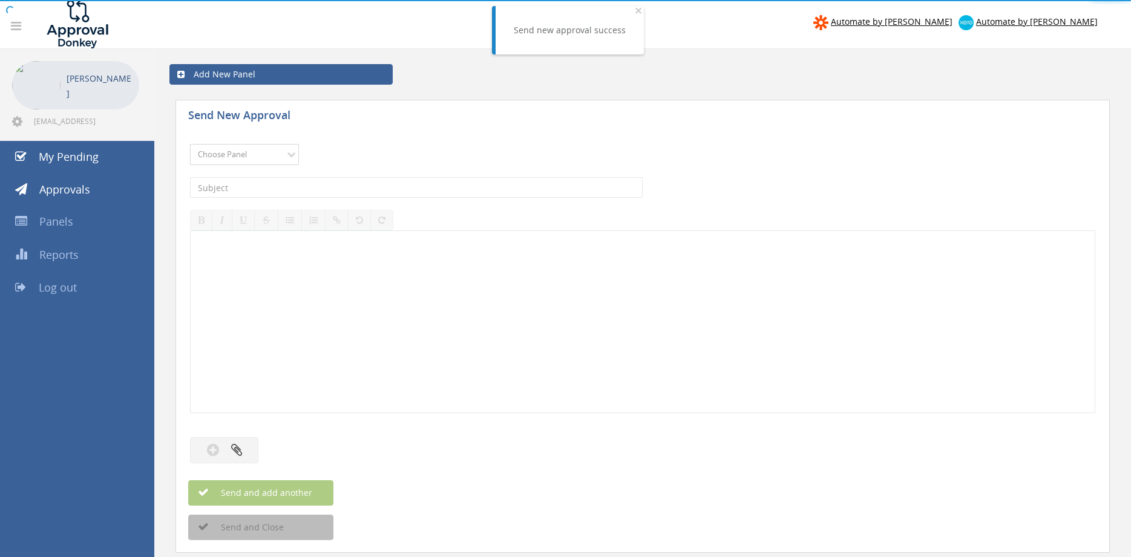
click at [190, 144] on select "Choose Panel Alarm Credits RG - 3 NZ Utilities Cable and SAI Global NZ Alarms-1…" at bounding box center [244, 154] width 109 height 21
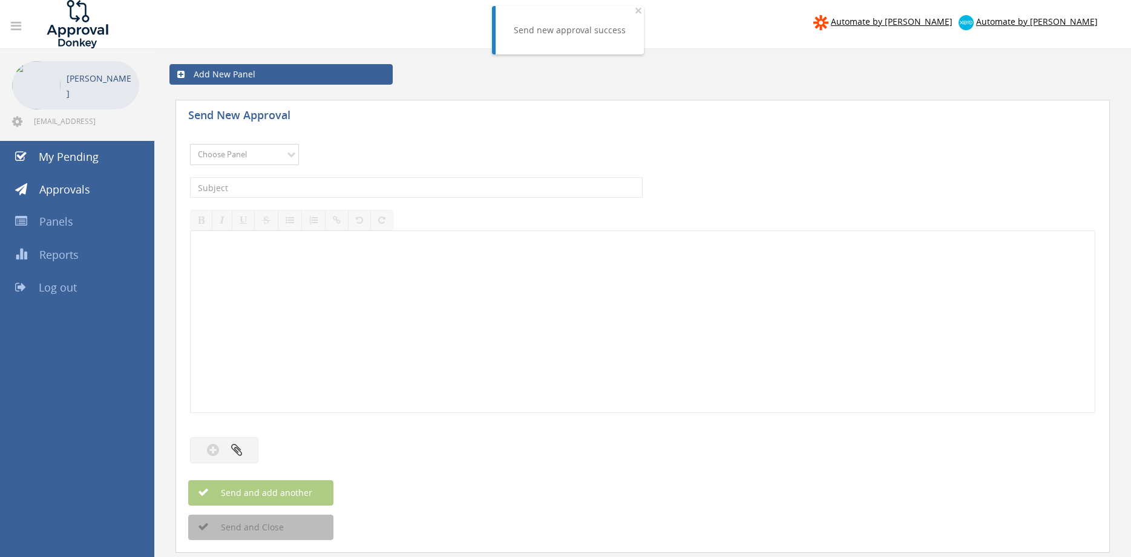
select select "13144"
click option "Alarm Credits RG - 3" at bounding box center [0, 0] width 0 height 0
click at [258, 192] on input "text" at bounding box center [416, 187] width 453 height 21
type input "COMMERCIAL FIRE GROUP 1103962-D01 $407.00"
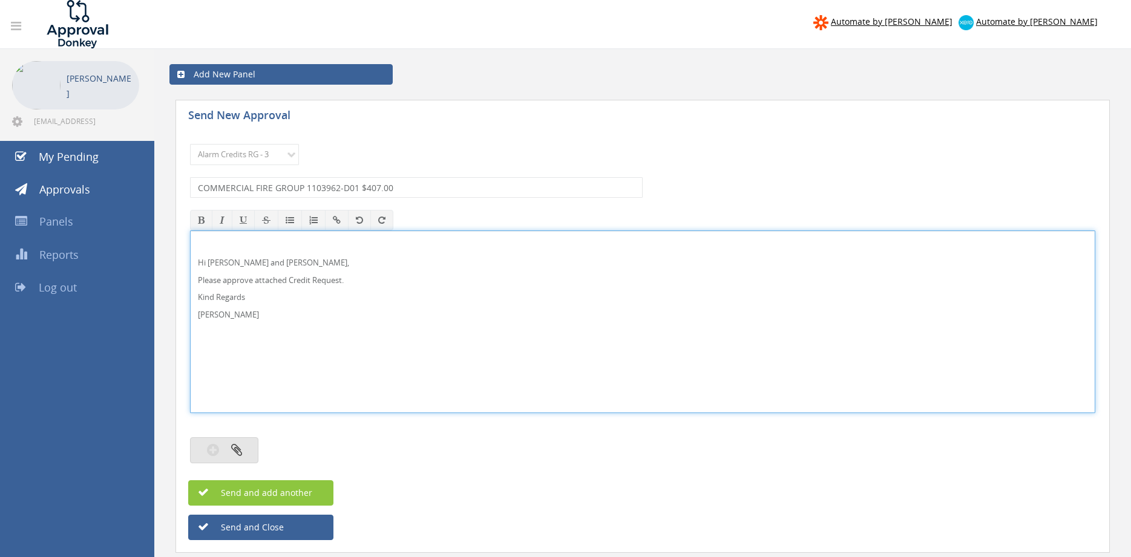
click at [237, 456] on icon "button" at bounding box center [236, 450] width 11 height 14
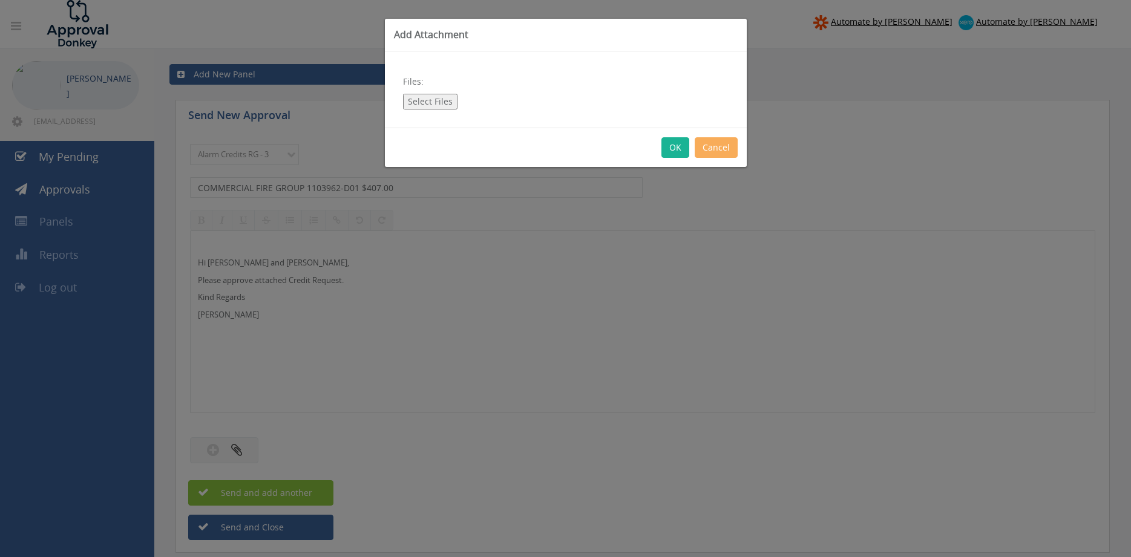
click at [427, 105] on button "Select Files" at bounding box center [430, 102] width 54 height 16
type input "C:\fakepath\COMMERCIAL FIRE GROUP 1103962-D01.pdf"
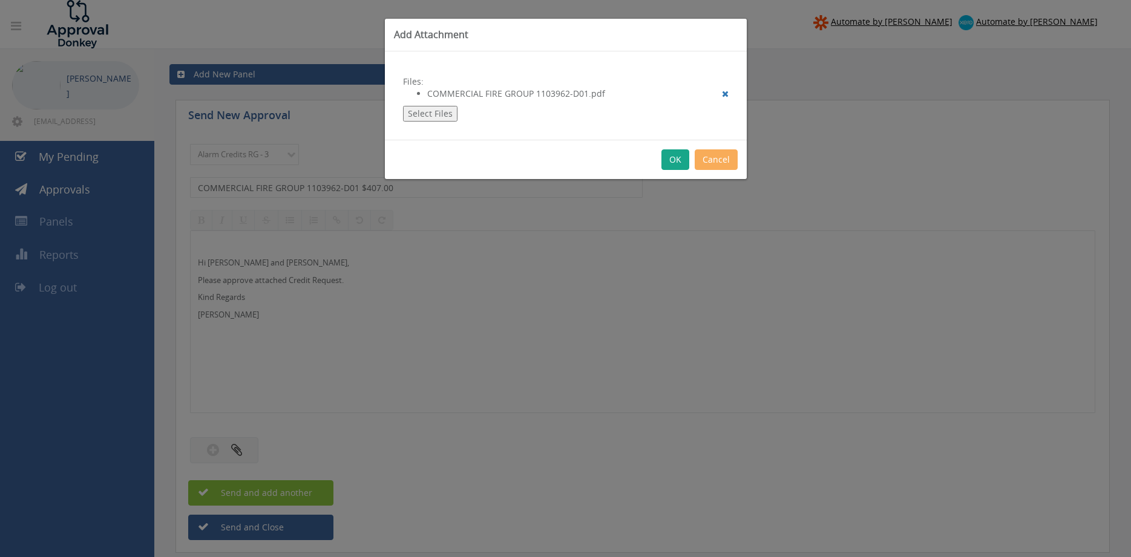
click at [675, 157] on button "OK" at bounding box center [675, 159] width 28 height 21
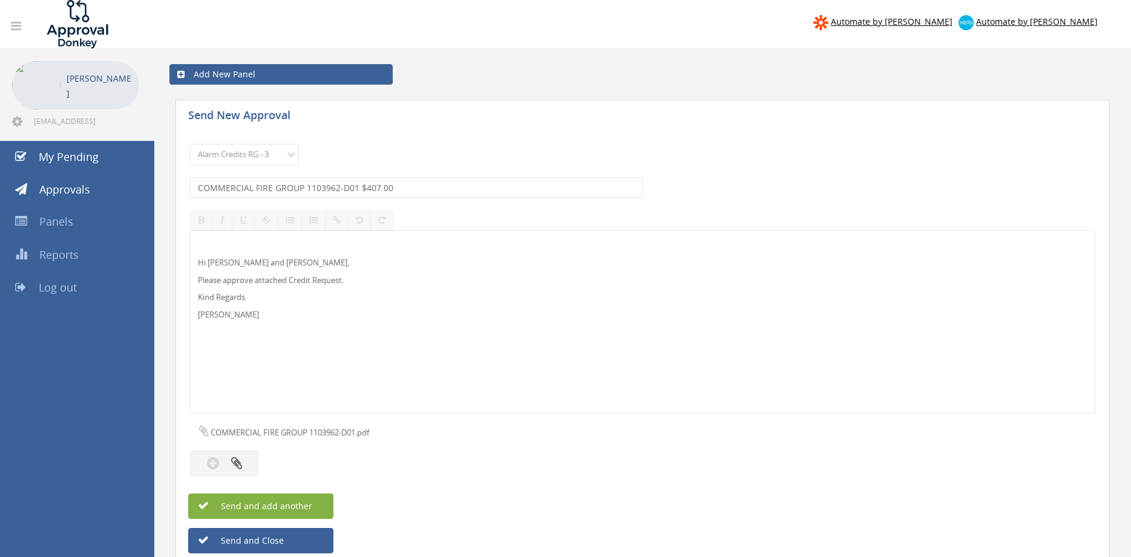
click at [312, 506] on button "Send and add another" at bounding box center [260, 506] width 145 height 25
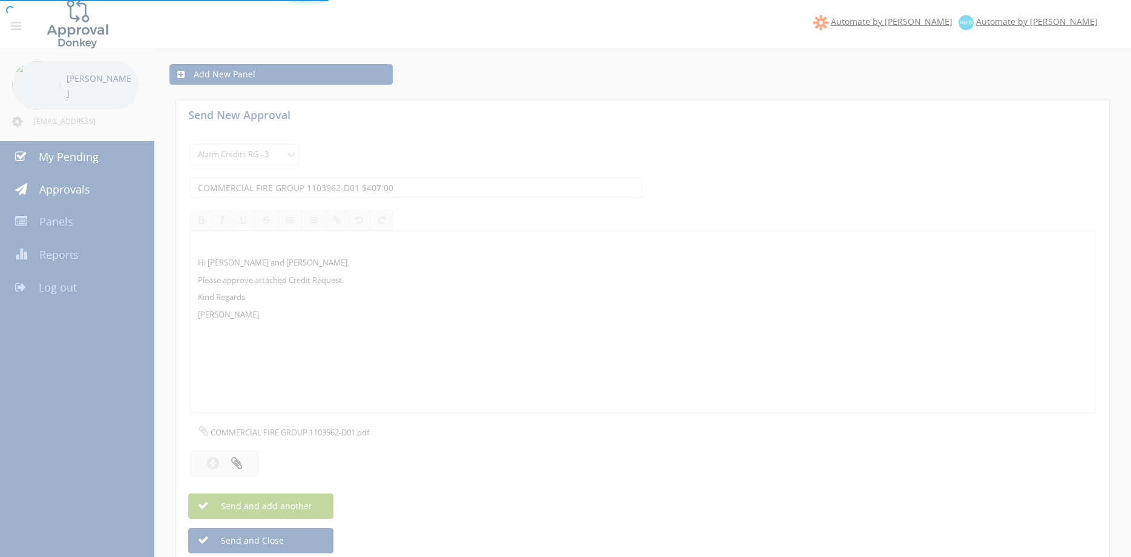
select select
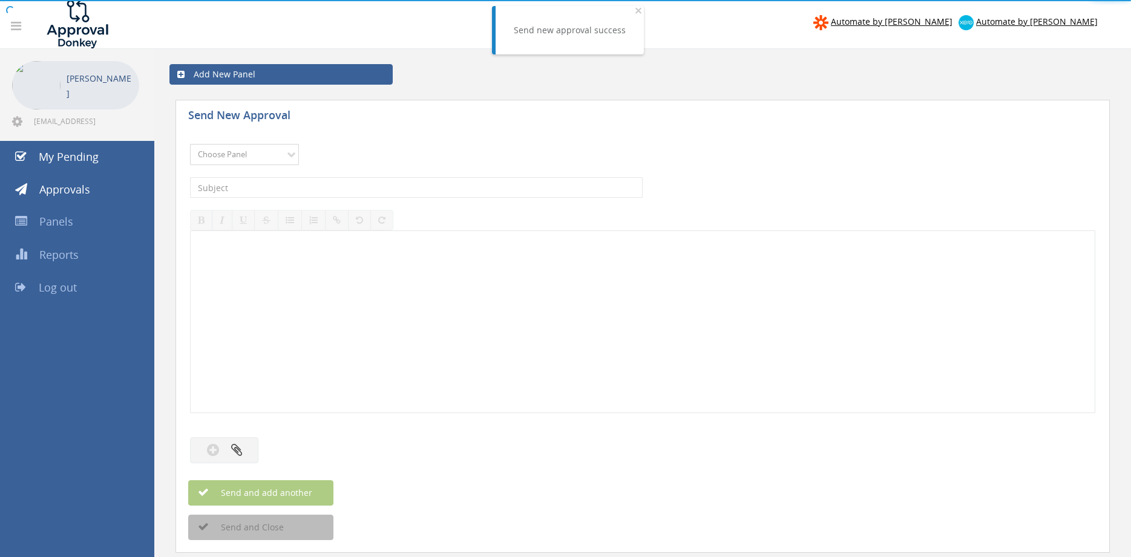
click at [190, 144] on select "Choose Panel Alarm Credits RG - 3 NZ Utilities Cable and SAI Global NZ Alarms-1…" at bounding box center [244, 154] width 109 height 21
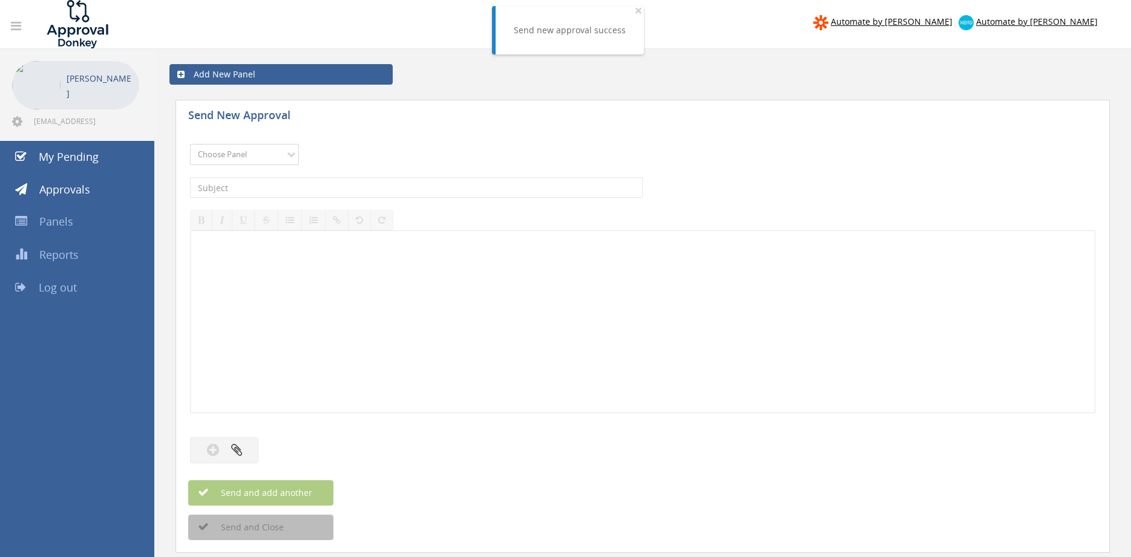
select select "13144"
click option "Alarm Credits RG - 3" at bounding box center [0, 0] width 0 height 0
click at [267, 187] on input "text" at bounding box center [416, 187] width 453 height 21
type input "CAPRA FIRE SOLUTIONS 1108357-D01 $15.40"
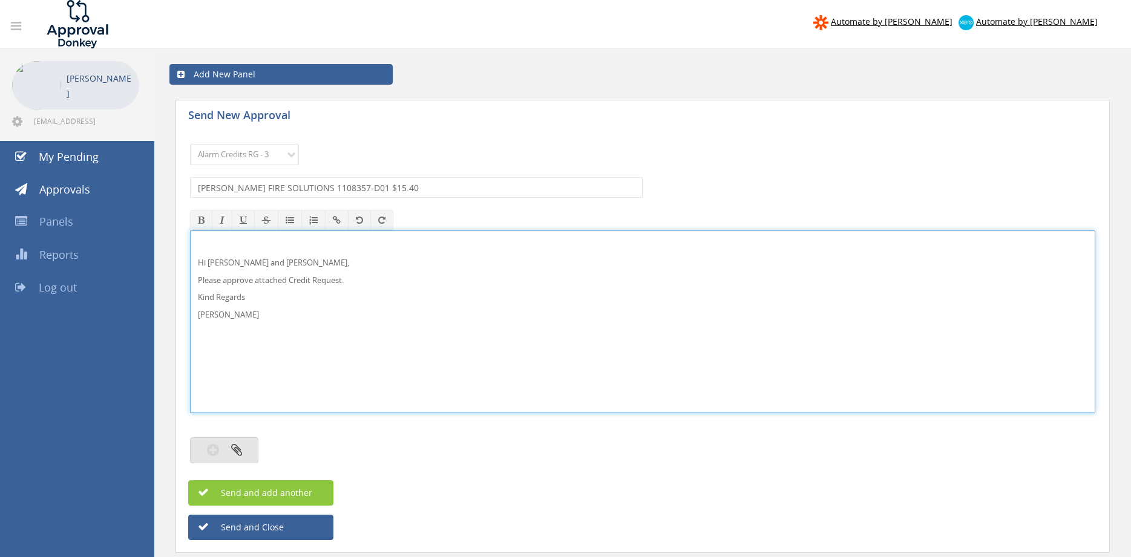
click at [252, 454] on button "button" at bounding box center [224, 451] width 68 height 26
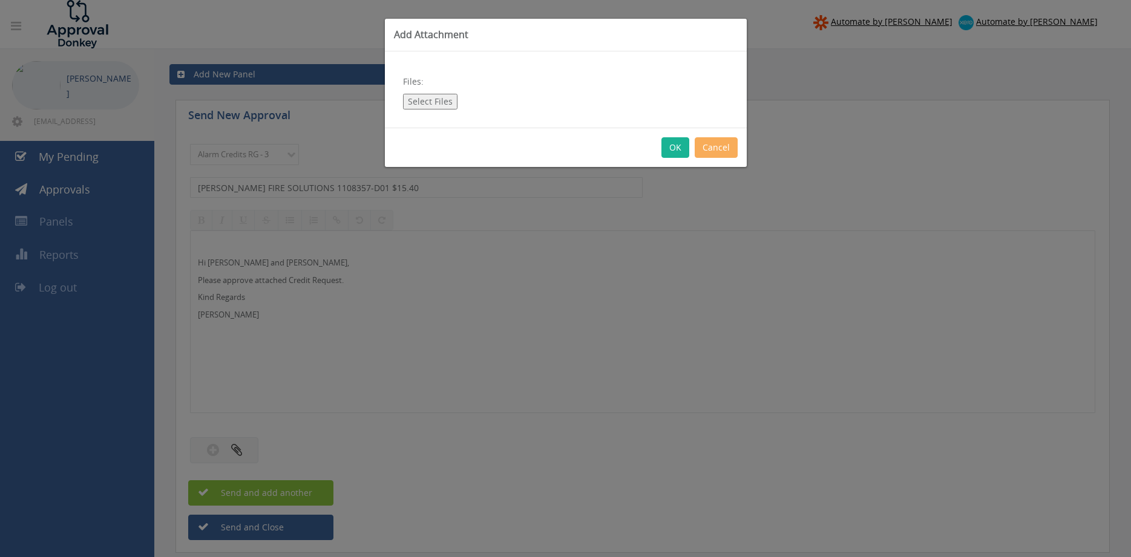
click at [427, 99] on button "Select Files" at bounding box center [430, 102] width 54 height 16
type input "C:\fakepath\CAPRA FIRE SOLUTIONS 1108357-D01.pdf"
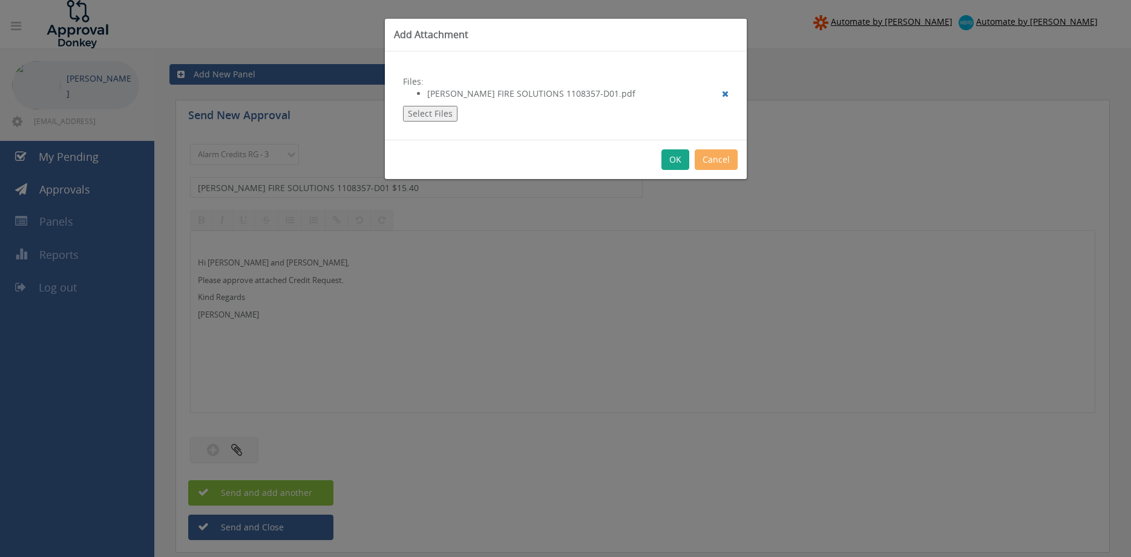
click at [678, 160] on button "OK" at bounding box center [675, 159] width 28 height 21
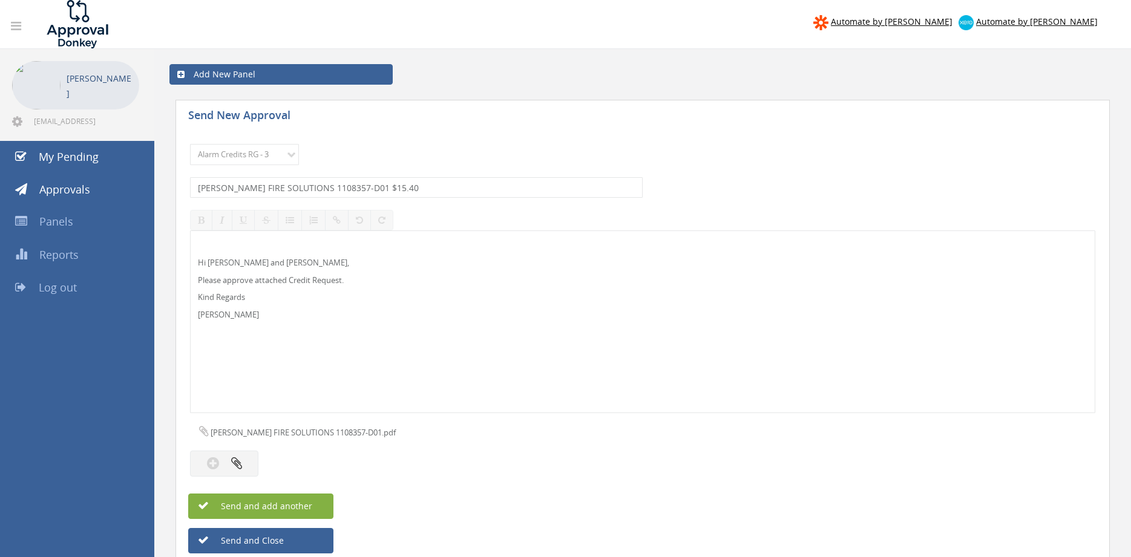
click at [311, 510] on span "Send and add another" at bounding box center [253, 505] width 117 height 11
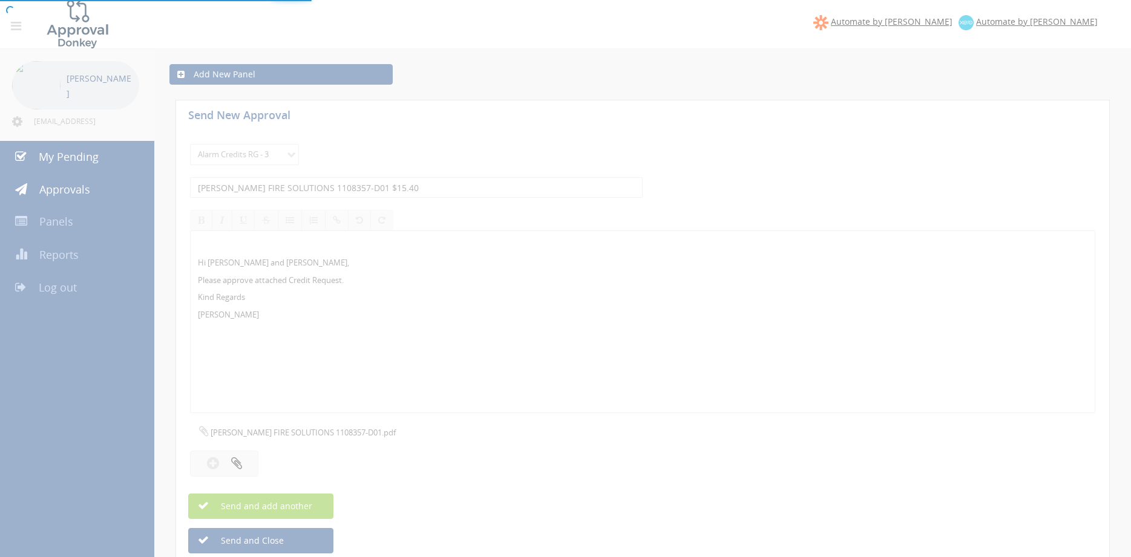
select select
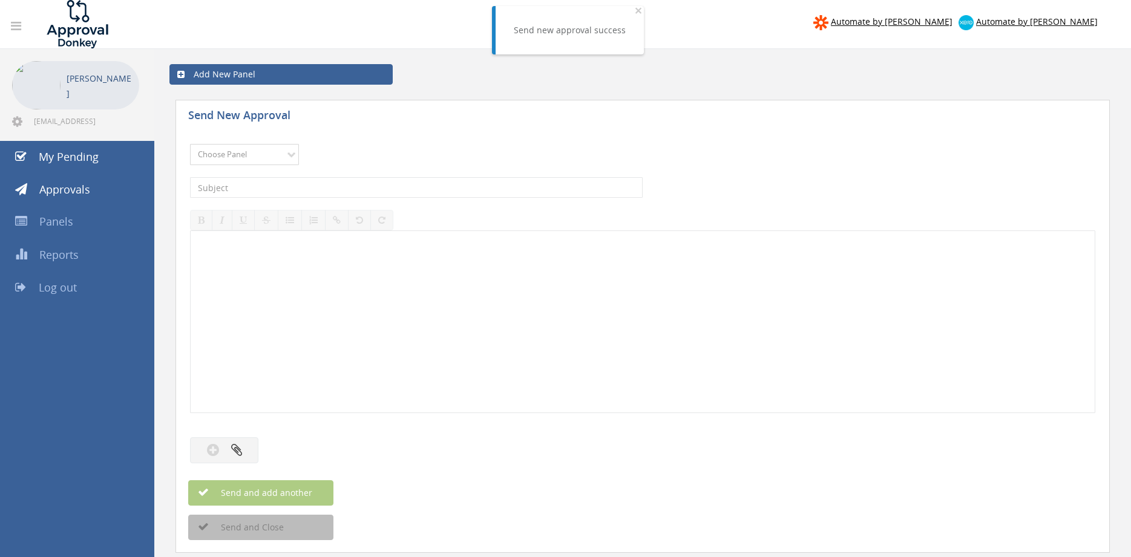
select select "13144"
click option "Alarm Credits RG - 3" at bounding box center [0, 0] width 0 height 0
click at [267, 189] on input "text" at bounding box center [416, 187] width 453 height 21
type input "RESPOND FIRE 1097681-D01 $128.49"
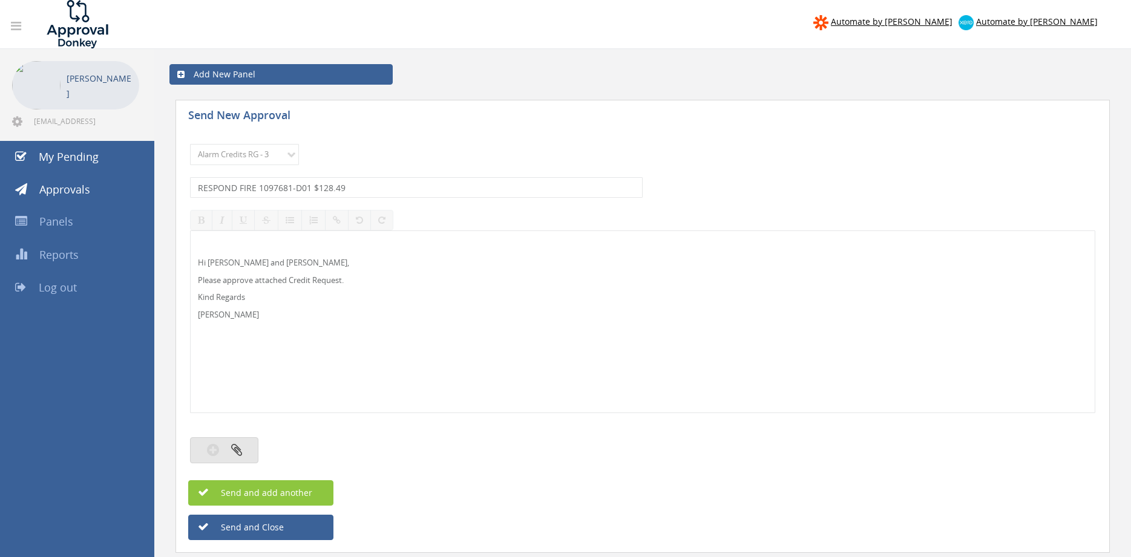
click at [253, 450] on button "button" at bounding box center [224, 451] width 68 height 26
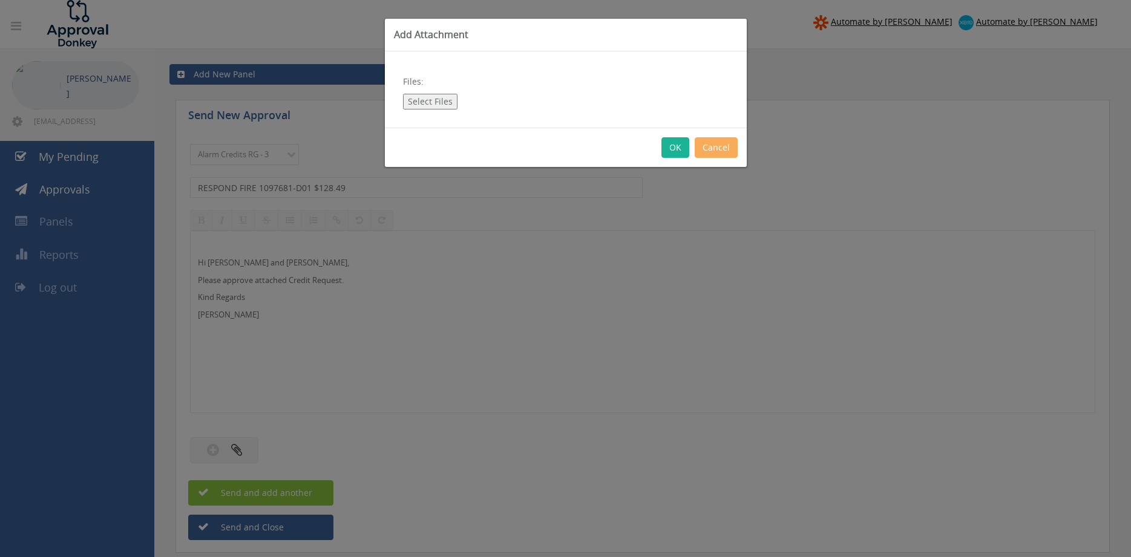
click at [432, 100] on button "Select Files" at bounding box center [430, 102] width 54 height 16
type input "C:\fakepath\1097681 RESPOND FIRE.pdf"
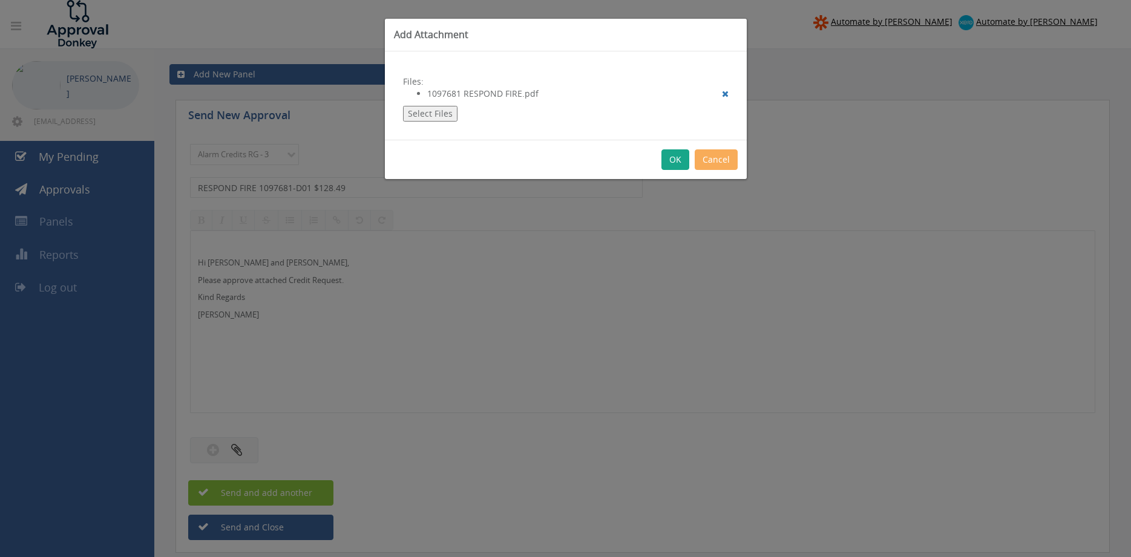
click at [674, 161] on button "OK" at bounding box center [675, 159] width 28 height 21
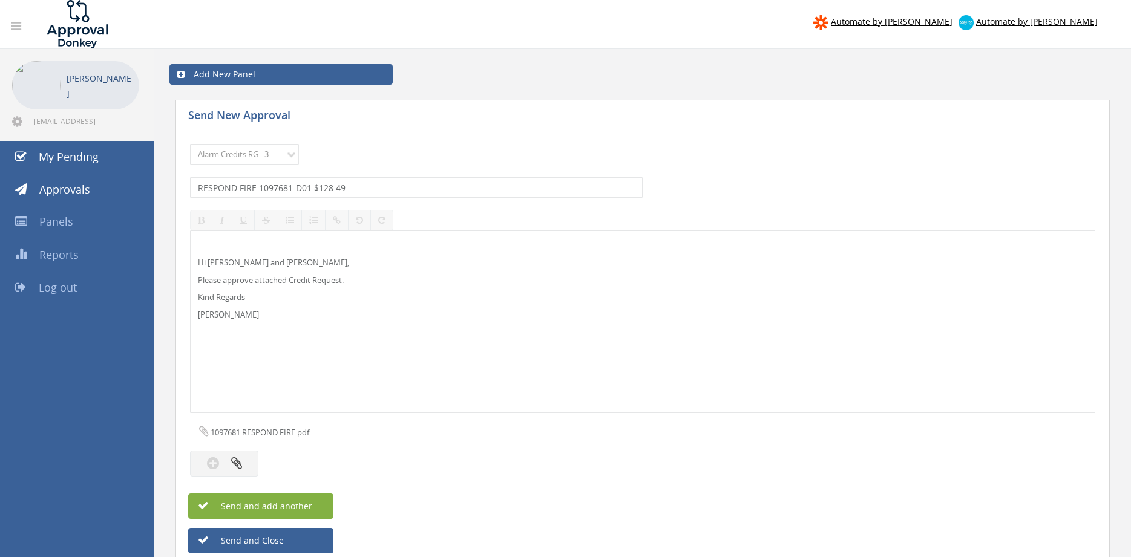
click at [315, 508] on button "Send and add another" at bounding box center [260, 506] width 145 height 25
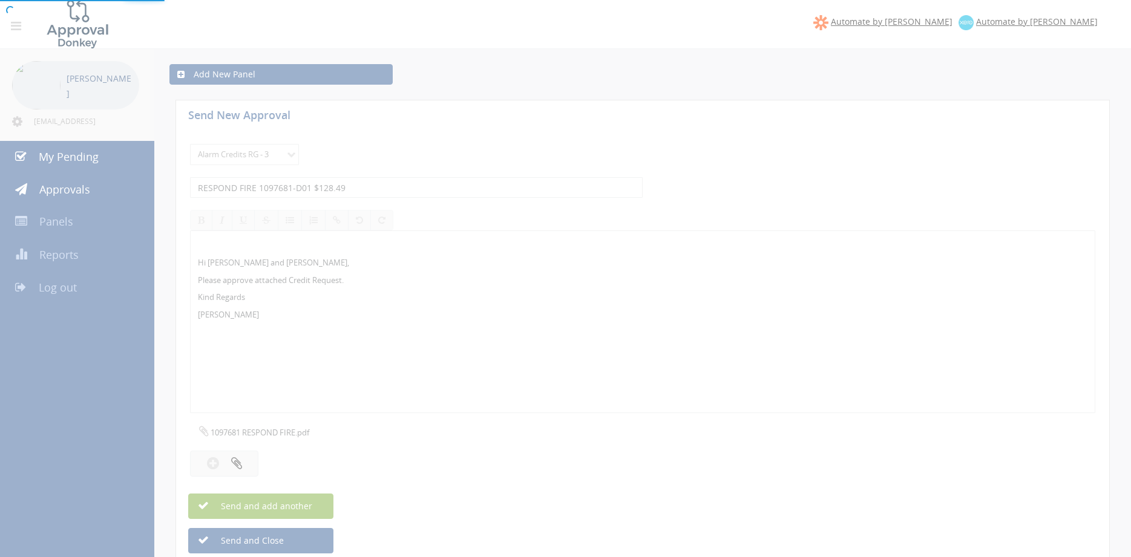
select select
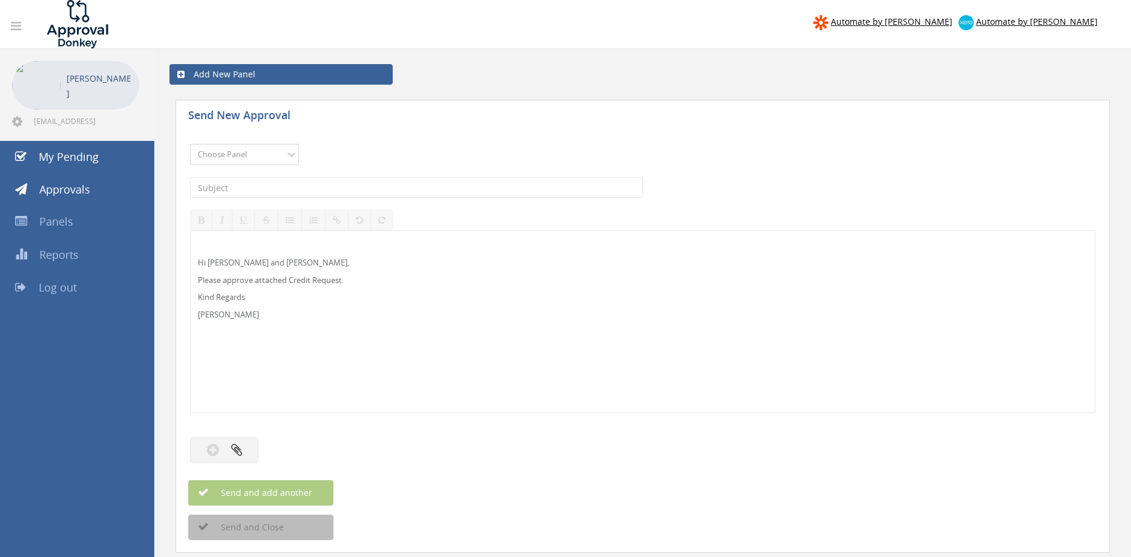
select select "13141"
click option "NZ Utilities" at bounding box center [0, 0] width 0 height 0
click at [265, 188] on input "text" at bounding box center [416, 187] width 453 height 21
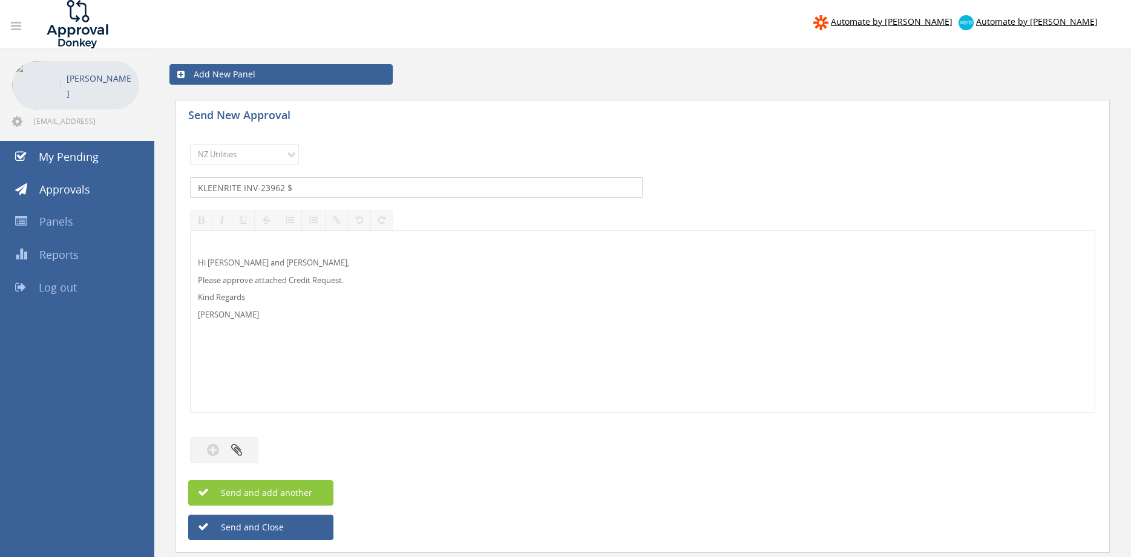
type input "KLEENRITE INV-23962 $"
click at [227, 260] on p "Hi Lee, Rob and Ben," at bounding box center [643, 262] width 890 height 11
drag, startPoint x: 303, startPoint y: 189, endPoint x: 173, endPoint y: 182, distance: 129.7
click at [190, 182] on input "KLEENRITE INV-23962 $" at bounding box center [416, 187] width 453 height 21
